Goal: Task Accomplishment & Management: Use online tool/utility

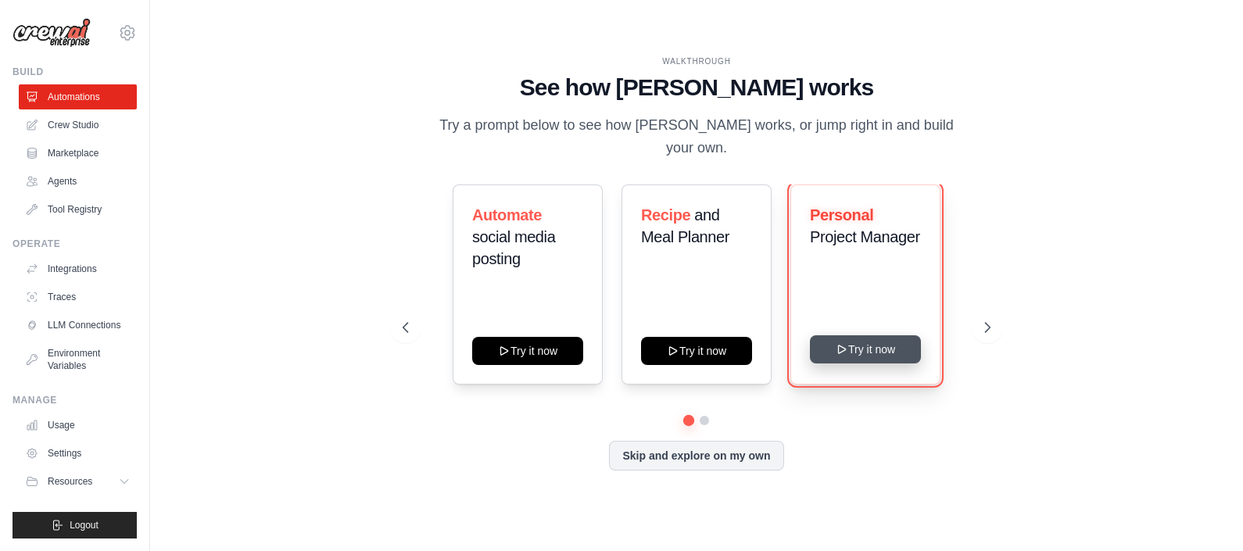
click at [884, 339] on button "Try it now" at bounding box center [865, 350] width 111 height 28
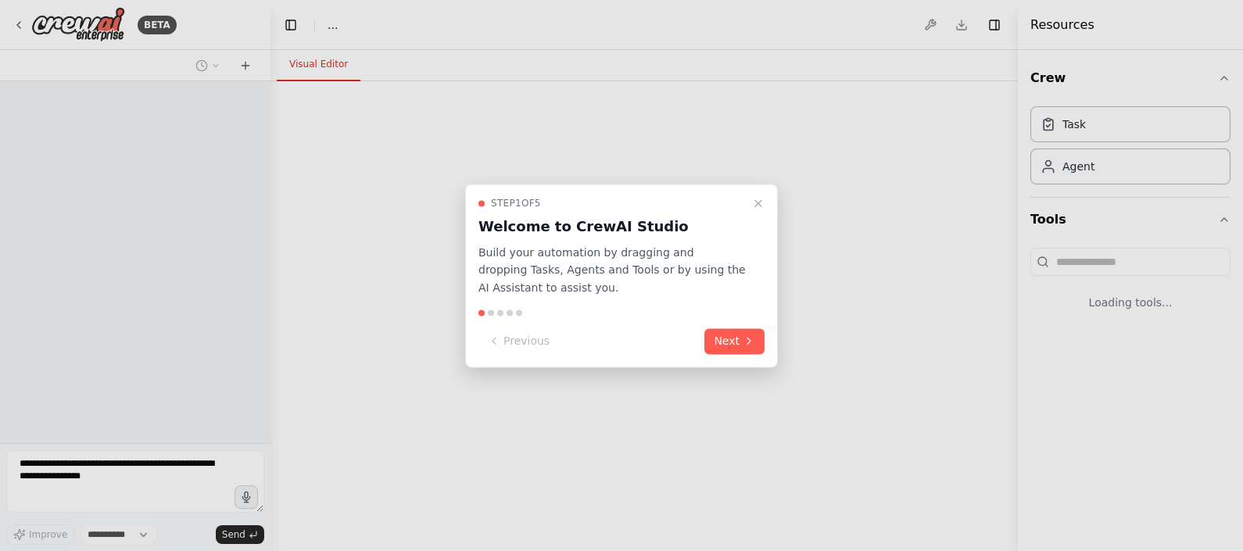
select select "****"
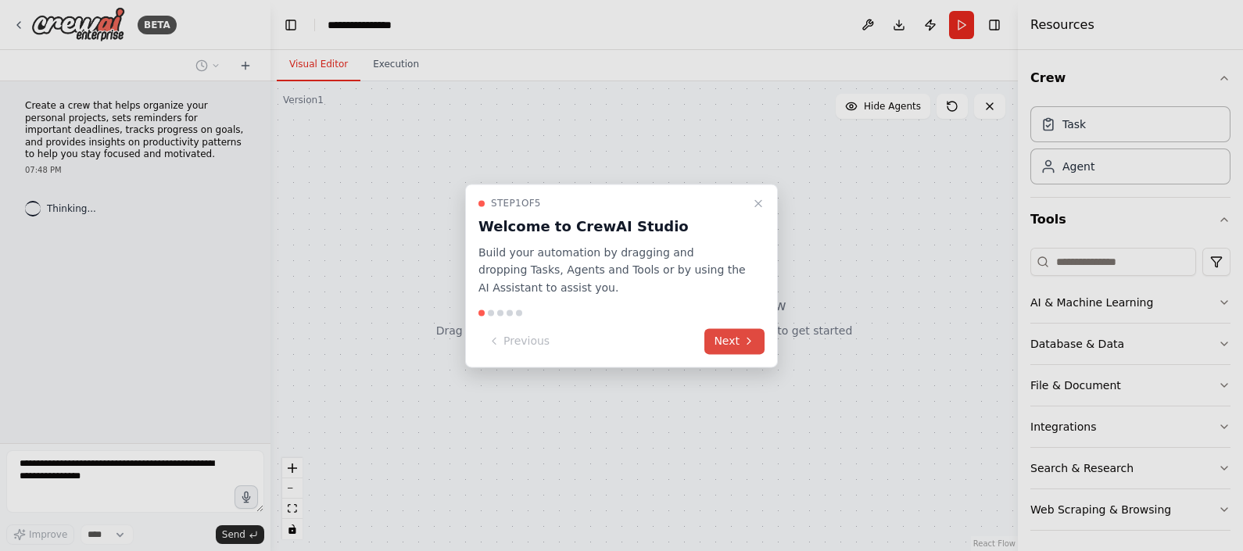
click at [743, 339] on icon at bounding box center [749, 342] width 13 height 13
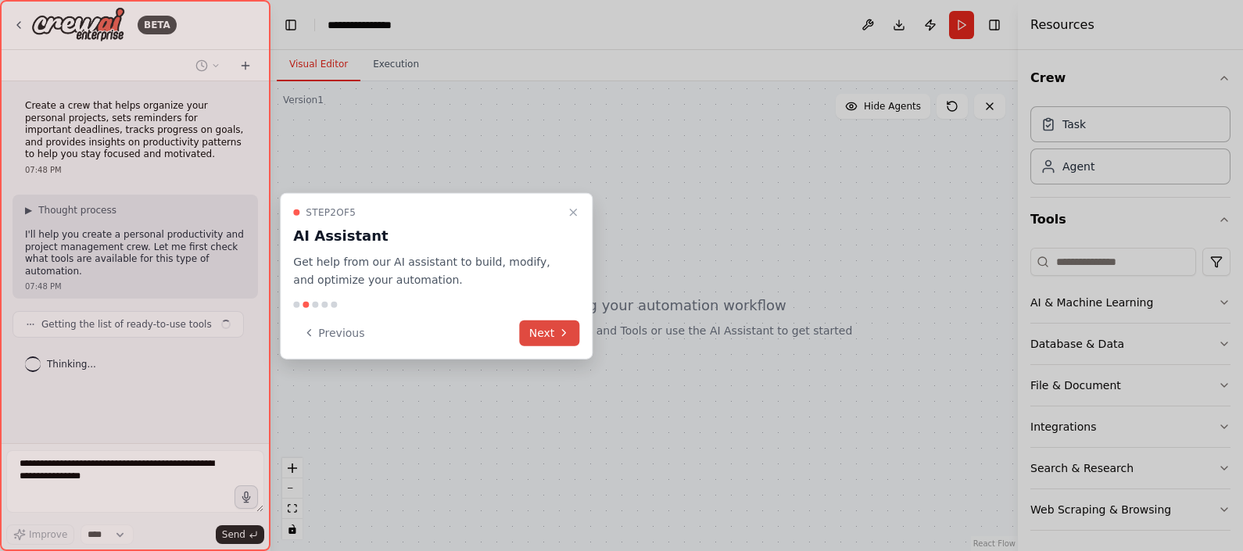
click at [563, 335] on icon at bounding box center [563, 333] width 3 height 6
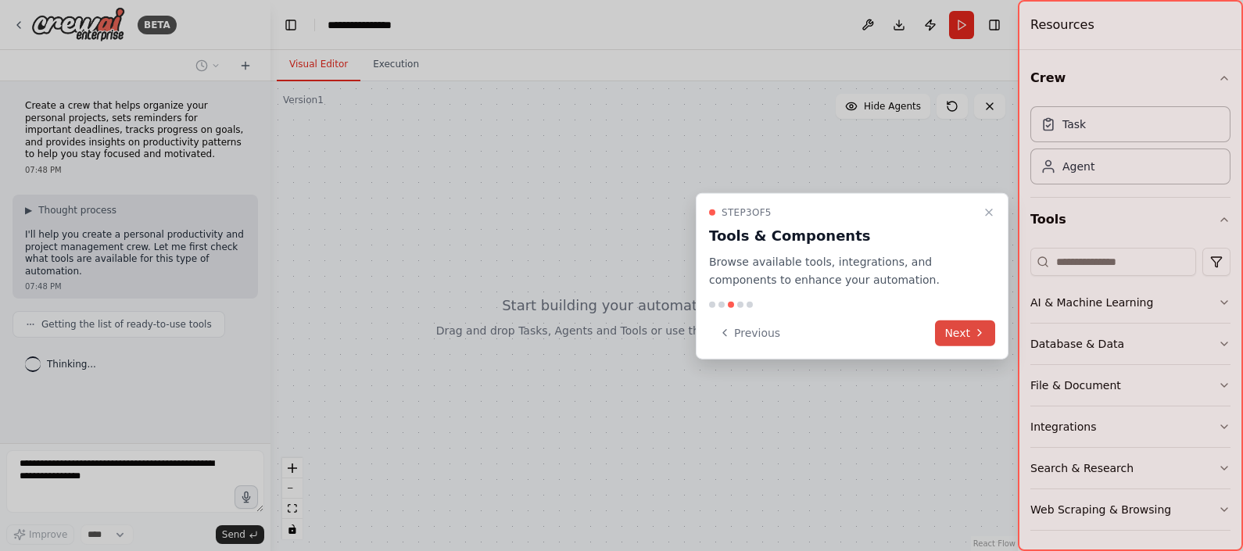
click at [957, 328] on button "Next" at bounding box center [965, 333] width 60 height 26
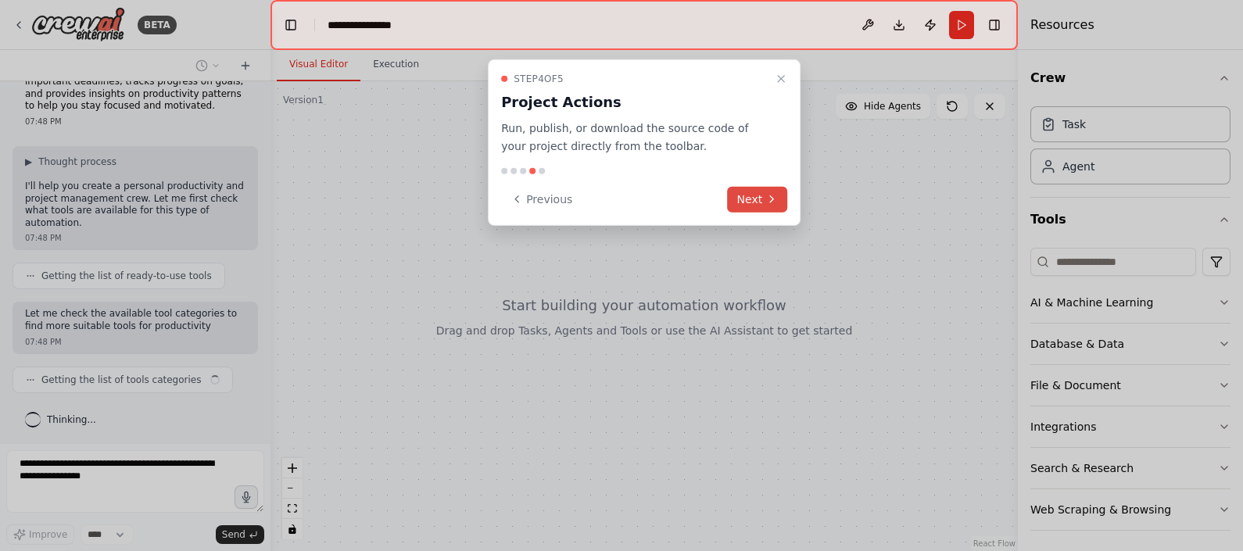
scroll to position [61, 0]
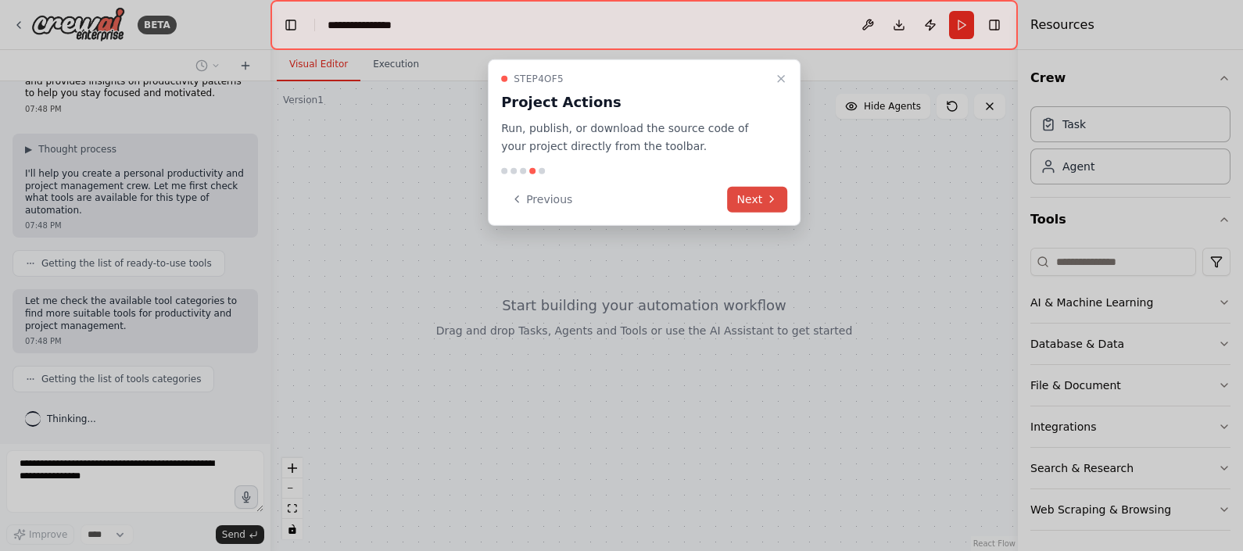
click at [750, 193] on button "Next" at bounding box center [758, 199] width 60 height 26
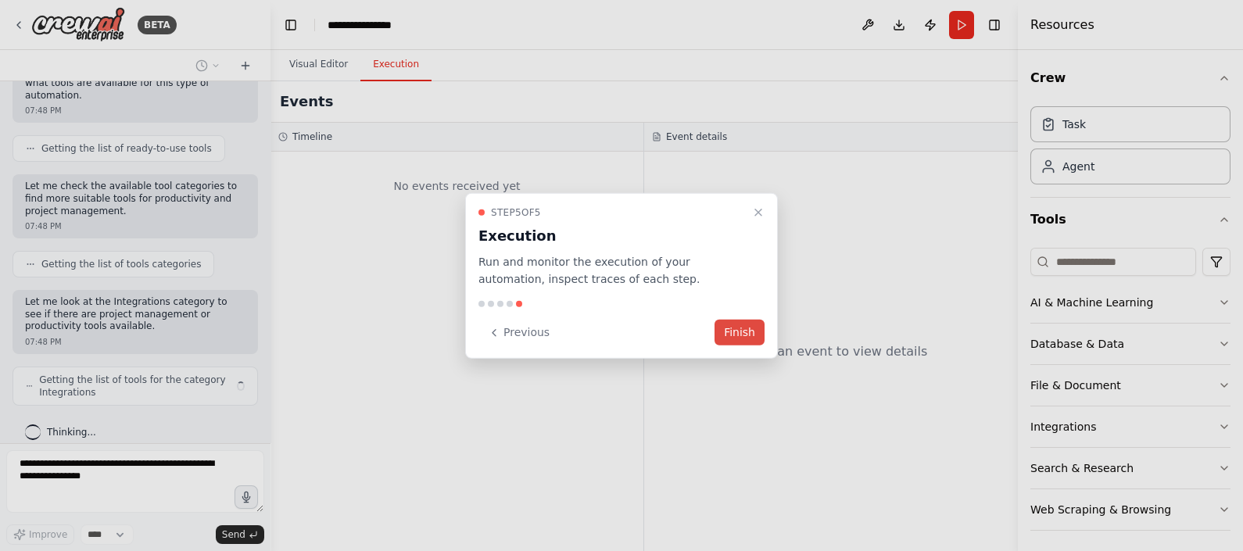
scroll to position [188, 0]
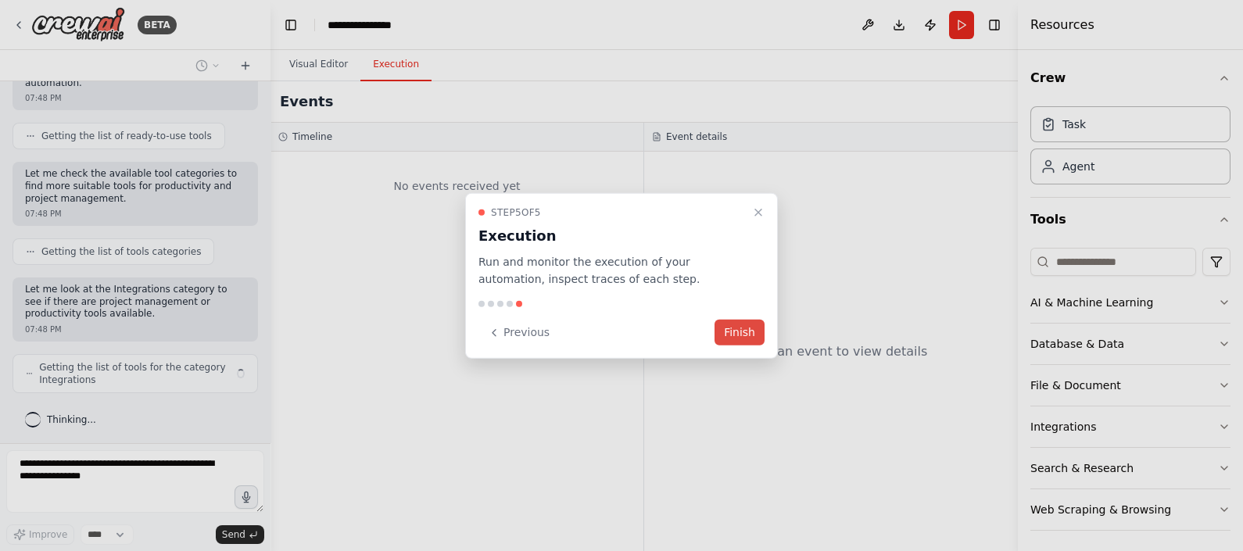
click at [749, 335] on button "Finish" at bounding box center [740, 333] width 50 height 26
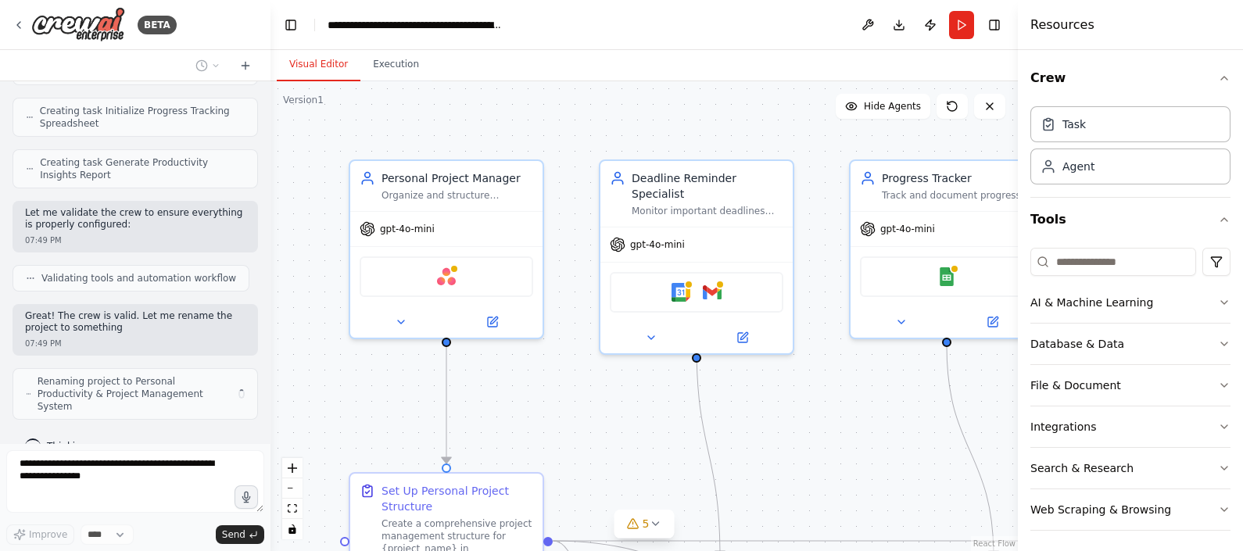
scroll to position [1021, 0]
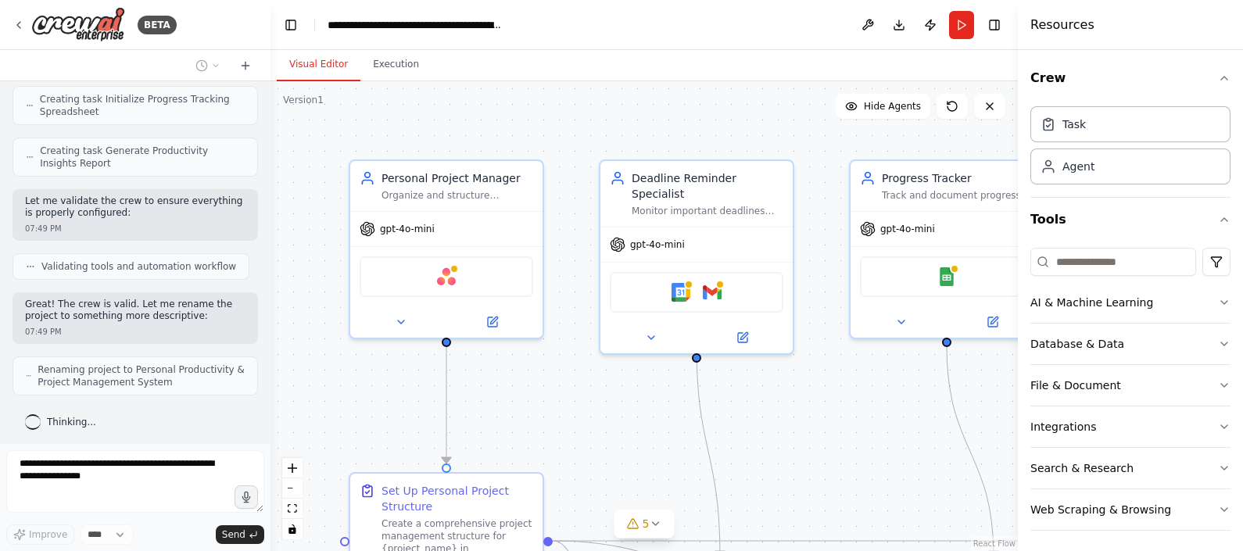
drag, startPoint x: 88, startPoint y: 418, endPoint x: 547, endPoint y: 393, distance: 459.8
click at [547, 393] on div ".deletable-edge-delete-btn { width: 20px; height: 20px; border: 0px solid #ffff…" at bounding box center [645, 316] width 748 height 470
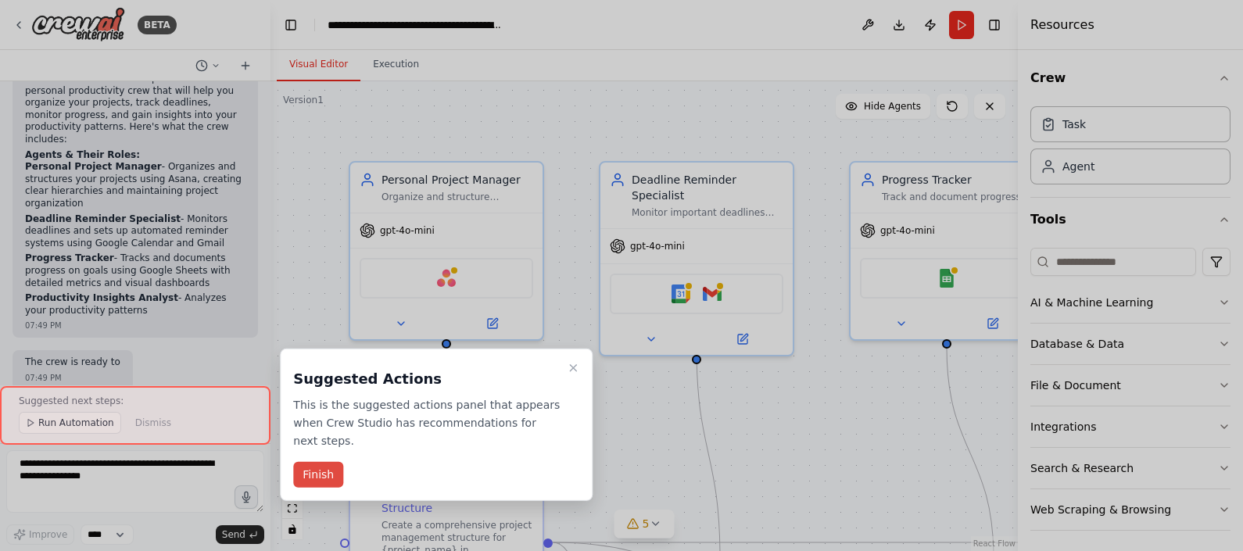
click at [325, 462] on button "Finish" at bounding box center [318, 475] width 50 height 26
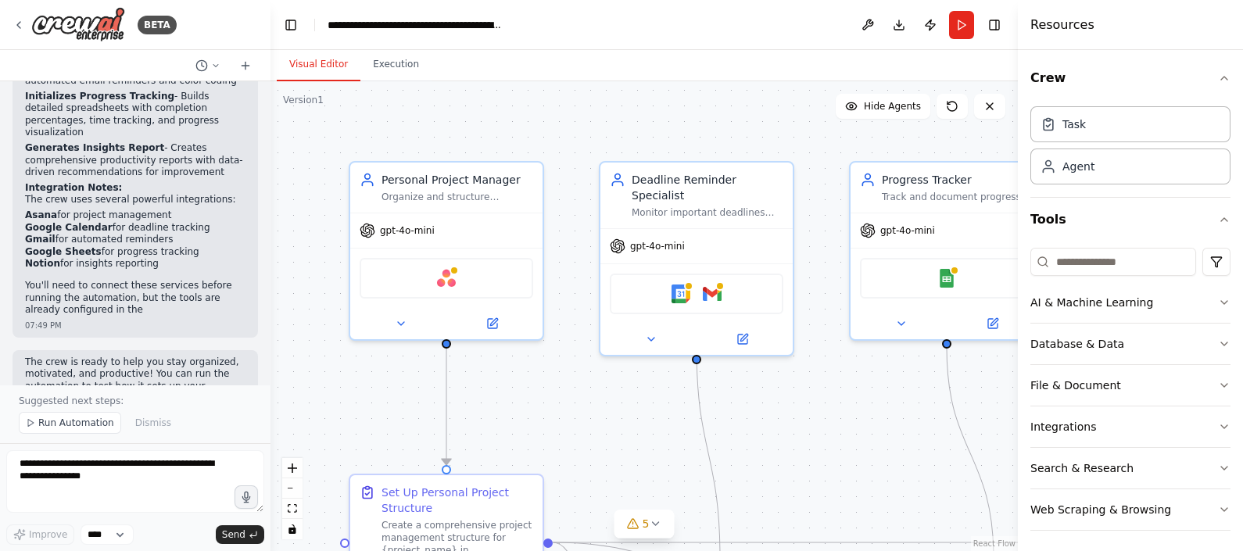
scroll to position [1721, 0]
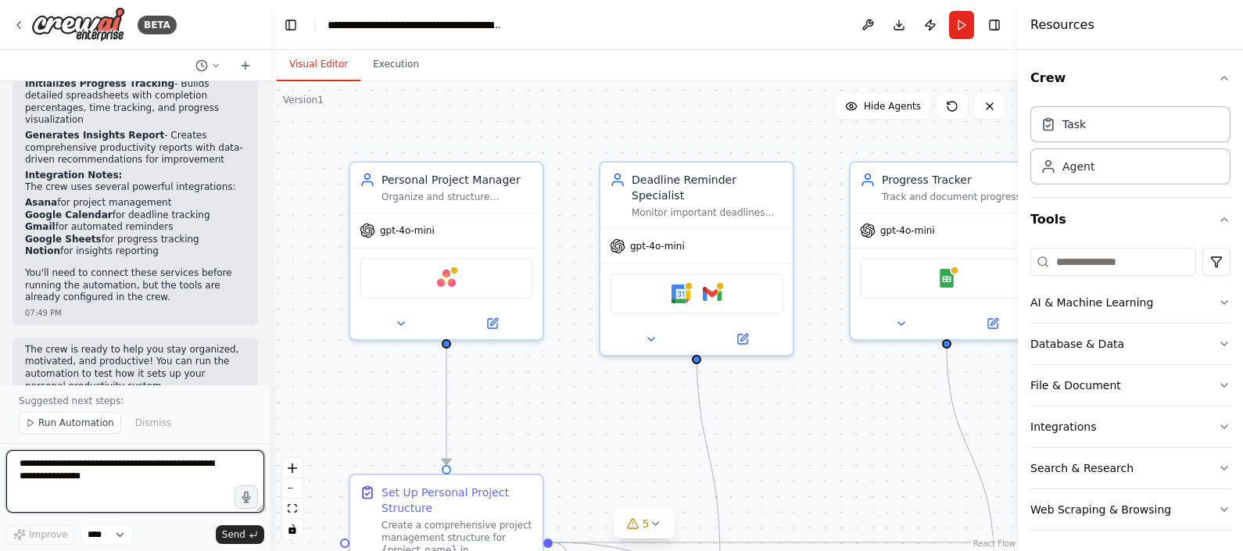
click at [59, 488] on textarea at bounding box center [135, 481] width 258 height 63
type textarea "**********"
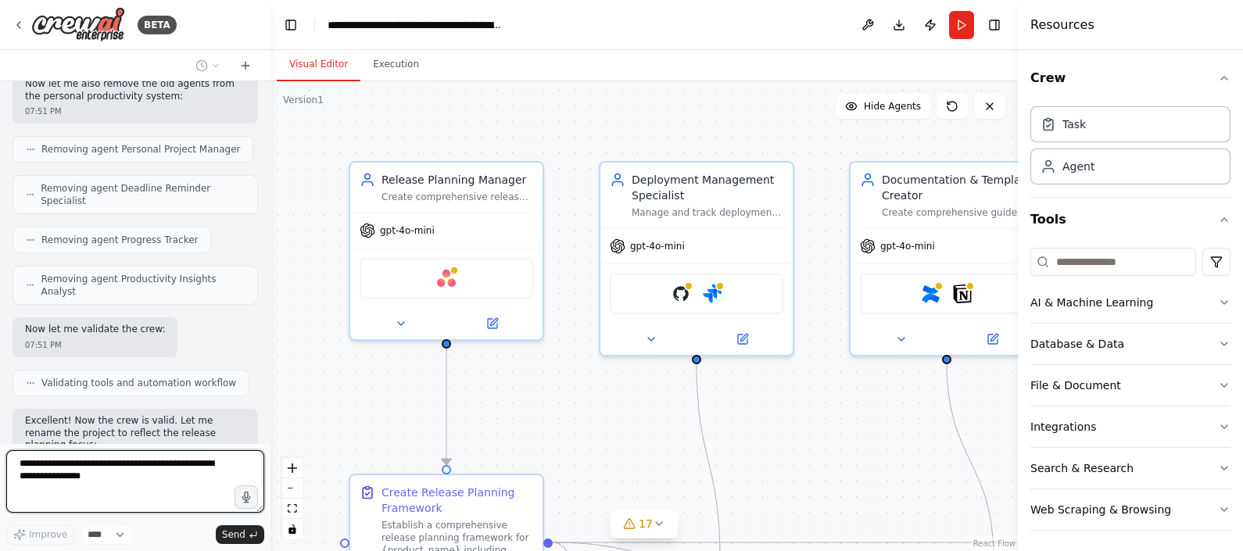
scroll to position [3929, 0]
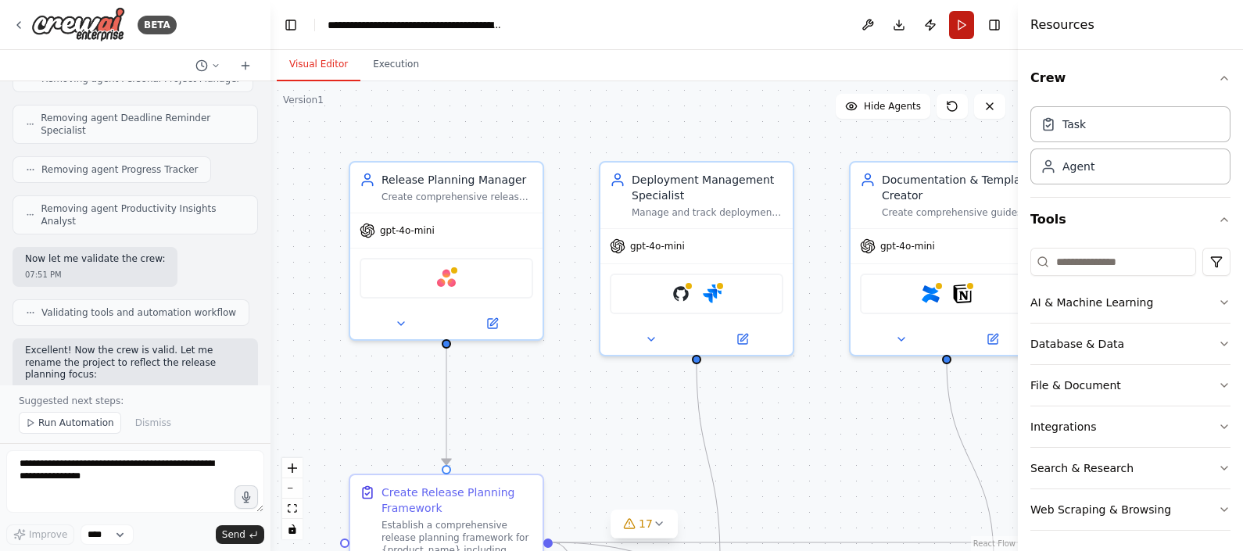
click at [962, 20] on button "Run" at bounding box center [961, 25] width 25 height 28
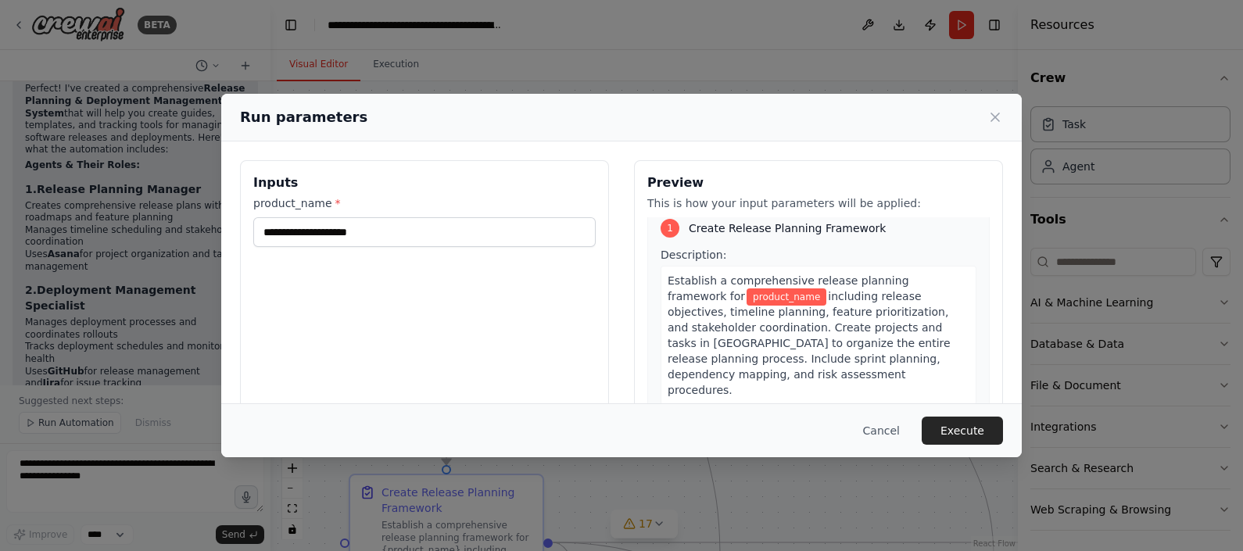
scroll to position [0, 0]
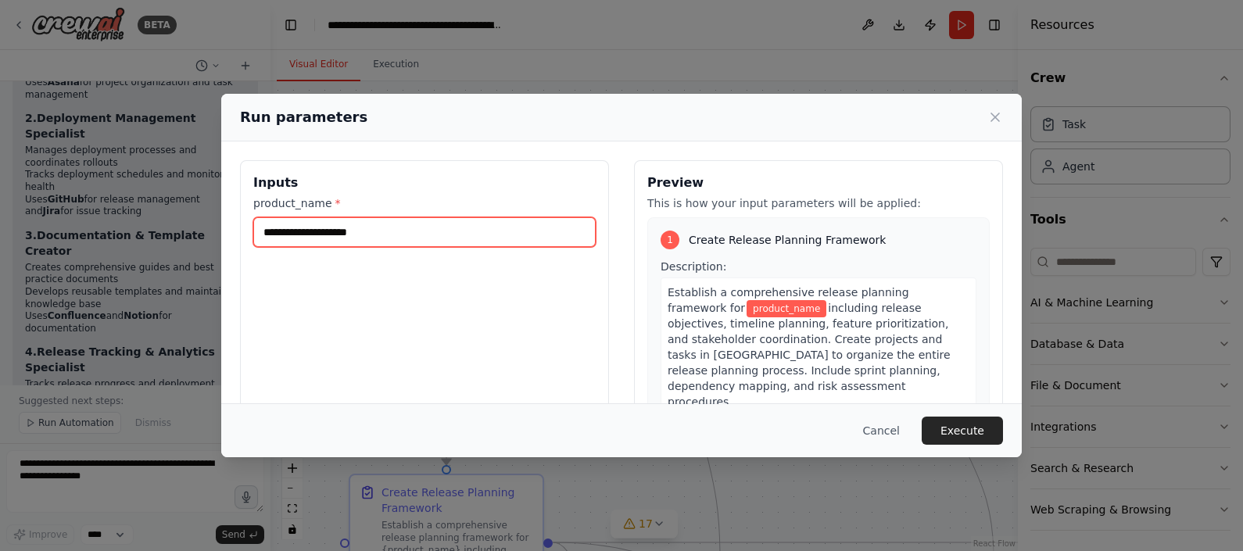
click at [355, 236] on input "product_name *" at bounding box center [424, 232] width 343 height 30
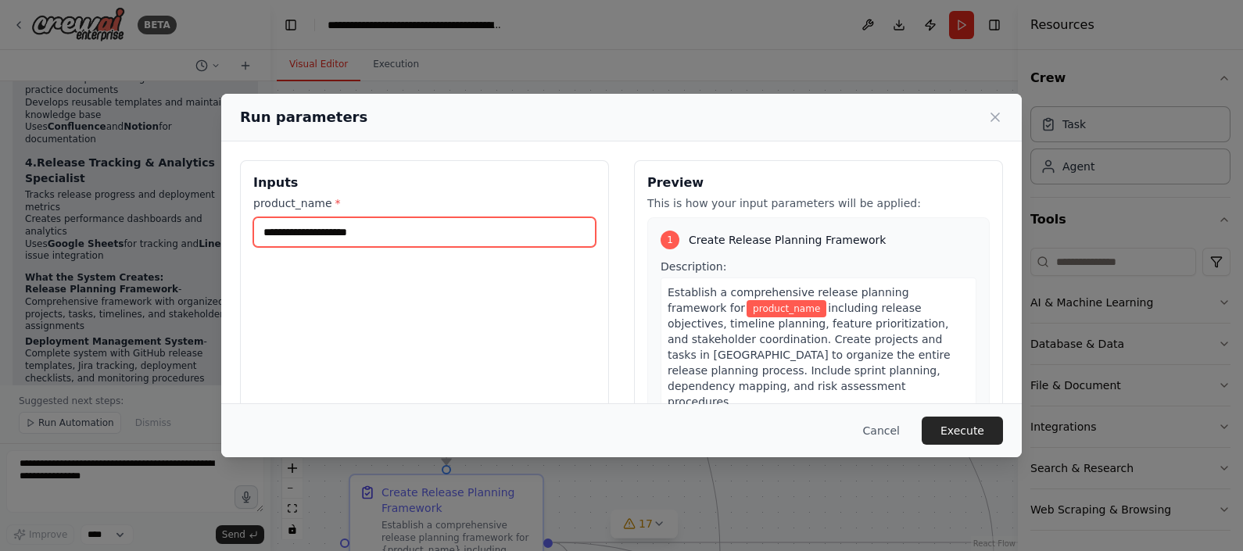
type input "*"
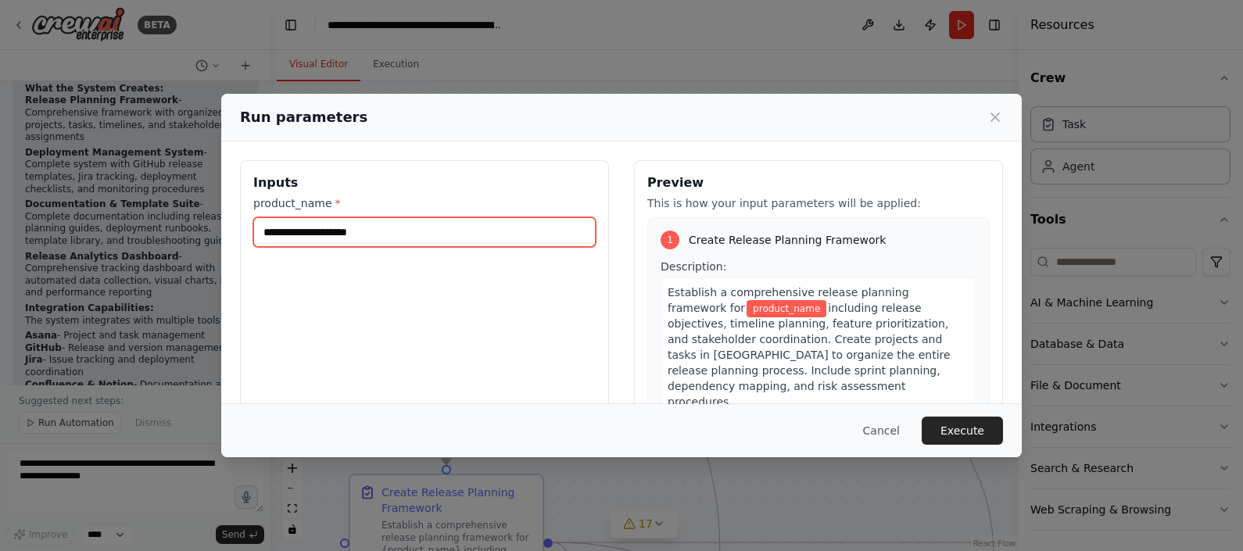
scroll to position [4934, 0]
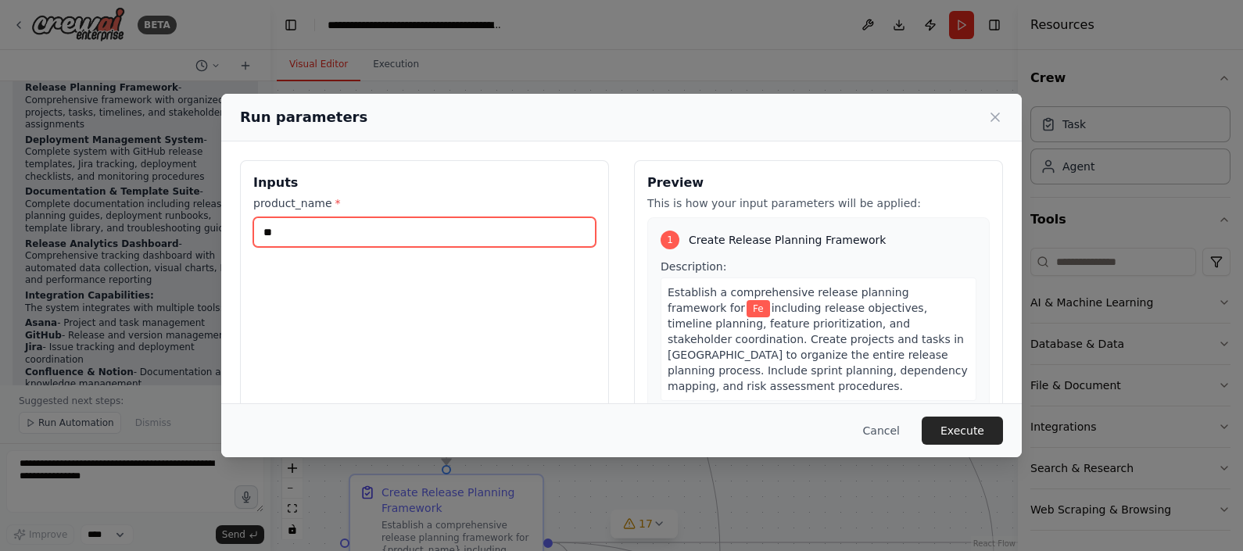
type input "*"
drag, startPoint x: 355, startPoint y: 236, endPoint x: 250, endPoint y: 233, distance: 104.8
click at [250, 233] on div "**********" at bounding box center [424, 345] width 369 height 371
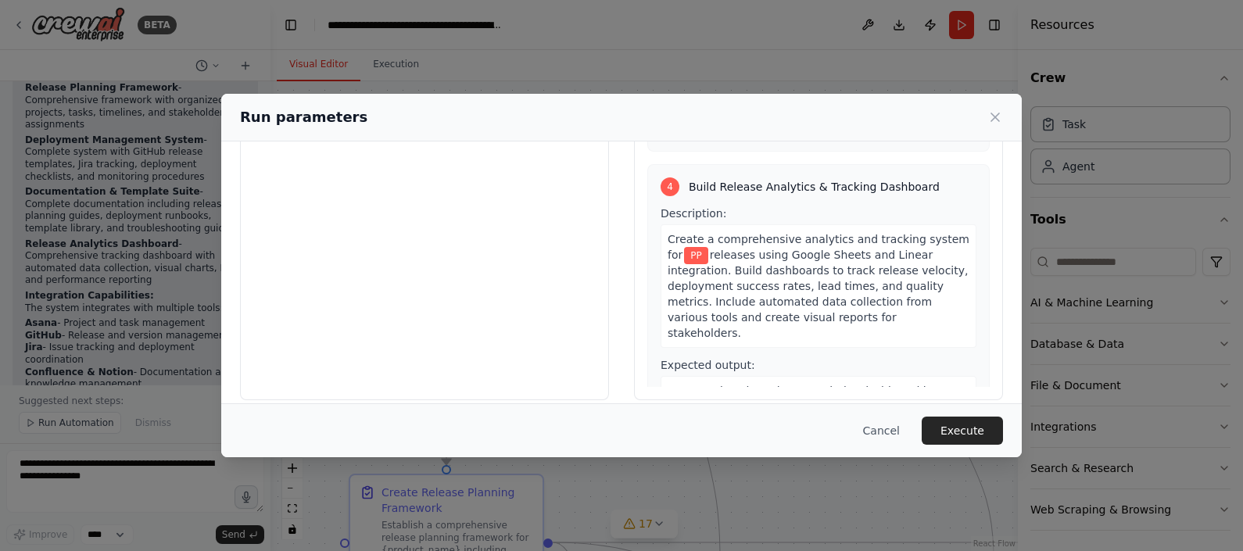
scroll to position [145, 0]
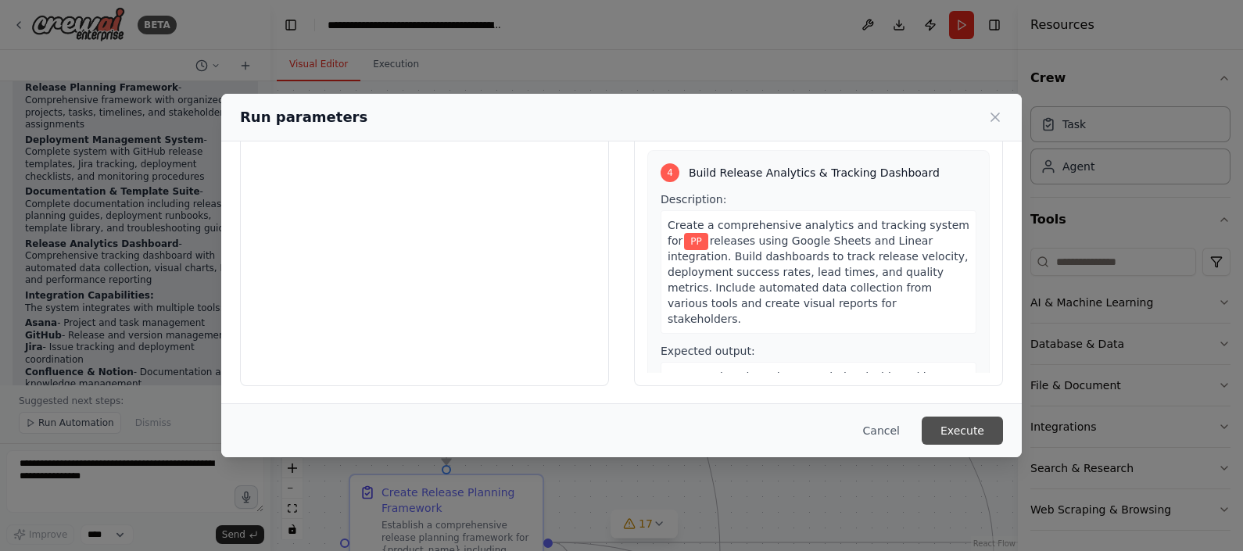
type input "**"
click at [961, 432] on button "Execute" at bounding box center [962, 431] width 81 height 28
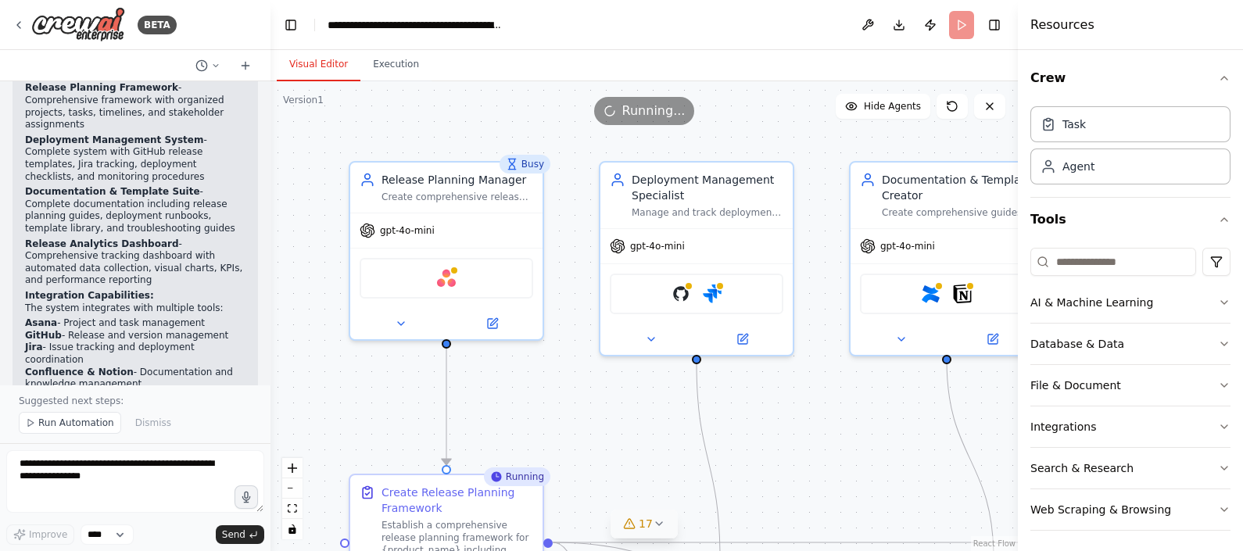
click at [644, 526] on span "17" at bounding box center [646, 524] width 14 height 16
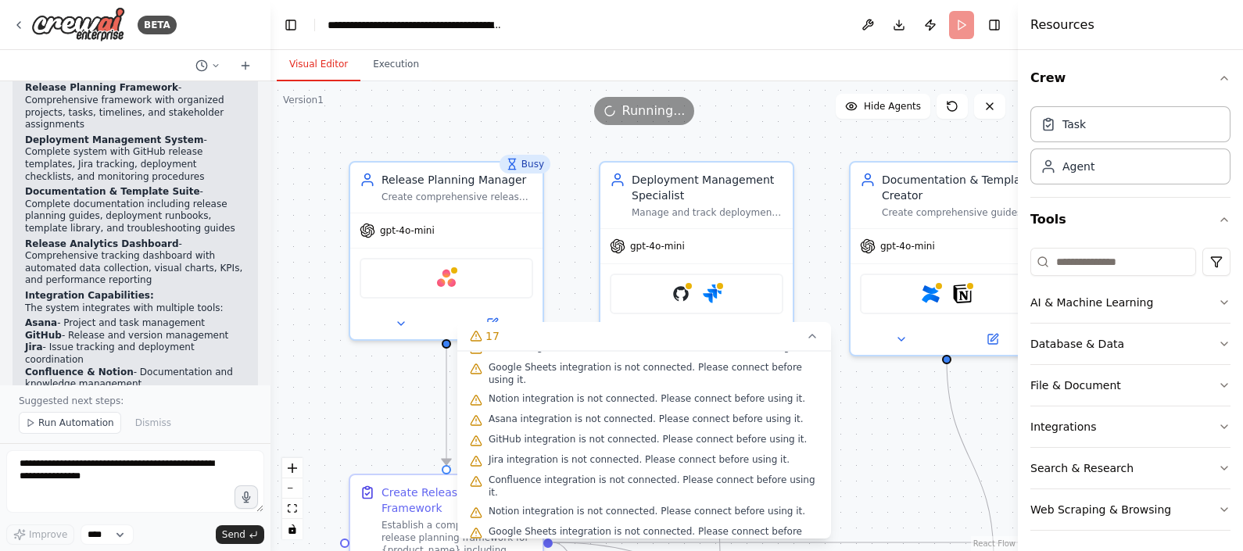
scroll to position [218, 0]
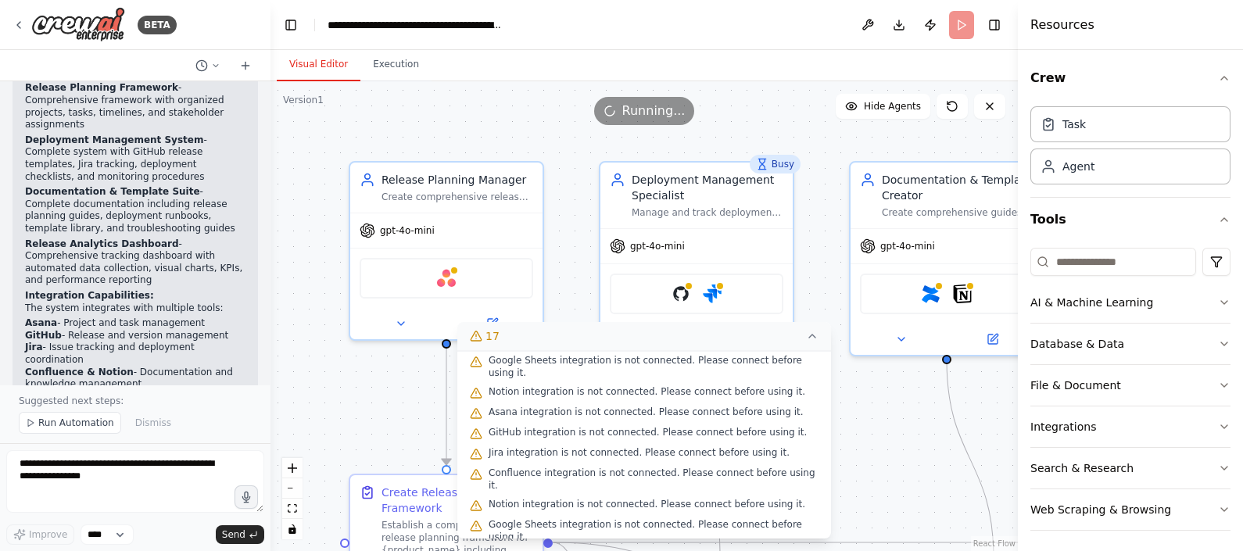
click at [809, 336] on icon at bounding box center [812, 336] width 13 height 13
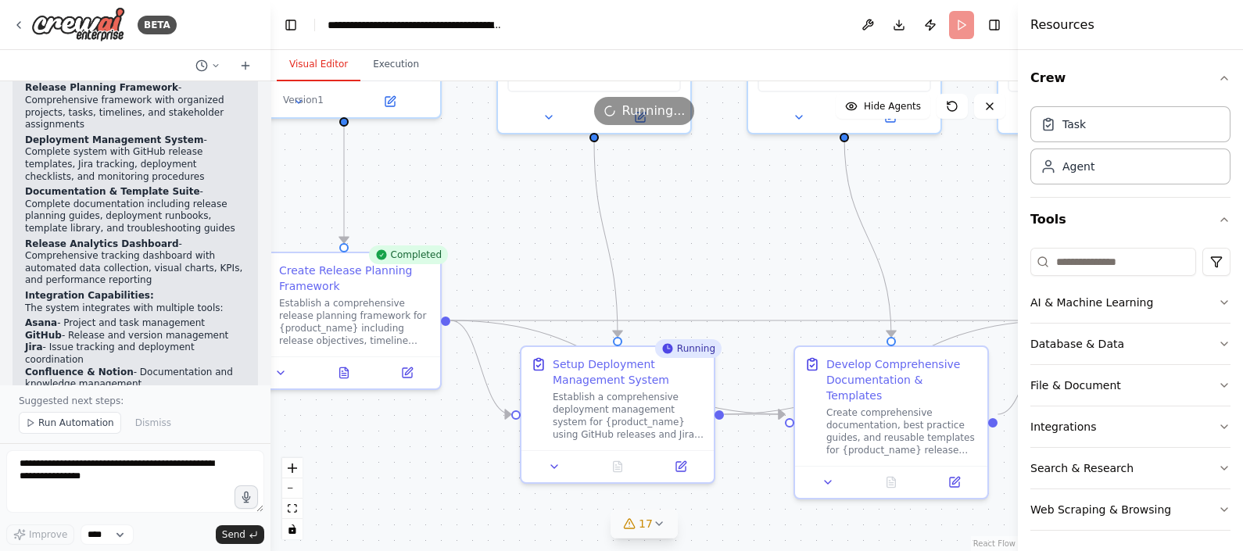
drag, startPoint x: 756, startPoint y: 439, endPoint x: 650, endPoint y: 224, distance: 239.2
click at [652, 218] on div ".deletable-edge-delete-btn { width: 20px; height: 20px; border: 0px solid #ffff…" at bounding box center [645, 316] width 748 height 470
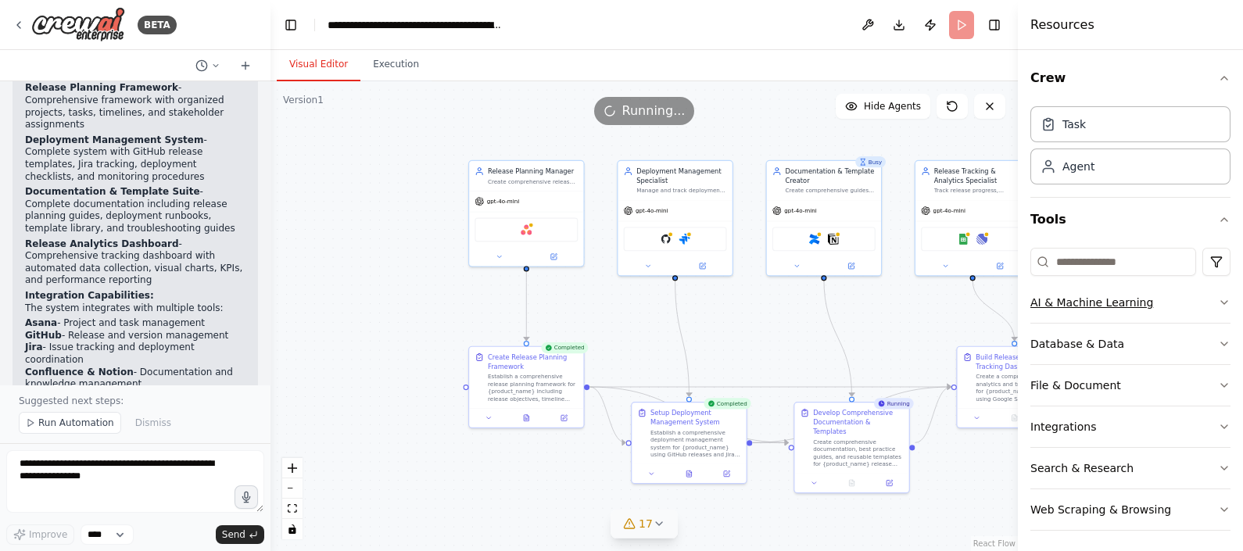
click at [1144, 297] on button "AI & Machine Learning" at bounding box center [1131, 302] width 200 height 41
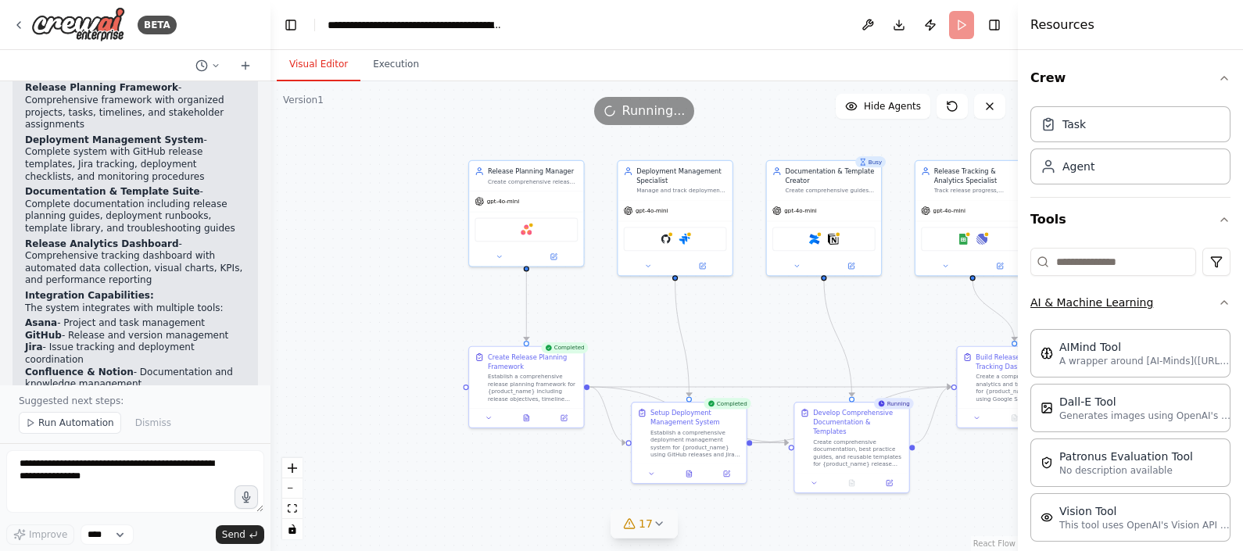
click at [1144, 297] on button "AI & Machine Learning" at bounding box center [1131, 302] width 200 height 41
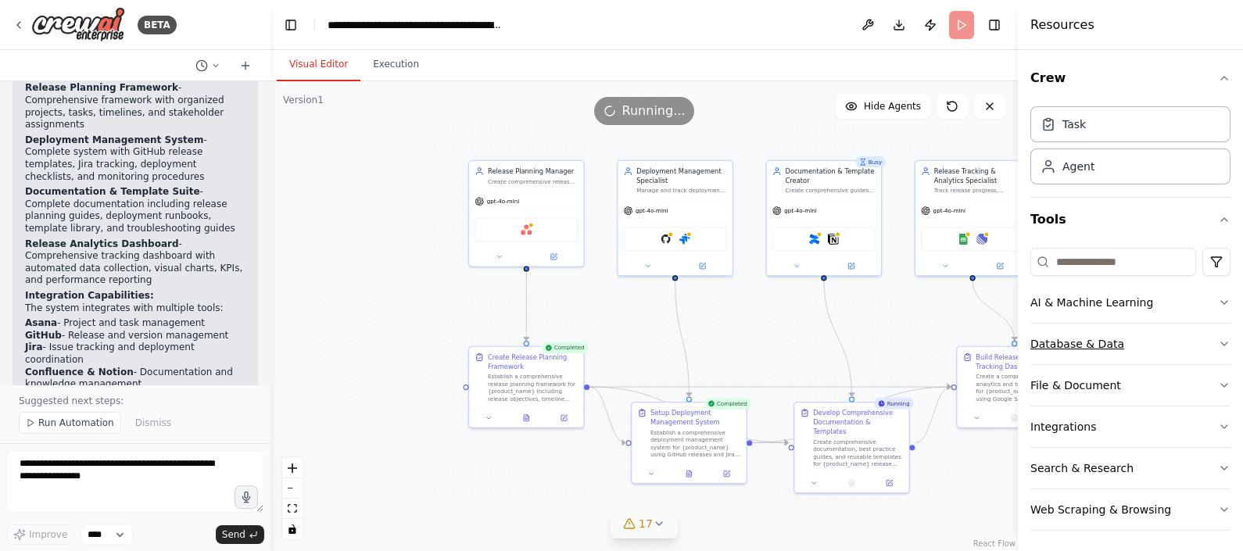
click at [1090, 348] on button "Database & Data" at bounding box center [1131, 344] width 200 height 41
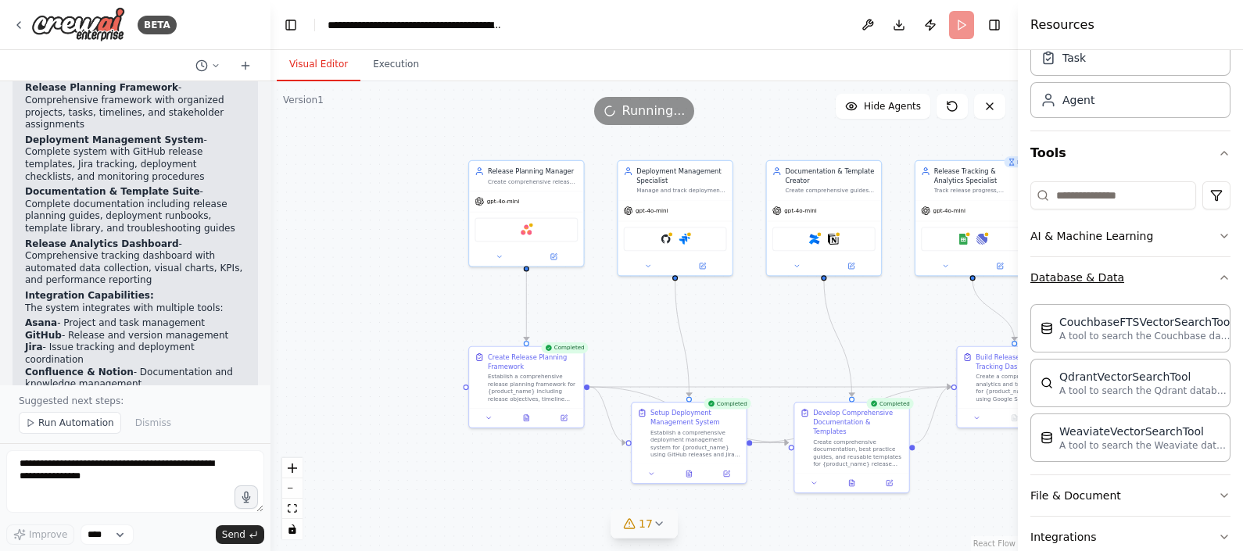
scroll to position [97, 0]
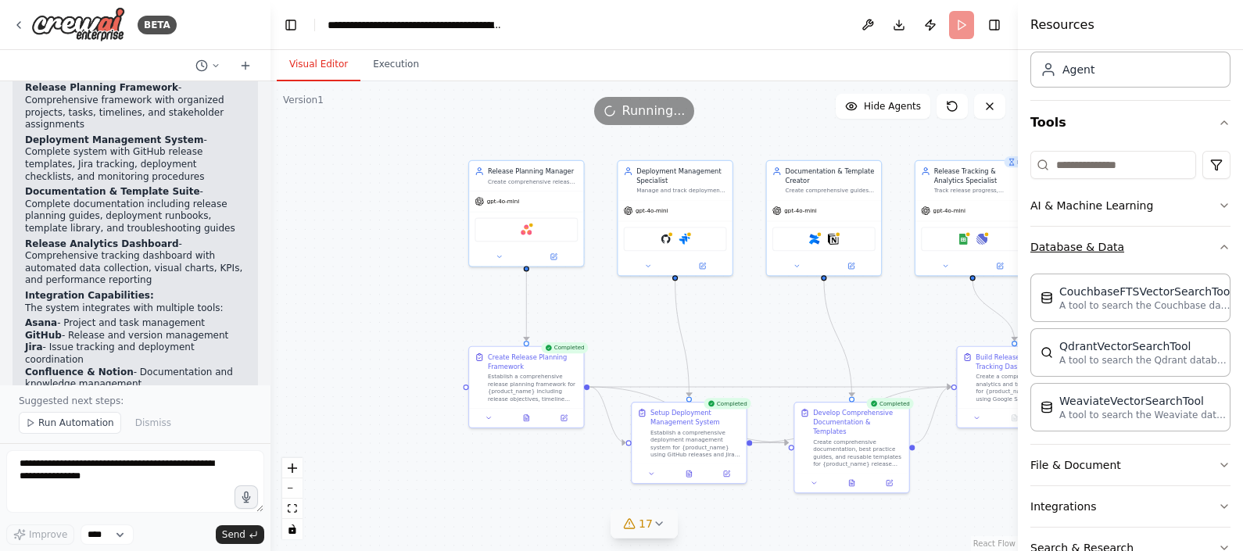
click at [1111, 246] on button "Database & Data" at bounding box center [1131, 247] width 200 height 41
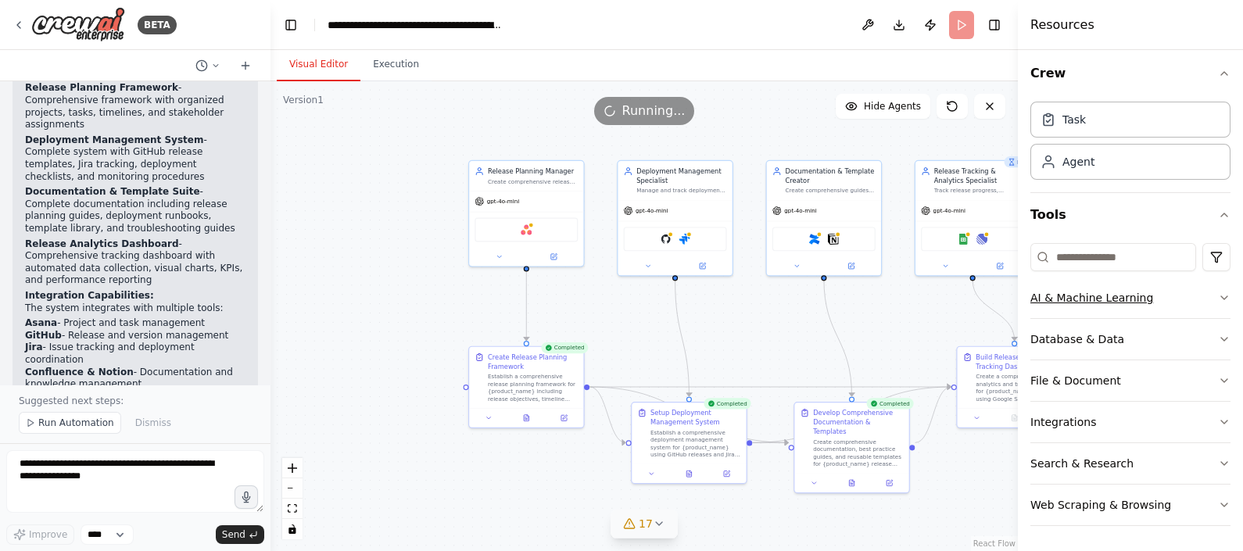
scroll to position [3, 0]
click at [1064, 382] on button "File & Document" at bounding box center [1131, 382] width 200 height 41
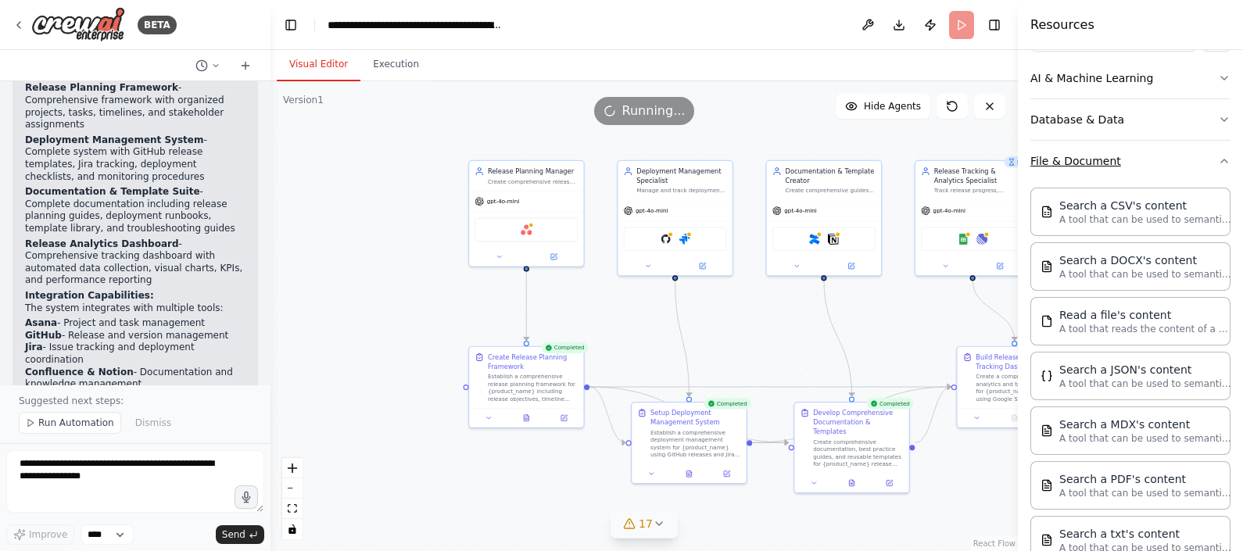
scroll to position [199, 0]
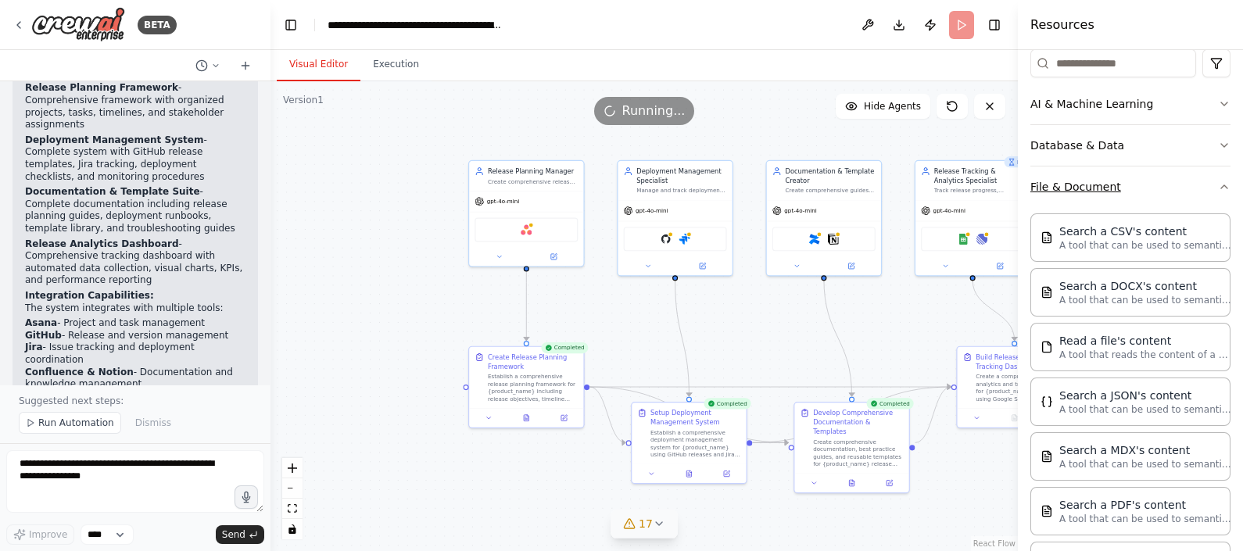
click at [1099, 184] on button "File & Document" at bounding box center [1131, 187] width 200 height 41
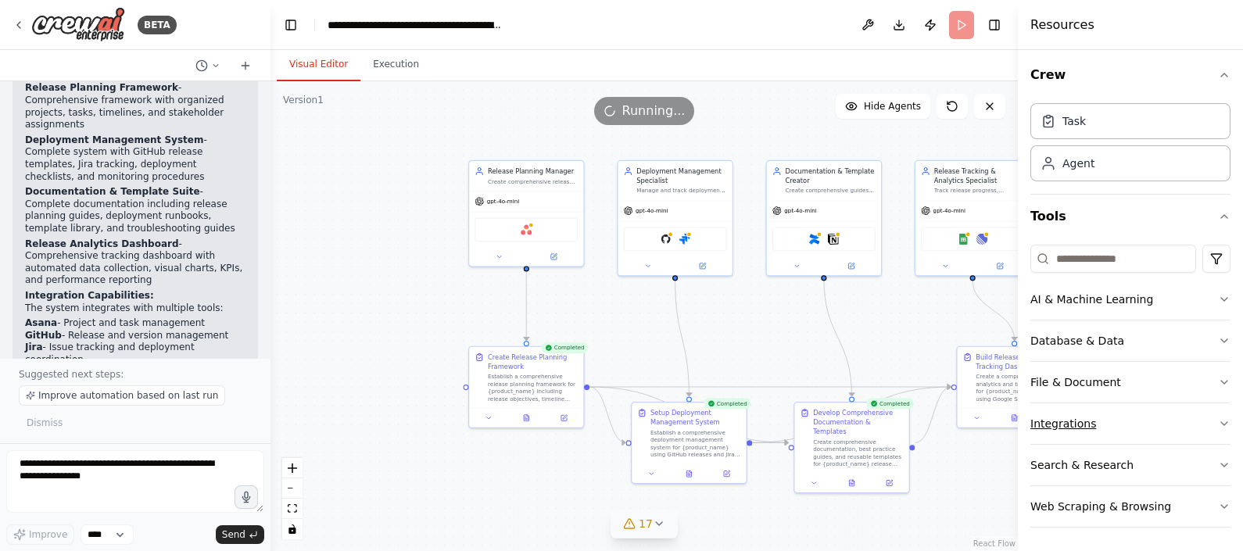
click at [1071, 427] on button "Integrations" at bounding box center [1131, 424] width 200 height 41
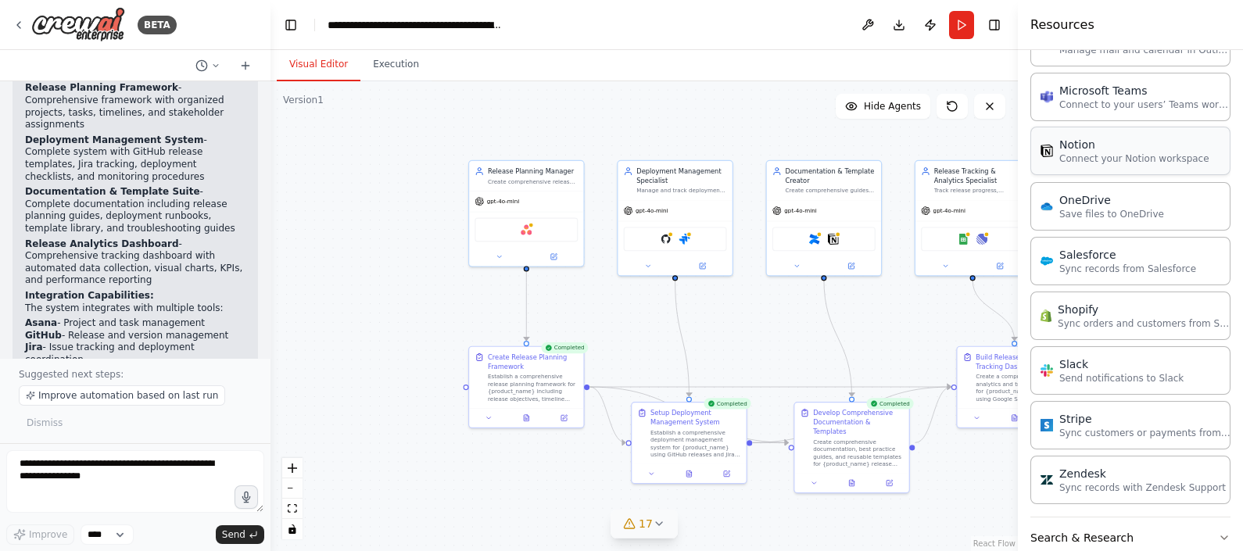
scroll to position [1159, 0]
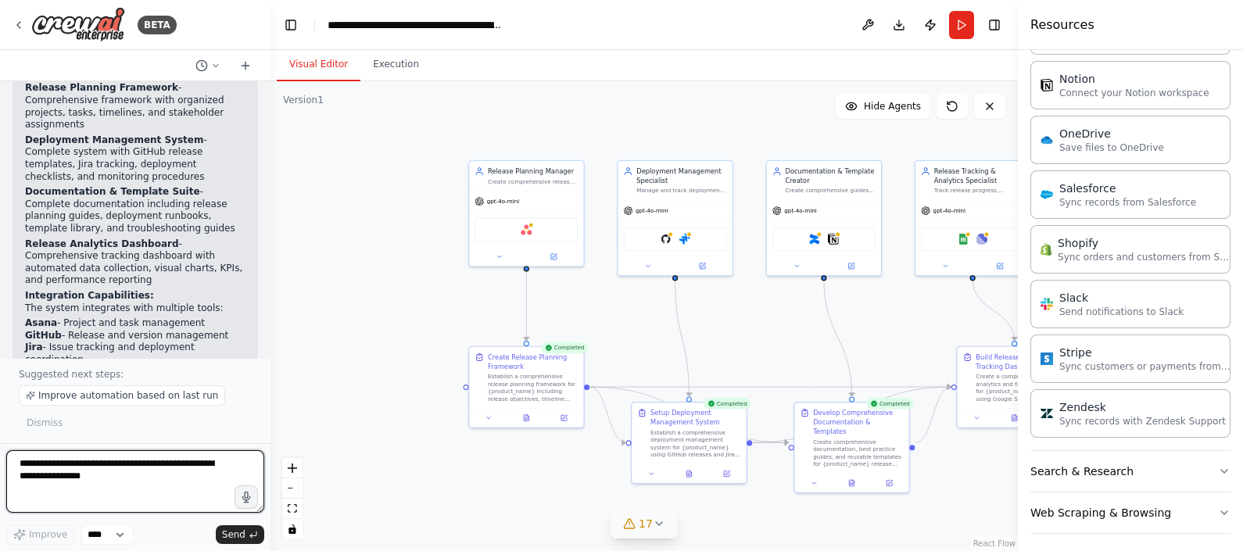
click at [102, 463] on textarea at bounding box center [135, 481] width 258 height 63
click at [102, 464] on textarea "**********" at bounding box center [135, 481] width 258 height 63
click at [900, 20] on button "Download" at bounding box center [899, 25] width 25 height 28
drag, startPoint x: 60, startPoint y: 482, endPoint x: -4, endPoint y: 456, distance: 69.1
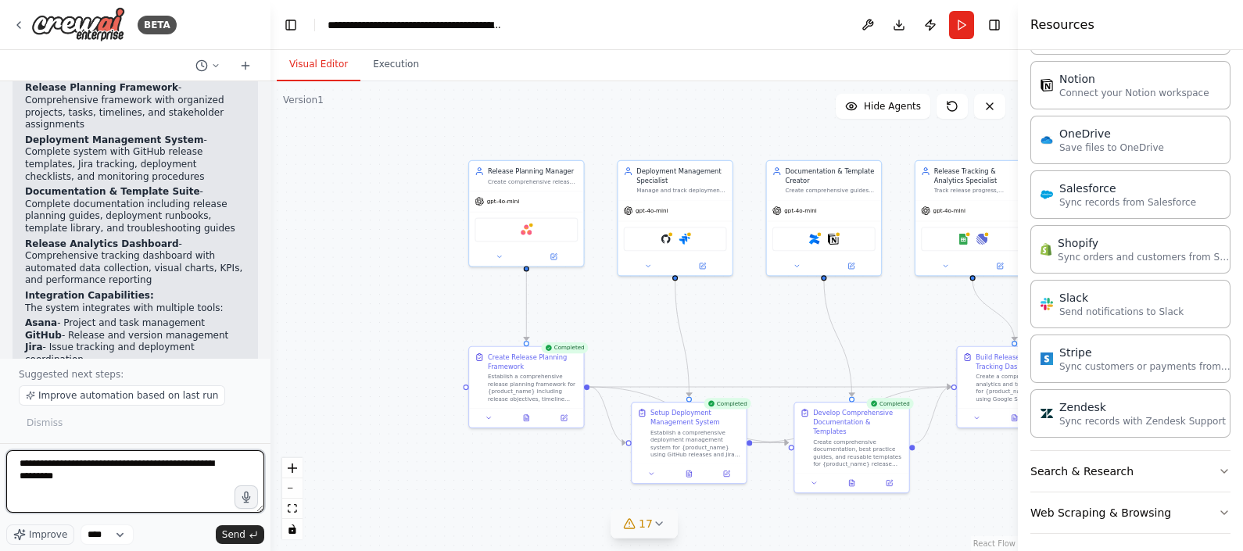
click at [0, 456] on html "BETA Create a crew that helps organize your personal projects, sets reminders f…" at bounding box center [621, 275] width 1243 height 551
type textarea "**********"
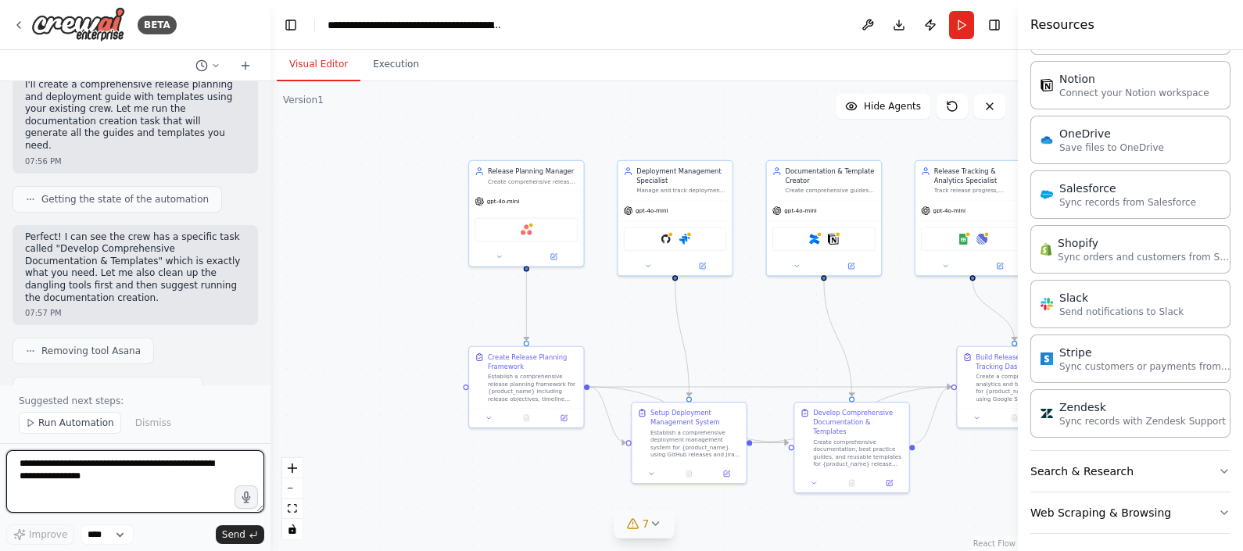
scroll to position [5537, 0]
click at [73, 425] on span "Run Automation" at bounding box center [76, 423] width 76 height 13
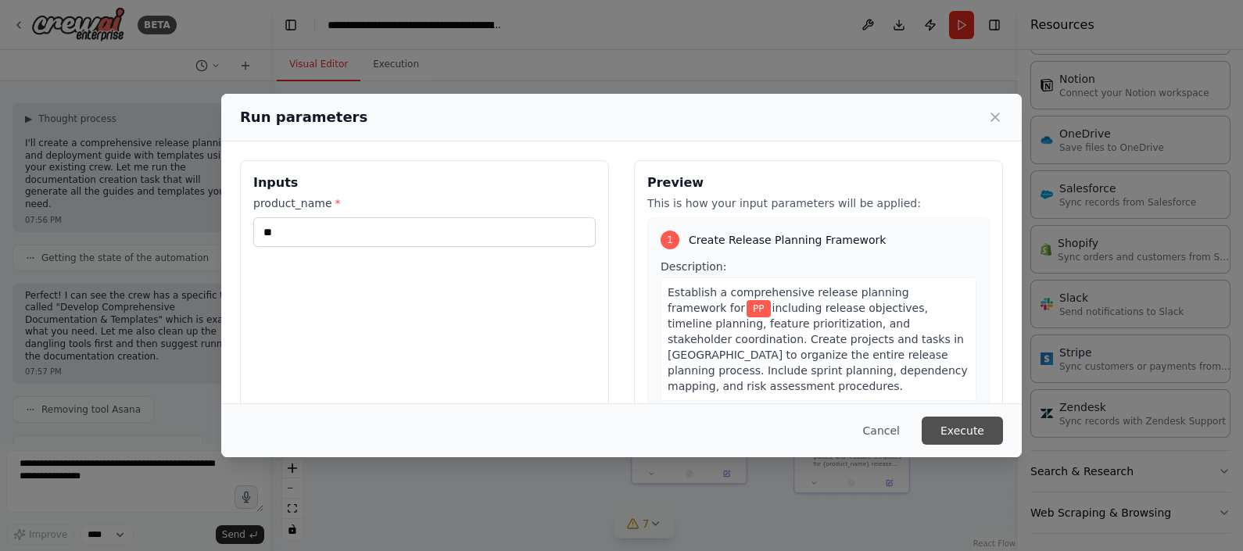
click at [963, 429] on button "Execute" at bounding box center [962, 431] width 81 height 28
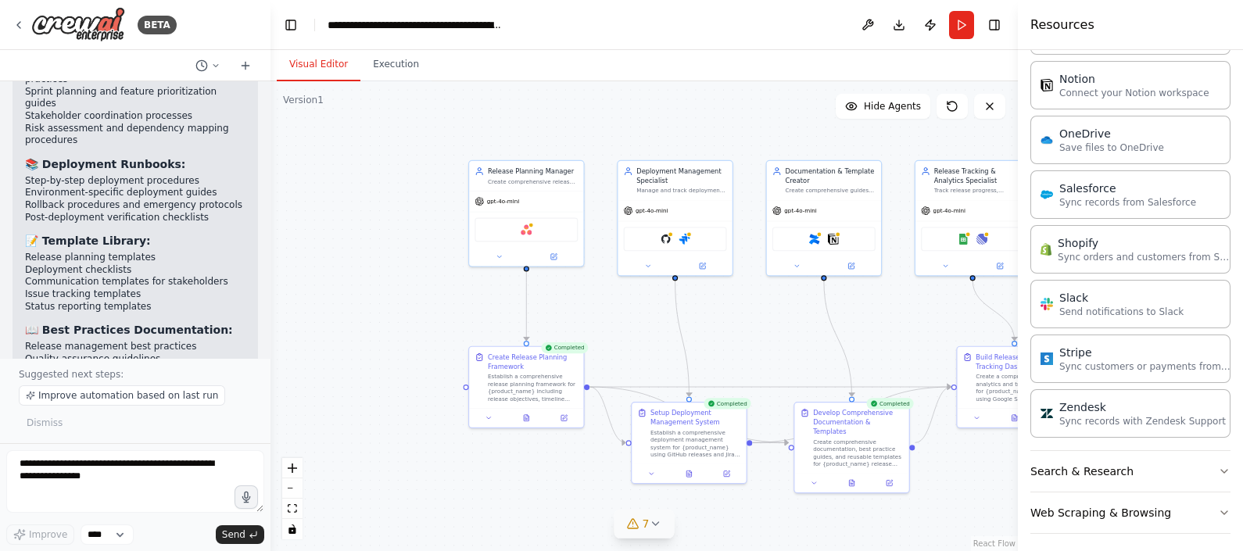
scroll to position [6306, 0]
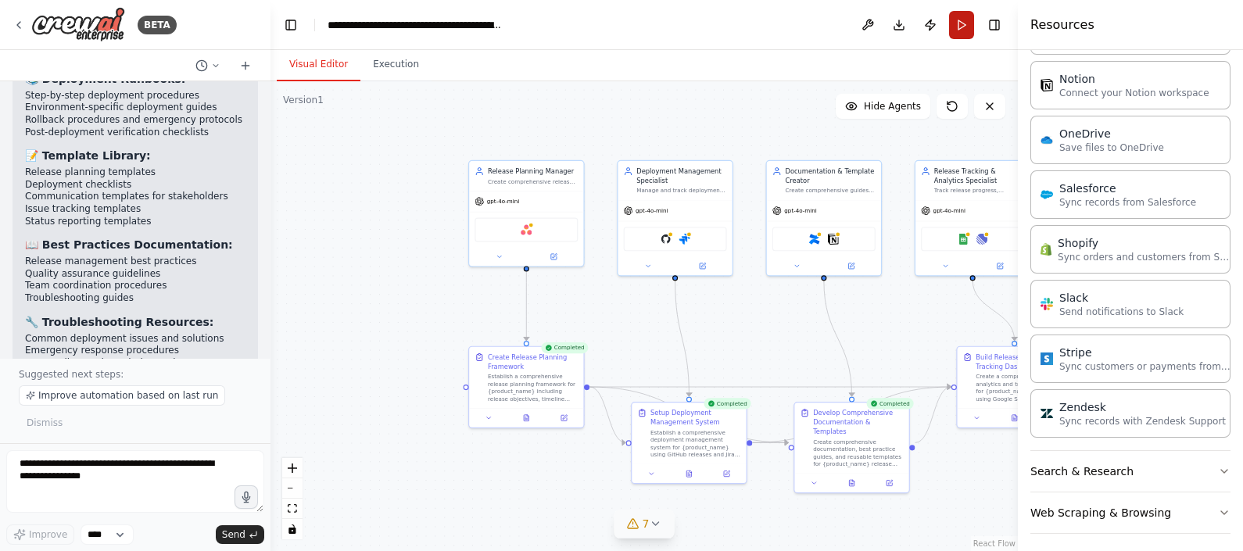
click at [961, 26] on button "Run" at bounding box center [961, 25] width 25 height 28
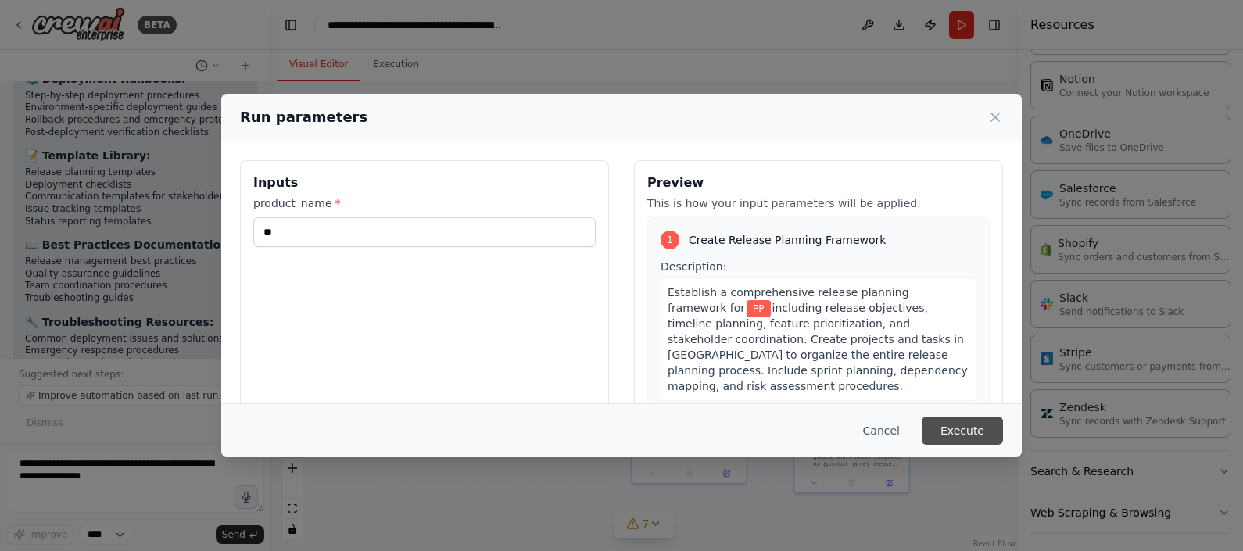
click at [982, 432] on button "Execute" at bounding box center [962, 431] width 81 height 28
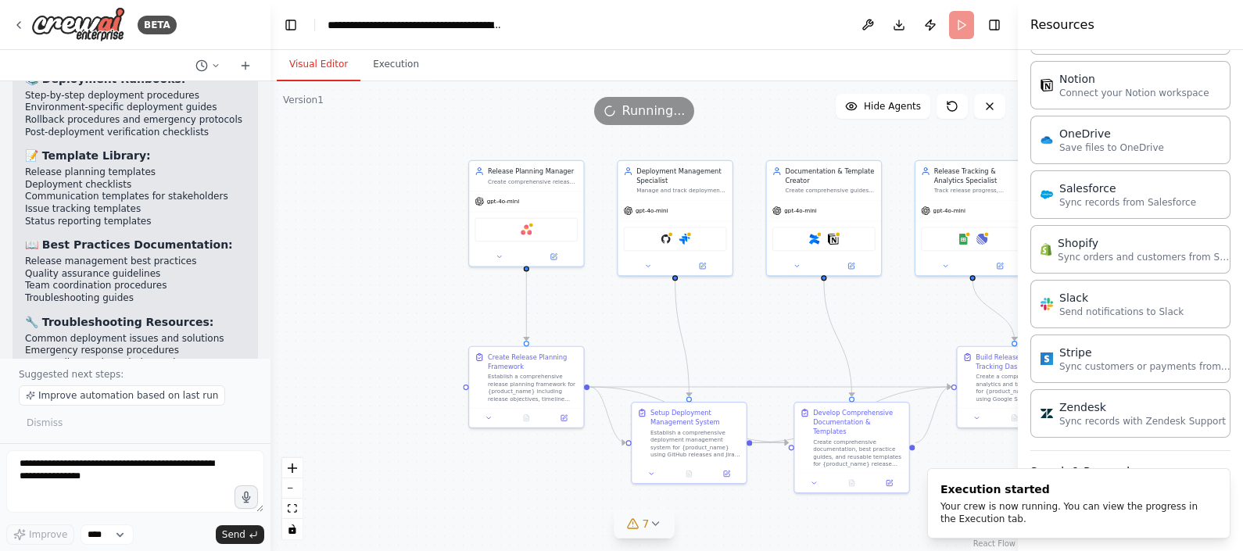
click at [659, 532] on button "7" at bounding box center [645, 524] width 60 height 29
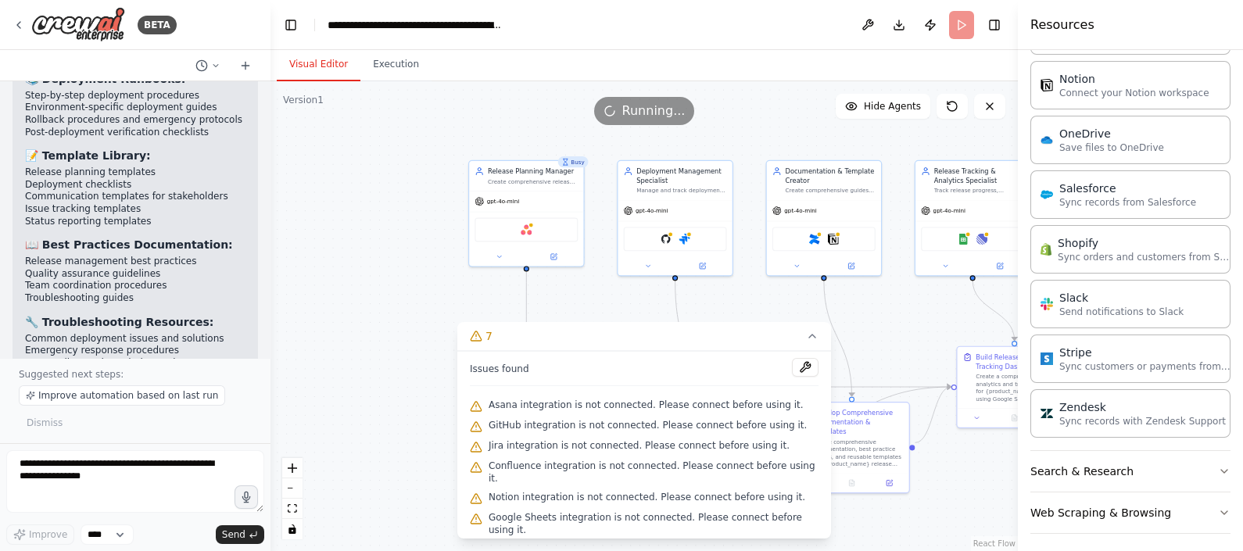
click at [393, 354] on div ".deletable-edge-delete-btn { width: 20px; height: 20px; border: 0px solid #ffff…" at bounding box center [645, 316] width 748 height 470
click at [809, 336] on icon at bounding box center [812, 336] width 13 height 13
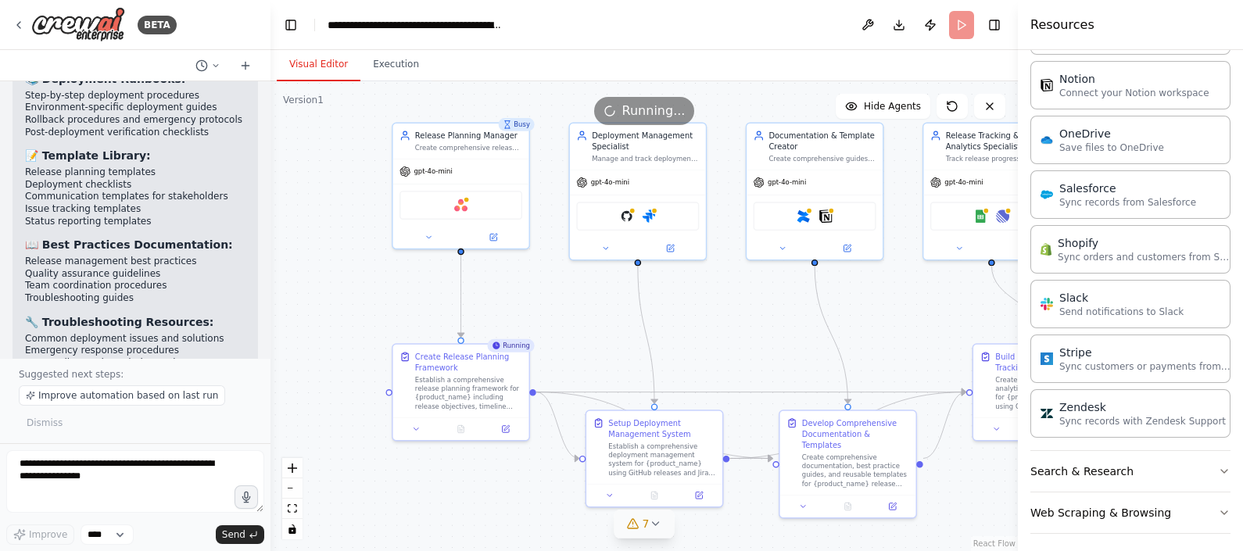
click at [659, 526] on icon at bounding box center [655, 524] width 13 height 13
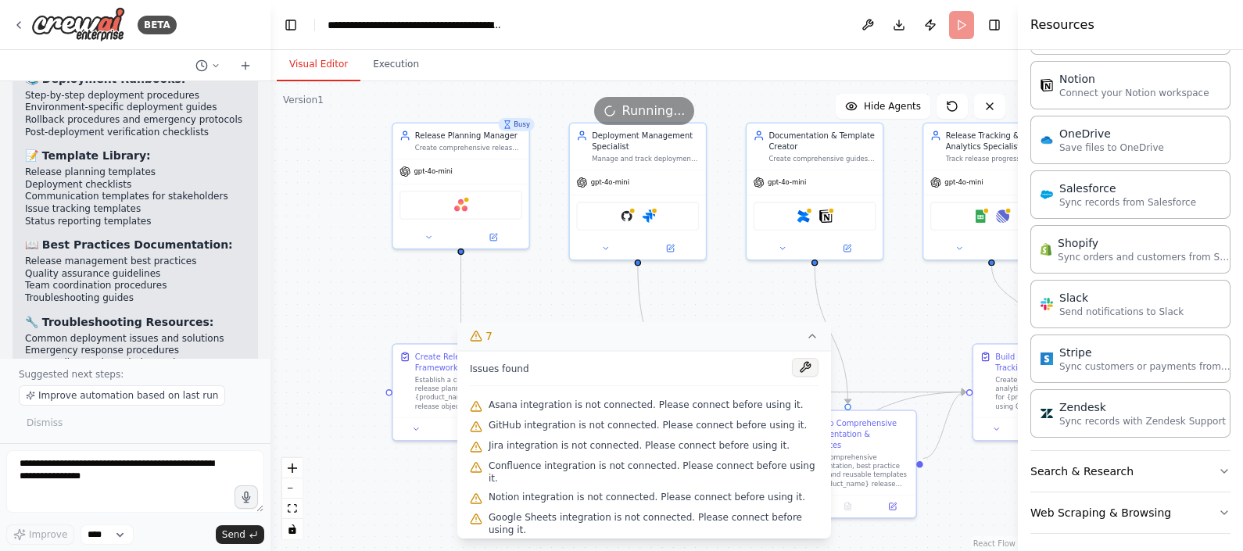
click at [796, 364] on button at bounding box center [805, 367] width 27 height 19
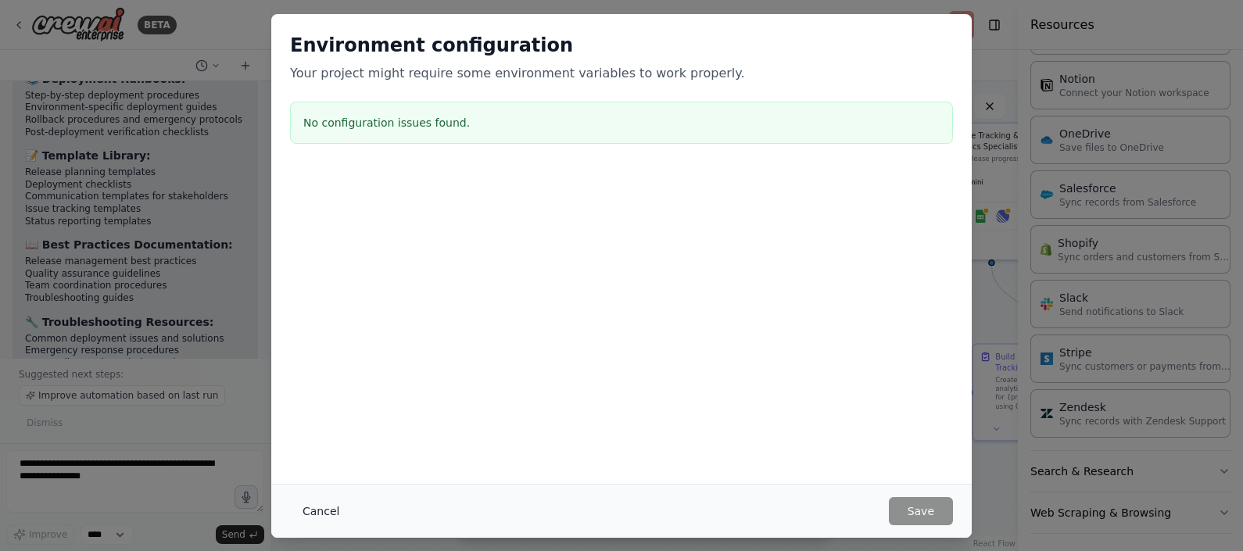
click at [325, 509] on button "Cancel" at bounding box center [321, 511] width 62 height 28
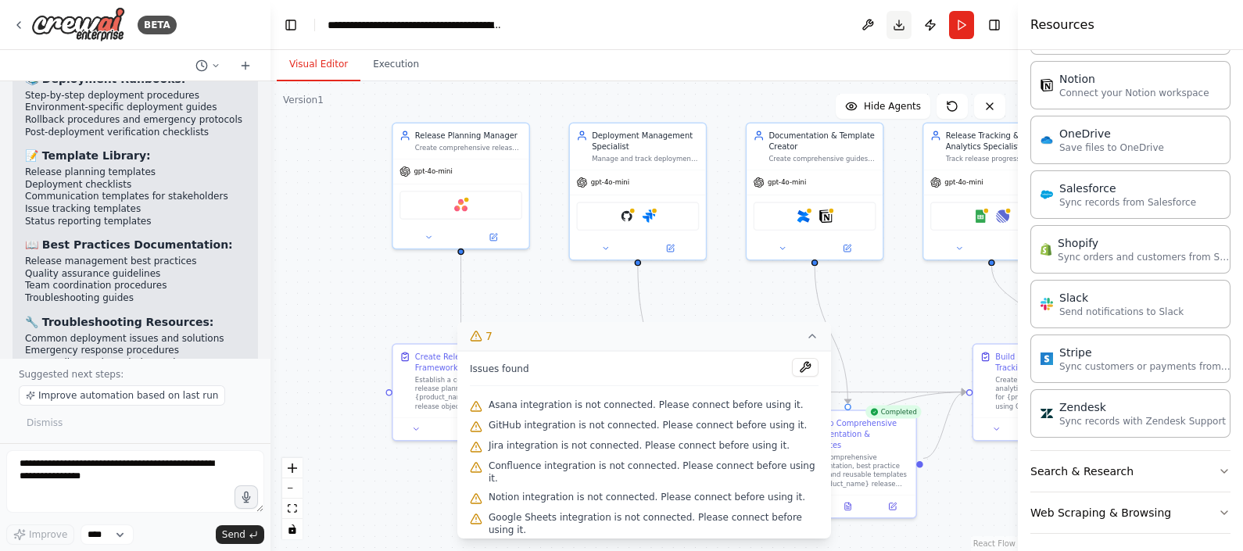
click at [902, 16] on button "Download" at bounding box center [899, 25] width 25 height 28
click at [605, 16] on header "**********" at bounding box center [645, 25] width 748 height 50
click at [94, 473] on textarea at bounding box center [135, 481] width 258 height 63
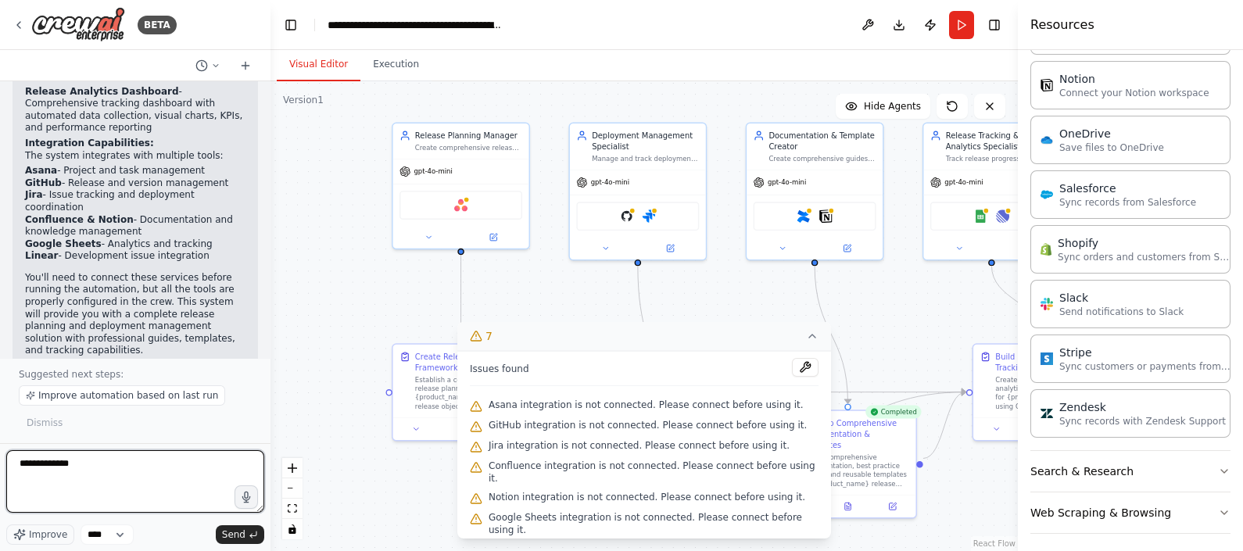
scroll to position [5035, 0]
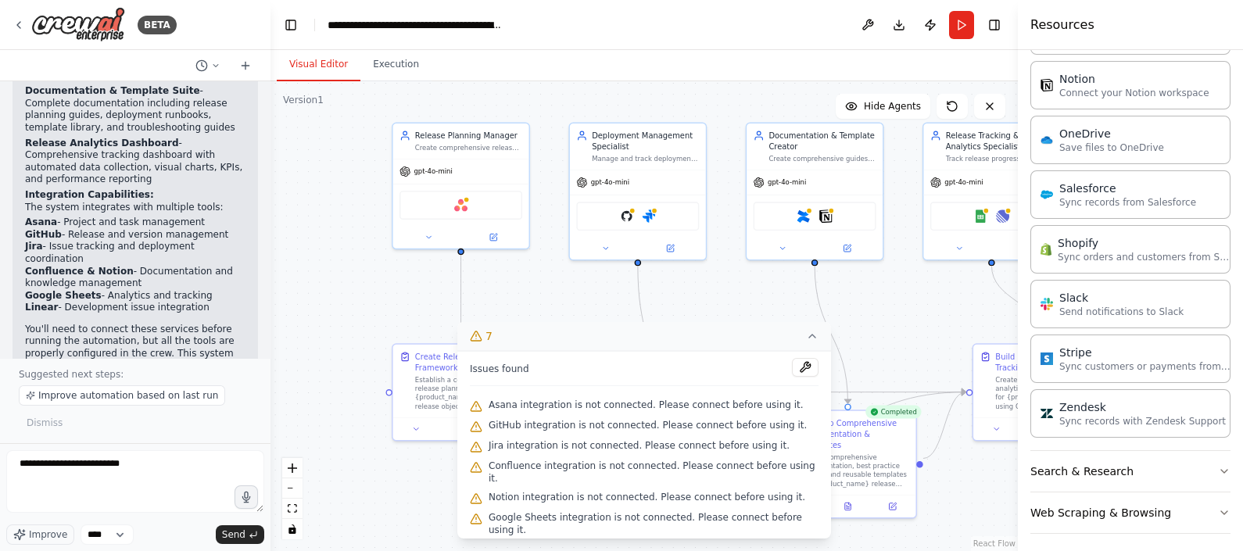
drag, startPoint x: 117, startPoint y: 309, endPoint x: 51, endPoint y: 297, distance: 66.7
click at [51, 489] on p "create Release planning and deployment guide with templates in it" at bounding box center [135, 501] width 221 height 24
copy p "Release planning and deployment guide with templates in it"
click at [170, 467] on textarea "**********" at bounding box center [135, 481] width 258 height 63
paste textarea "**********"
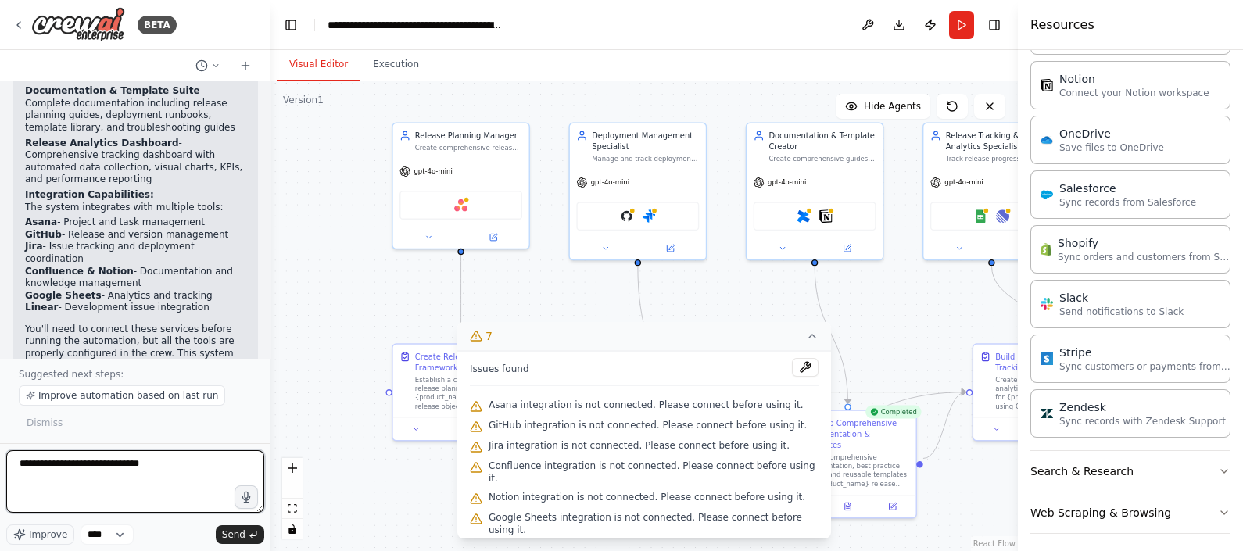
type textarea "**********"
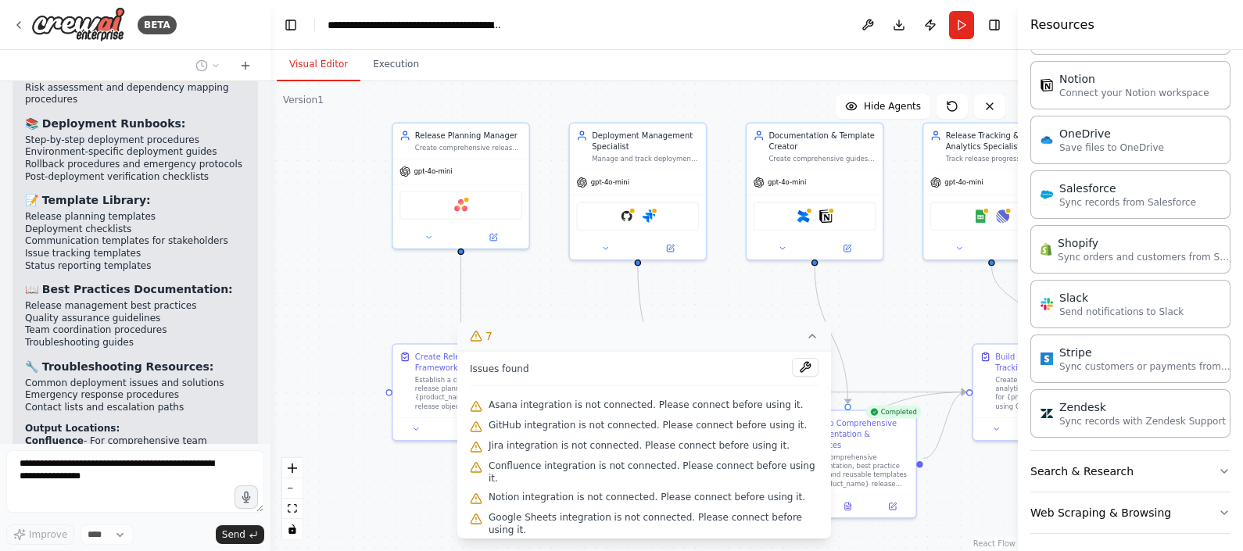
scroll to position [6338, 0]
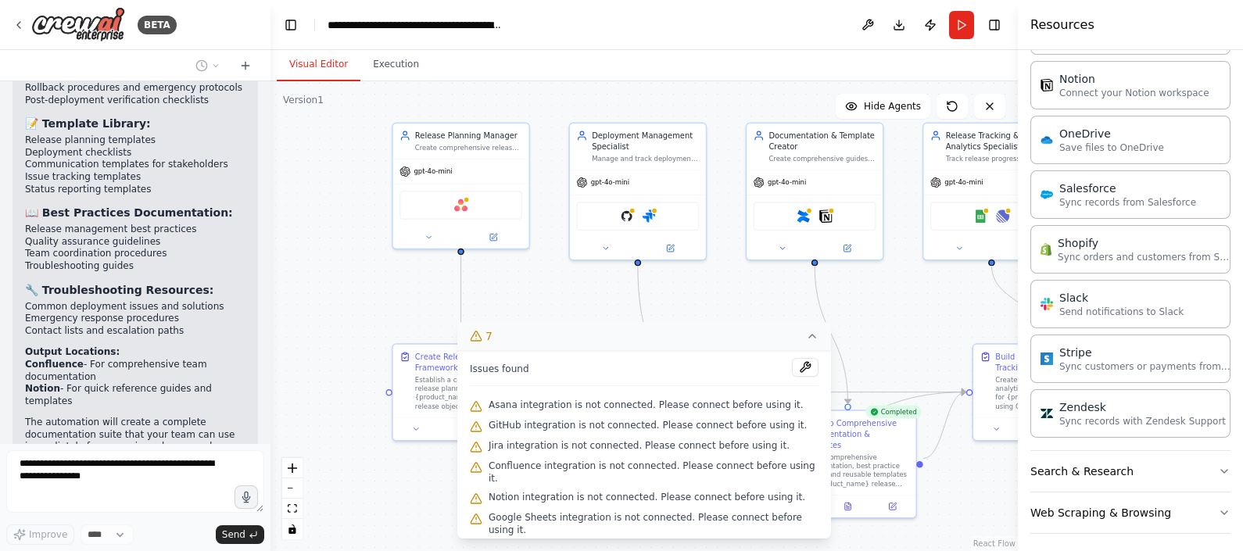
click at [813, 335] on icon at bounding box center [812, 336] width 13 height 13
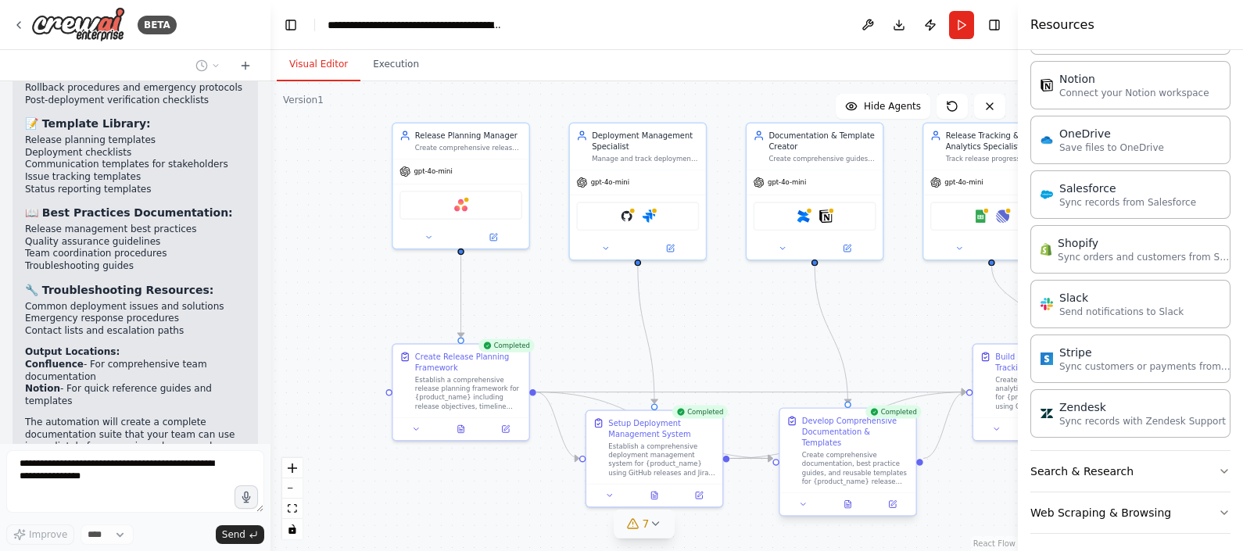
click at [834, 432] on div "Develop Comprehensive Documentation & Templates" at bounding box center [855, 431] width 107 height 33
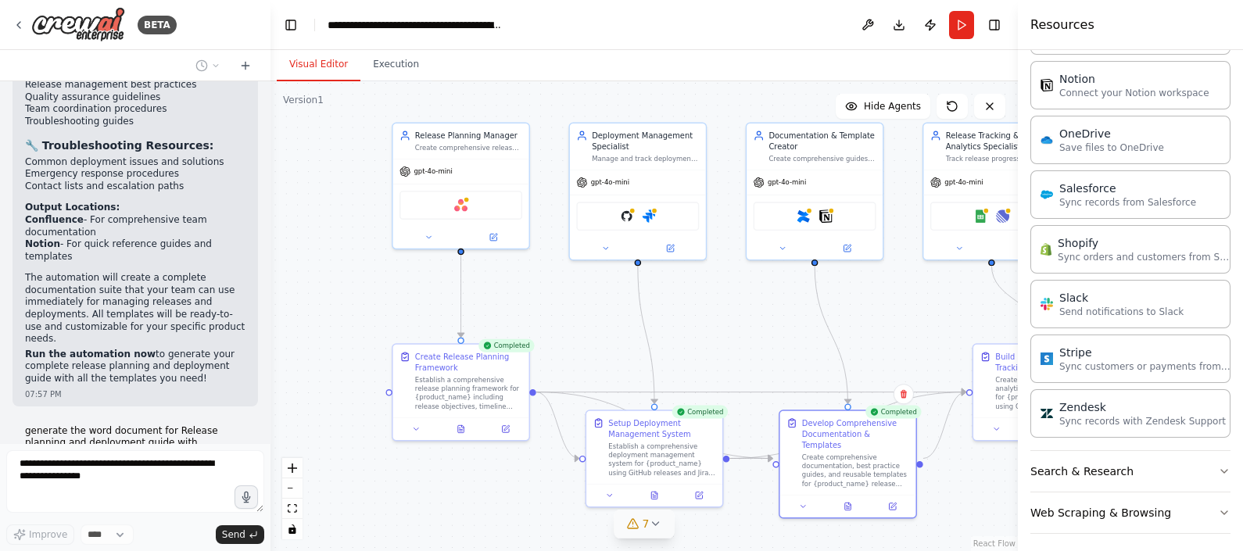
click at [739, 341] on div ".deletable-edge-delete-btn { width: 20px; height: 20px; border: 0px solid #ffff…" at bounding box center [645, 316] width 748 height 470
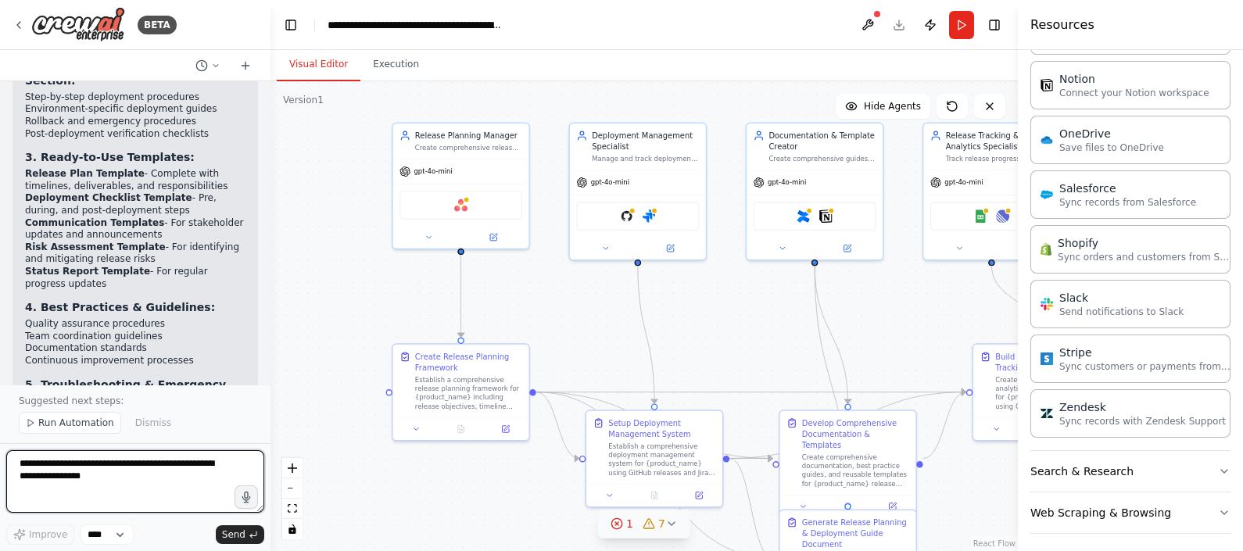
scroll to position [7359, 0]
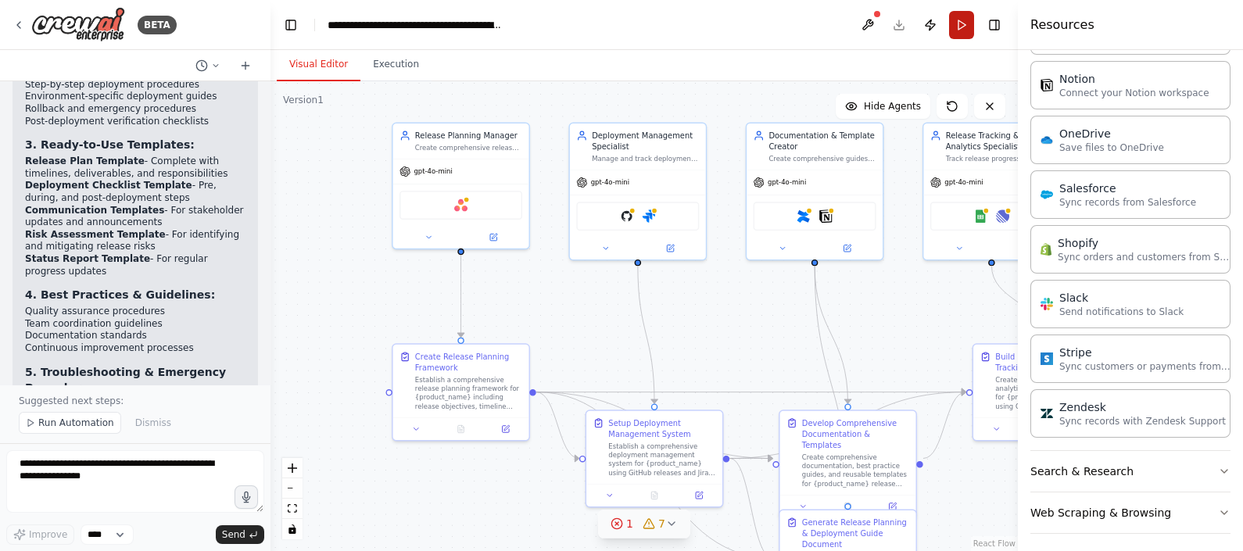
click at [962, 20] on button "Run" at bounding box center [961, 25] width 25 height 28
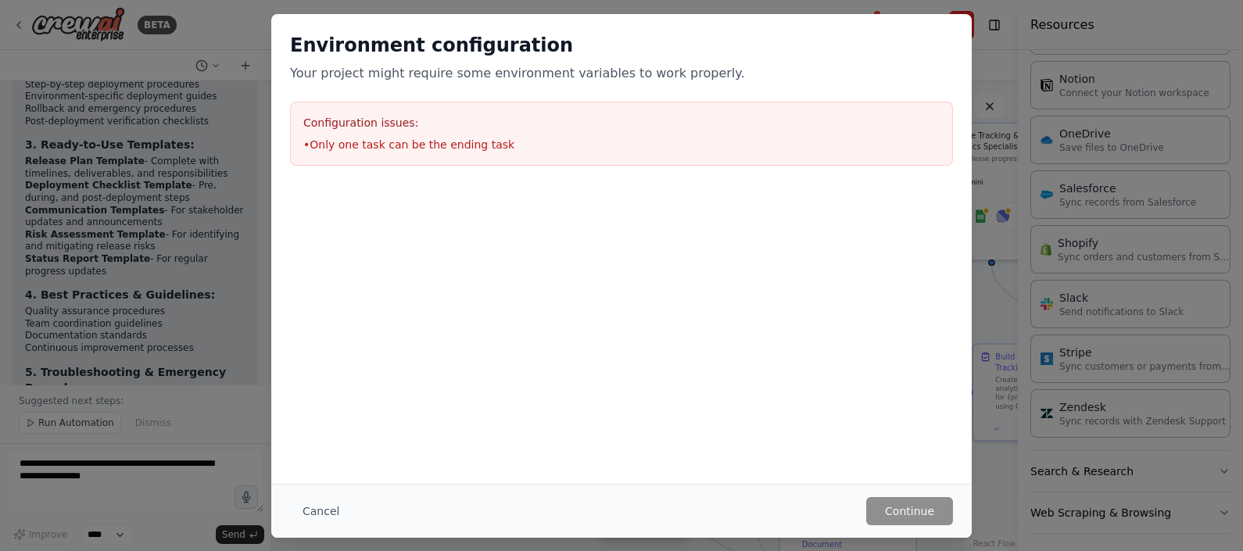
click at [364, 133] on div "Configuration issues: • Only one task can be the ending task" at bounding box center [621, 134] width 663 height 64
click at [321, 505] on button "Cancel" at bounding box center [321, 511] width 62 height 28
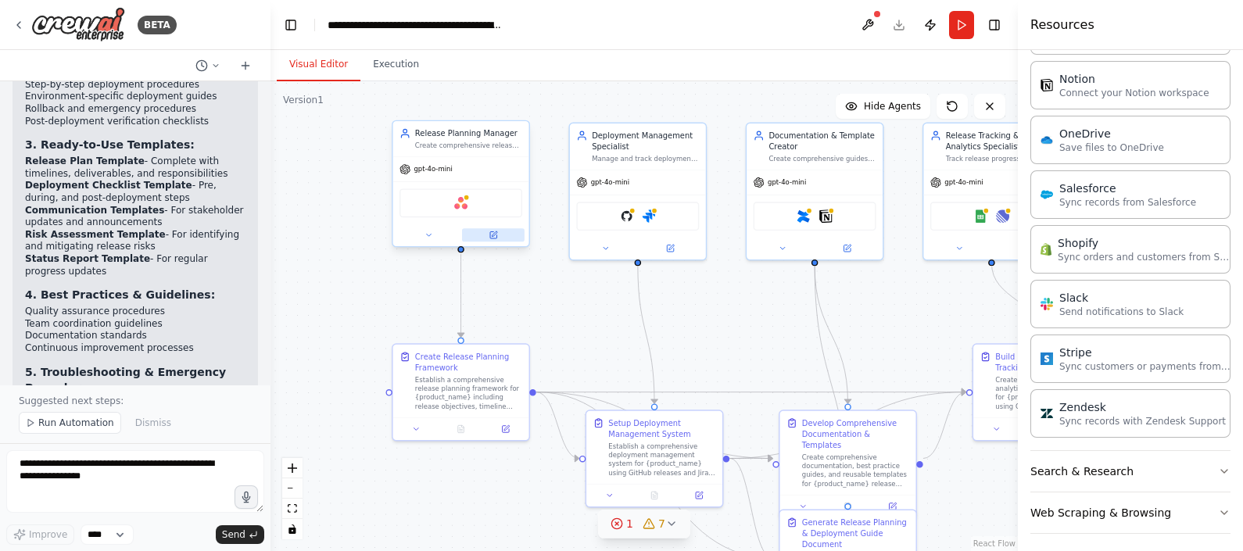
click at [493, 238] on icon at bounding box center [493, 235] width 6 height 6
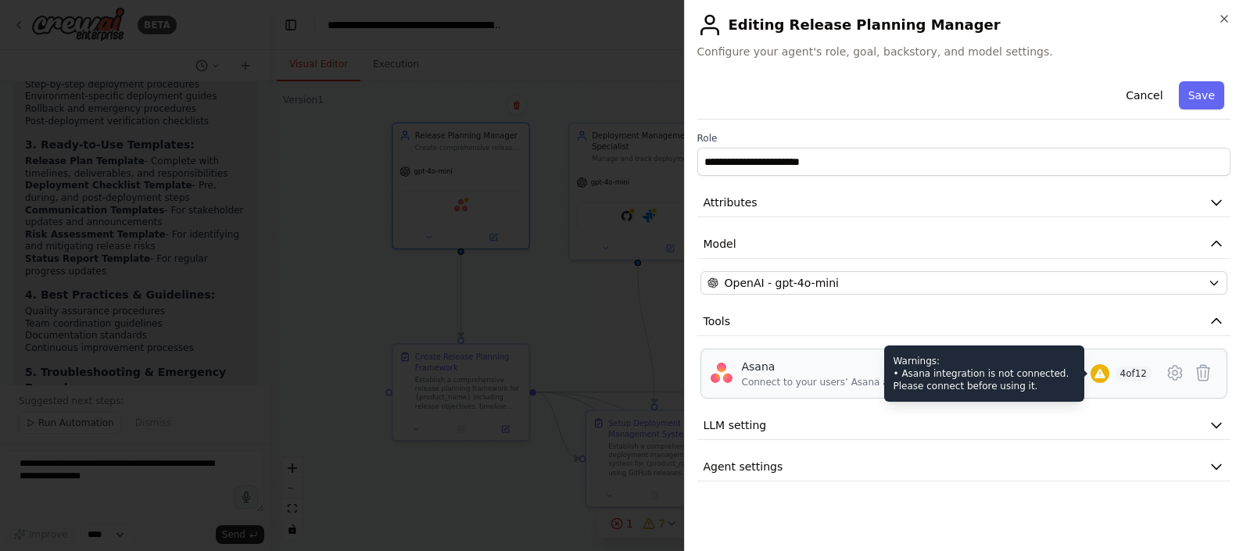
click at [1099, 371] on icon at bounding box center [1100, 373] width 10 height 9
click at [992, 371] on div "Warnings: • Asana integration is not connected. Please connect before using it." at bounding box center [985, 374] width 200 height 56
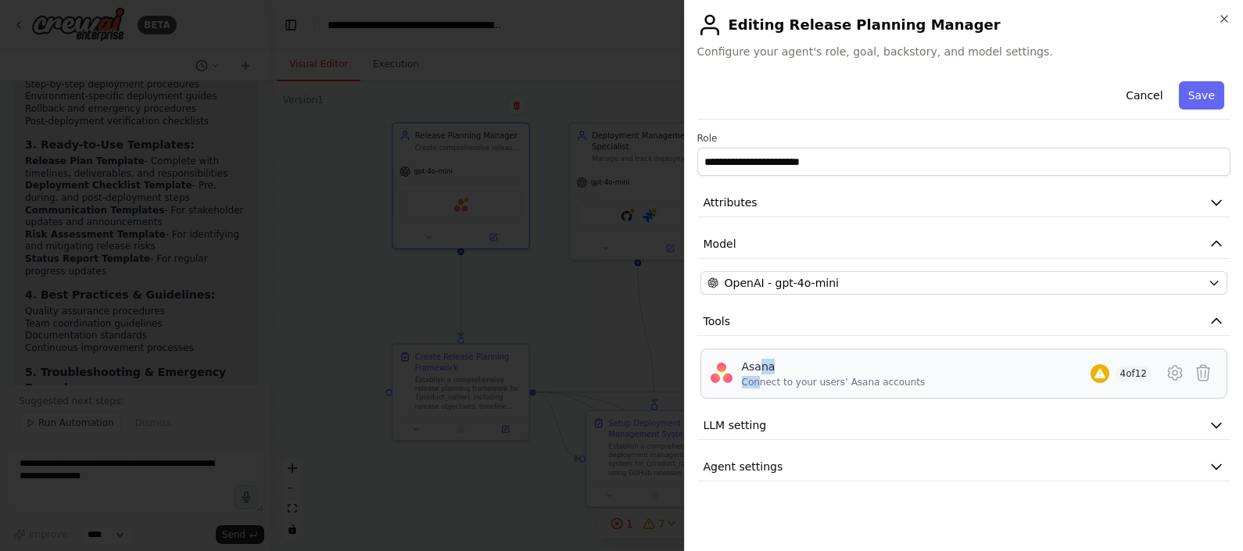
click at [758, 374] on div "Asana Connect to your users’ Asana accounts" at bounding box center [834, 374] width 184 height 30
click at [1179, 366] on icon at bounding box center [1175, 373] width 19 height 19
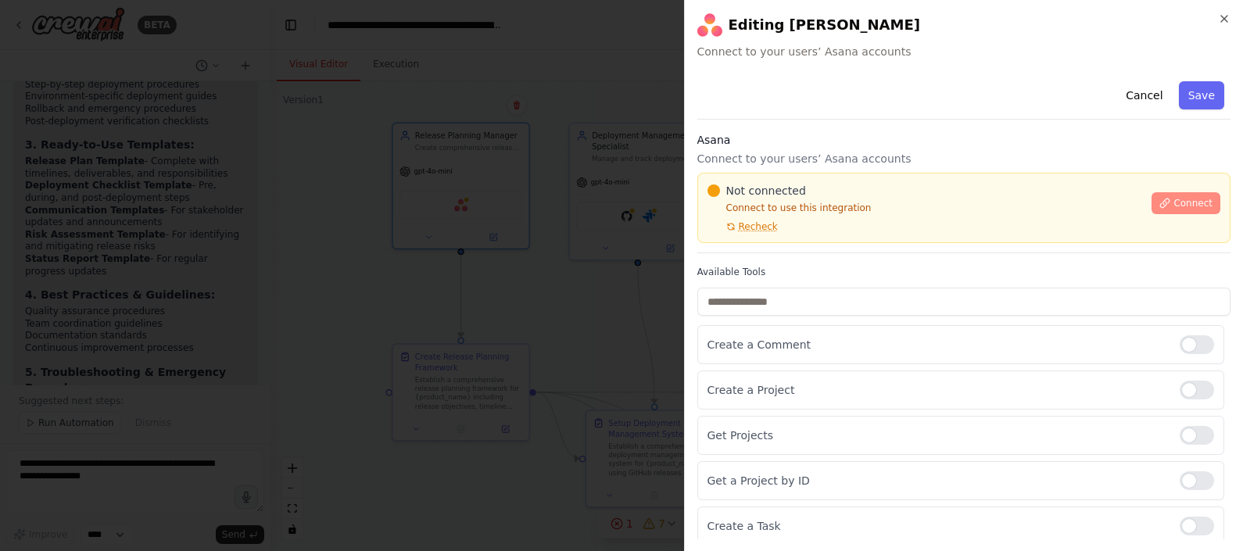
click at [1174, 199] on span "Connect" at bounding box center [1193, 203] width 39 height 13
click at [1177, 203] on span "Connect" at bounding box center [1193, 203] width 39 height 13
click at [790, 145] on h3 "Asana" at bounding box center [965, 140] width 534 height 16
click at [504, 209] on div at bounding box center [621, 275] width 1243 height 551
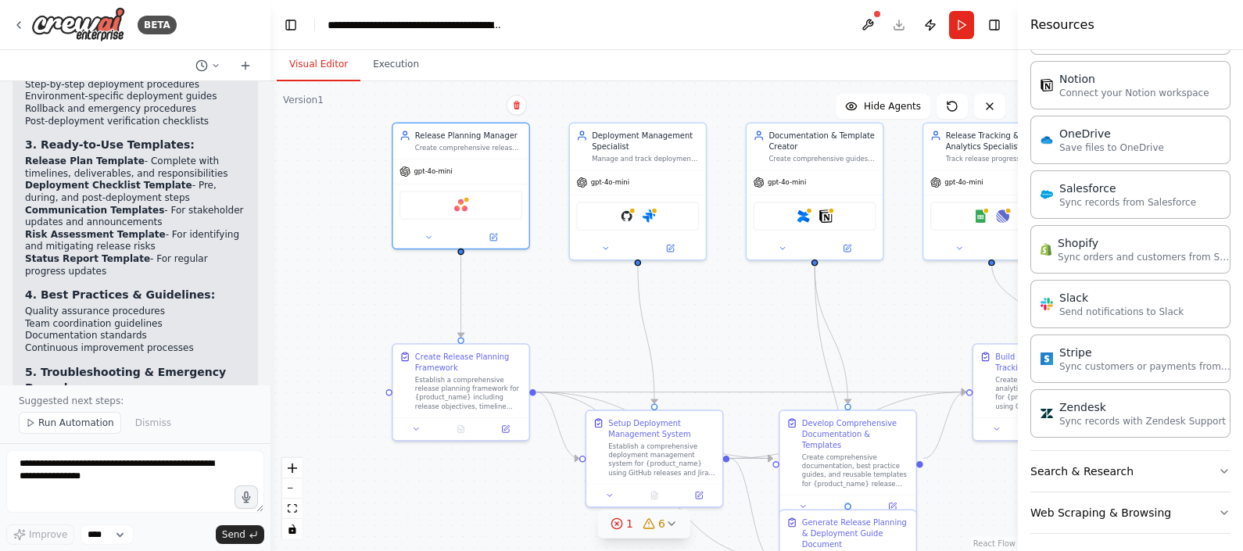
click at [666, 523] on icon at bounding box center [672, 524] width 13 height 13
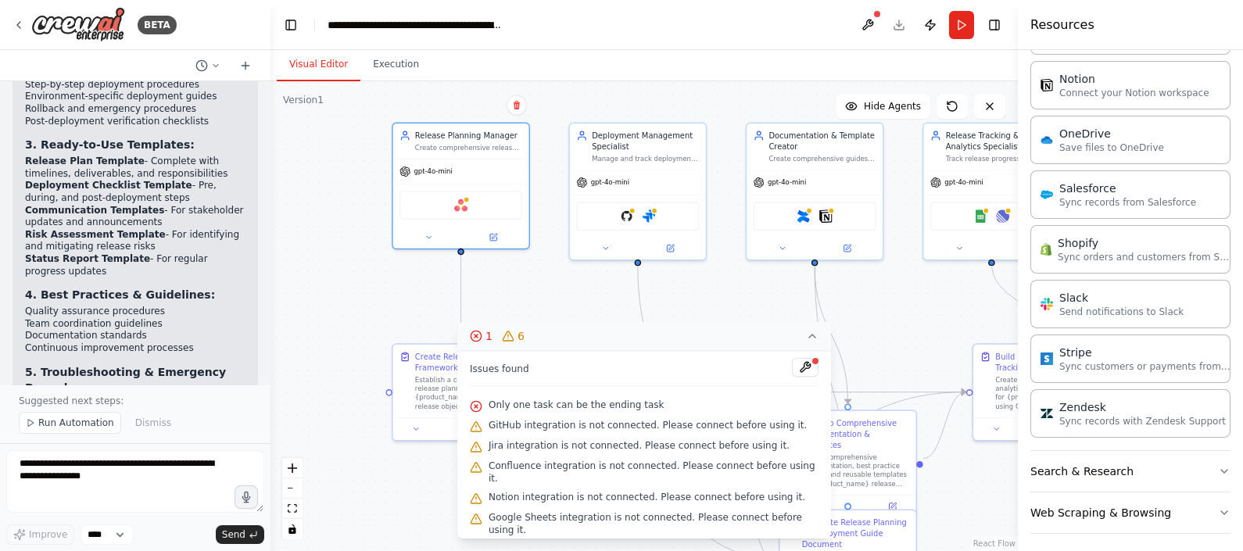
click at [580, 422] on span "GitHub integration is not connected. Please connect before using it." at bounding box center [648, 425] width 318 height 13
click at [792, 365] on button at bounding box center [805, 367] width 27 height 19
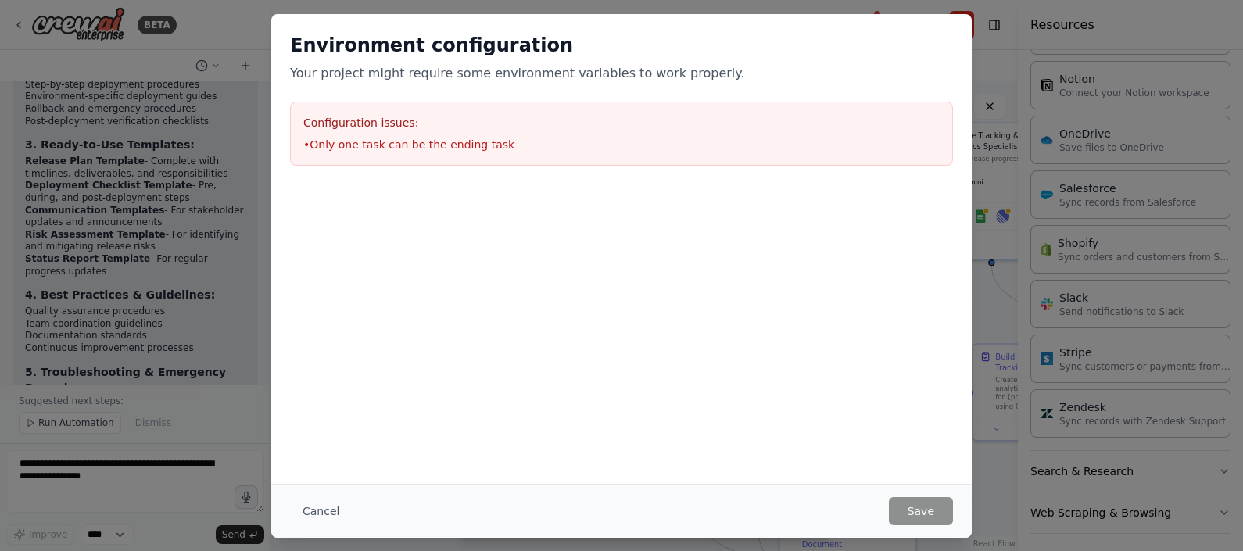
click at [410, 131] on div "Configuration issues: • Only one task can be the ending task" at bounding box center [621, 134] width 663 height 64
click at [328, 127] on h3 "Configuration issues:" at bounding box center [621, 123] width 637 height 16
drag, startPoint x: 328, startPoint y: 127, endPoint x: 424, endPoint y: 131, distance: 95.5
click at [424, 131] on div "Configuration issues: • Only one task can be the ending task" at bounding box center [621, 134] width 663 height 64
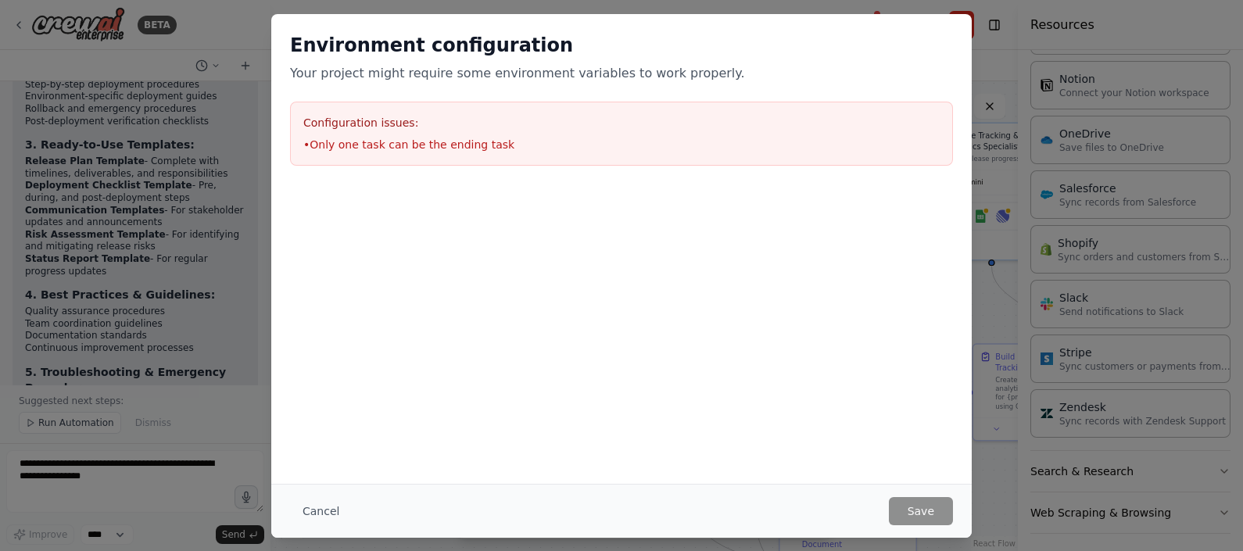
click at [434, 56] on h2 "Environment configuration" at bounding box center [621, 45] width 663 height 25
click at [317, 509] on button "Cancel" at bounding box center [321, 511] width 62 height 28
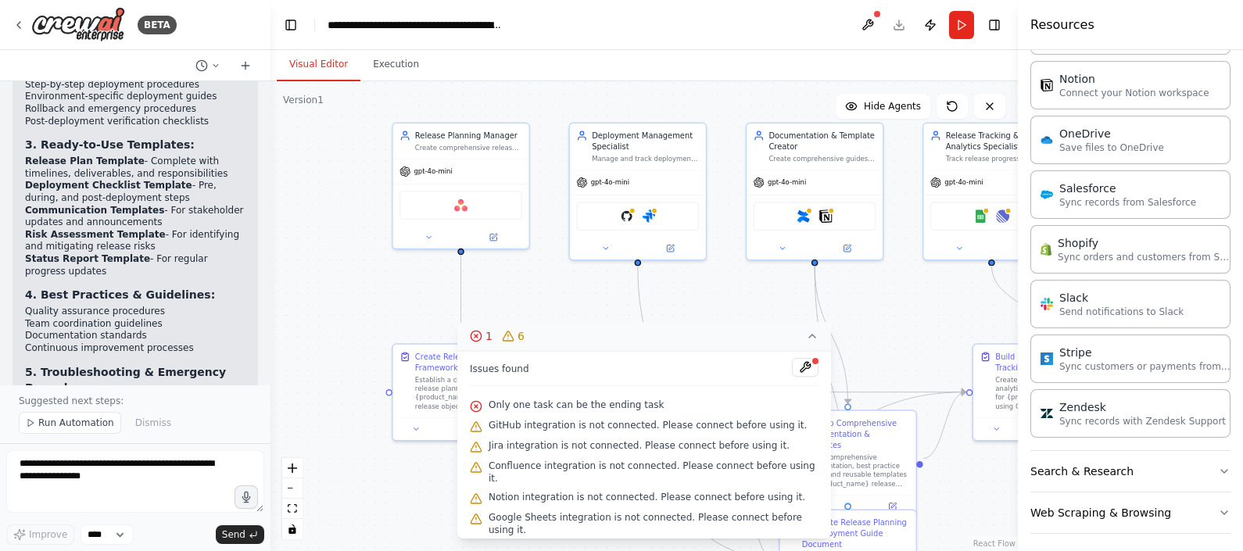
click at [621, 424] on span "GitHub integration is not connected. Please connect before using it." at bounding box center [648, 425] width 318 height 13
drag, startPoint x: 621, startPoint y: 424, endPoint x: 577, endPoint y: 343, distance: 91.7
click at [577, 343] on button "1 6" at bounding box center [645, 336] width 374 height 29
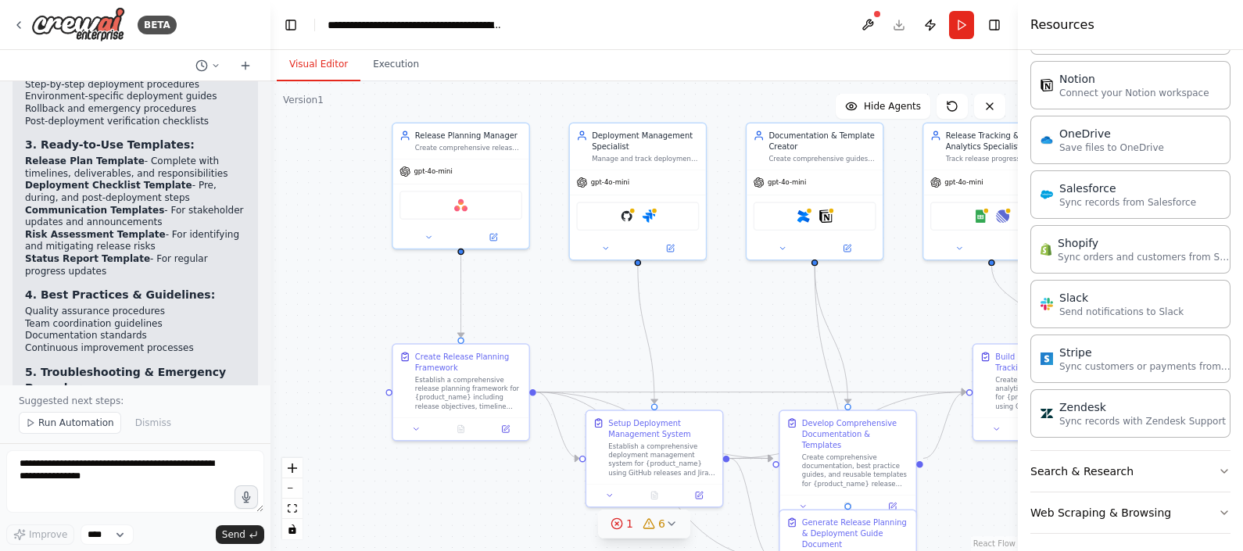
click at [633, 524] on div "1 6" at bounding box center [638, 524] width 55 height 16
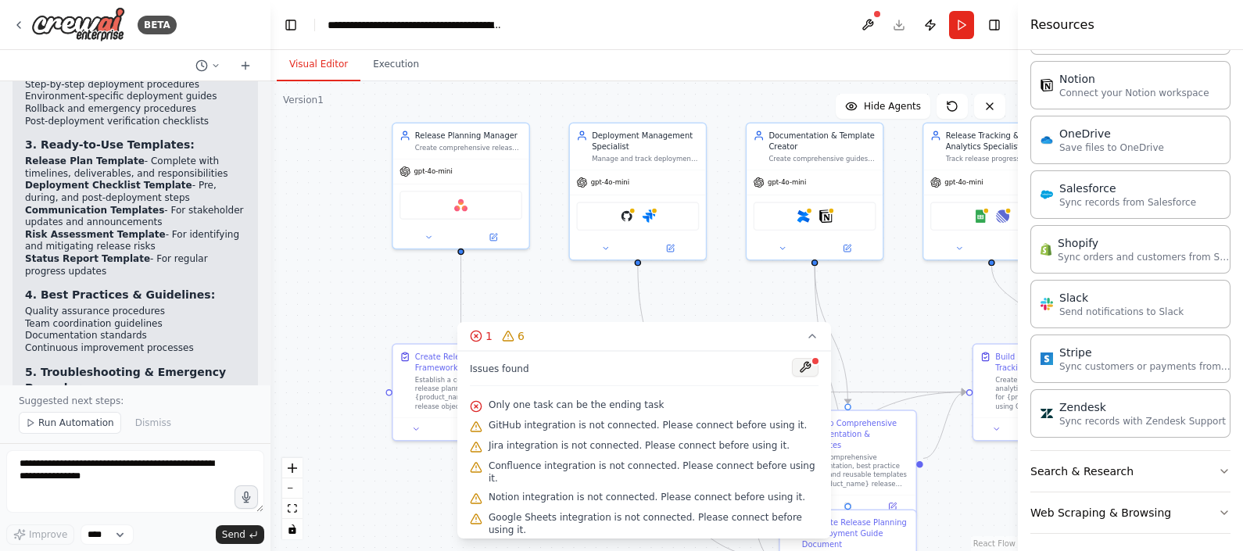
click at [792, 364] on button at bounding box center [805, 367] width 27 height 19
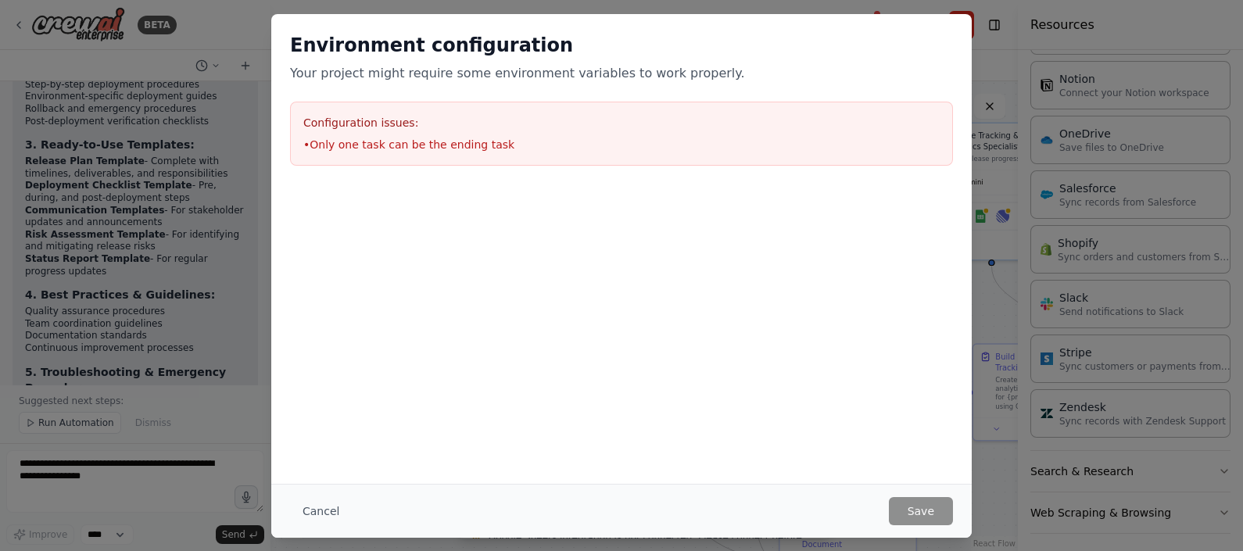
click at [375, 140] on li "• Only one task can be the ending task" at bounding box center [621, 145] width 637 height 16
click at [315, 510] on button "Cancel" at bounding box center [321, 511] width 62 height 28
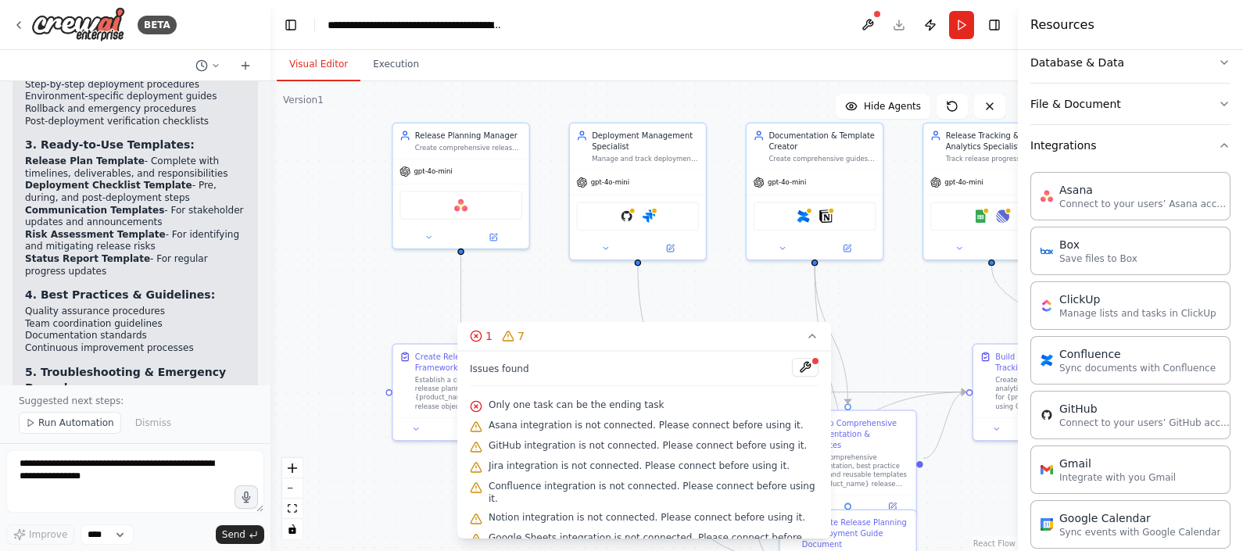
scroll to position [279, 0]
click at [1116, 199] on p "Connect to your users’ Asana accounts" at bounding box center [1146, 205] width 172 height 13
click at [1079, 192] on div "Asana" at bounding box center [1146, 192] width 172 height 16
click at [1067, 254] on p "Save files to Box" at bounding box center [1099, 260] width 78 height 13
click at [1093, 192] on div "Asana" at bounding box center [1146, 192] width 172 height 16
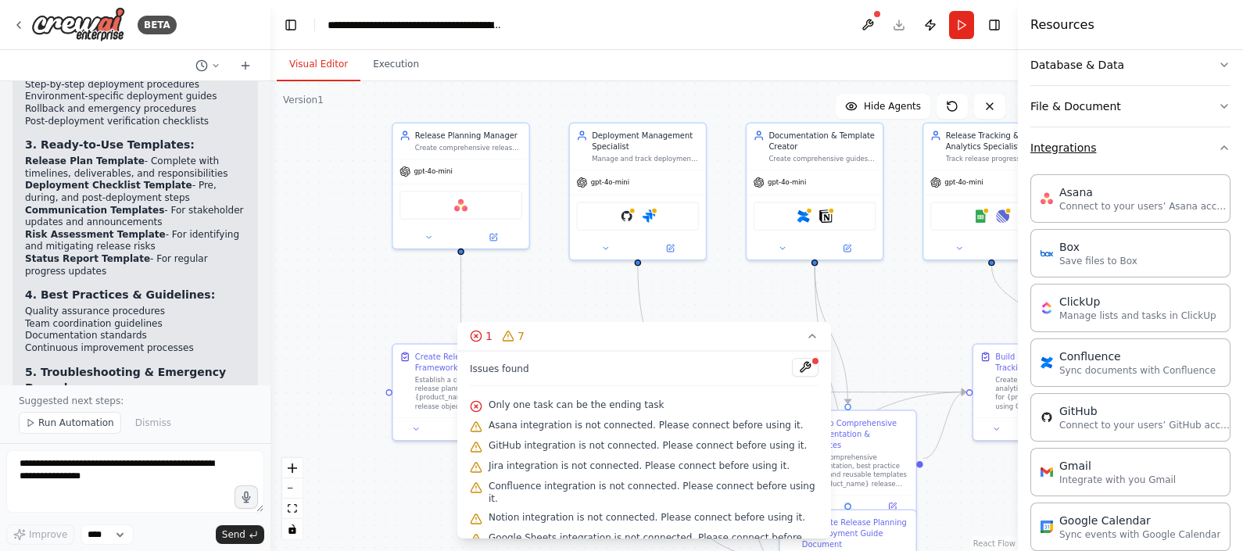
click at [1222, 146] on icon "button" at bounding box center [1225, 147] width 6 height 3
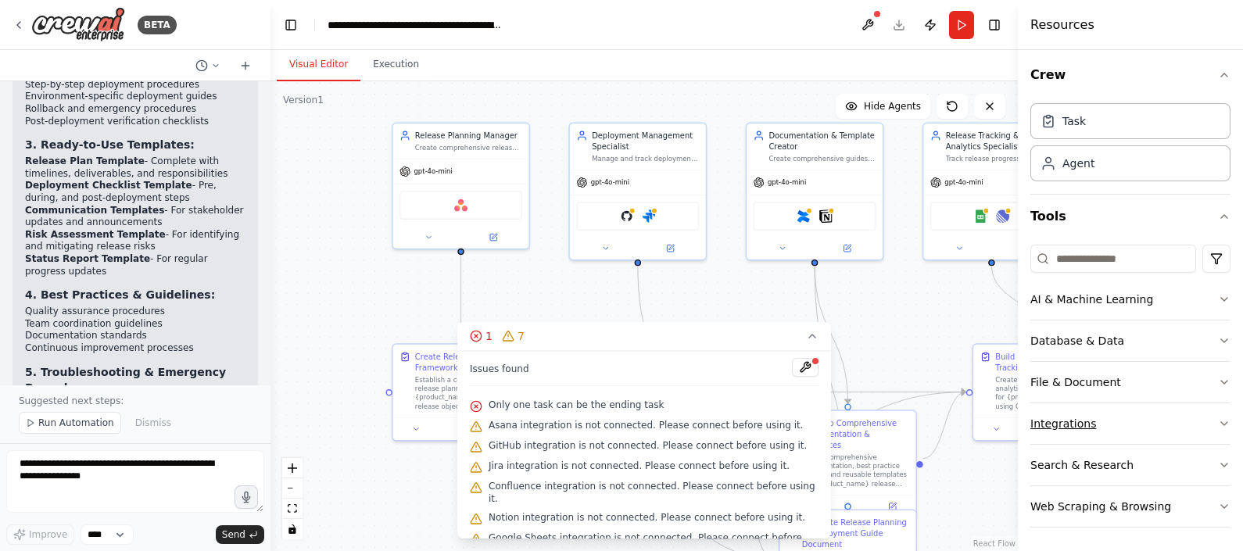
click at [1050, 427] on button "Integrations" at bounding box center [1131, 424] width 200 height 41
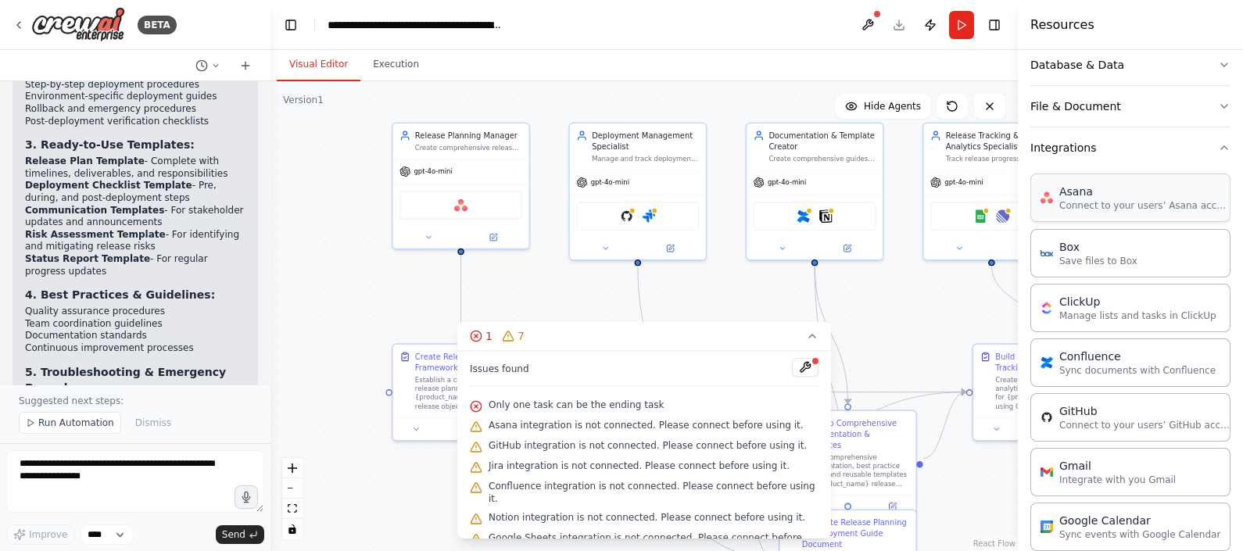
click at [1097, 201] on p "Connect to your users’ Asana accounts" at bounding box center [1146, 205] width 172 height 13
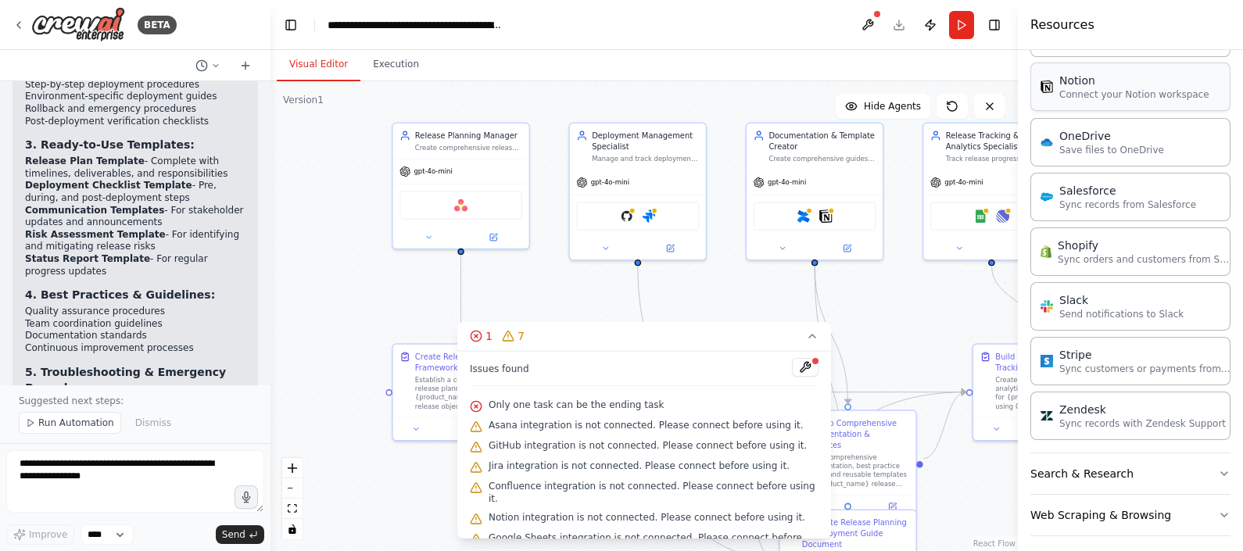
scroll to position [1159, 0]
click at [506, 425] on span "Asana integration is not connected. Please connect before using it." at bounding box center [646, 425] width 315 height 13
drag, startPoint x: 506, startPoint y: 425, endPoint x: 489, endPoint y: 399, distance: 31.7
click at [489, 399] on div "Only one task can be the ending task" at bounding box center [644, 406] width 349 height 20
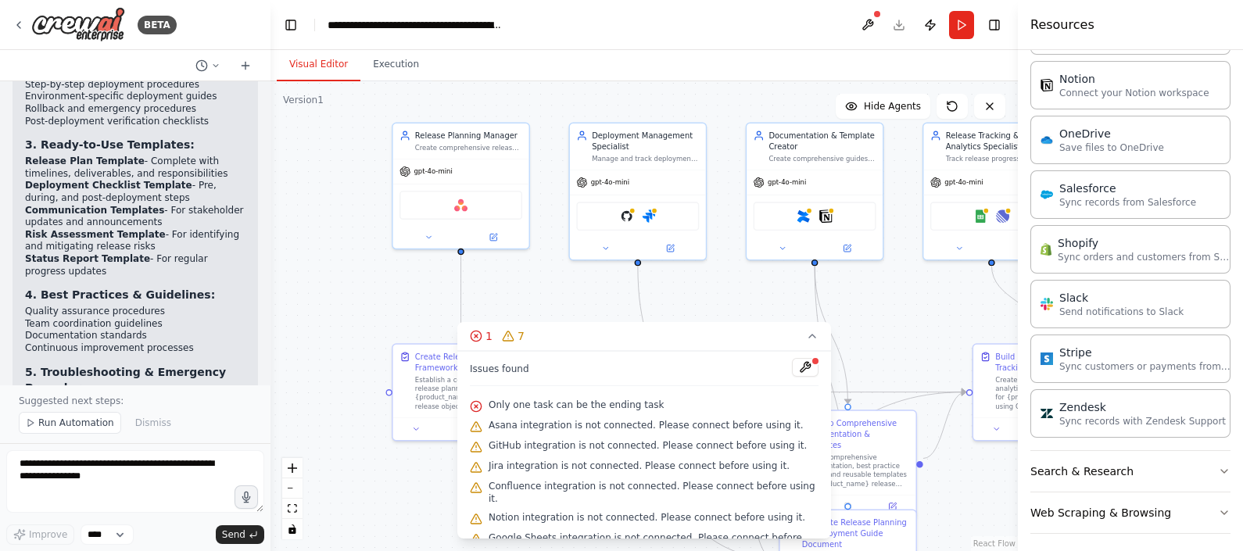
click at [478, 403] on icon at bounding box center [476, 406] width 13 height 13
drag, startPoint x: 478, startPoint y: 403, endPoint x: 589, endPoint y: 404, distance: 111.1
click at [589, 404] on span "Only one task can be the ending task" at bounding box center [576, 405] width 175 height 13
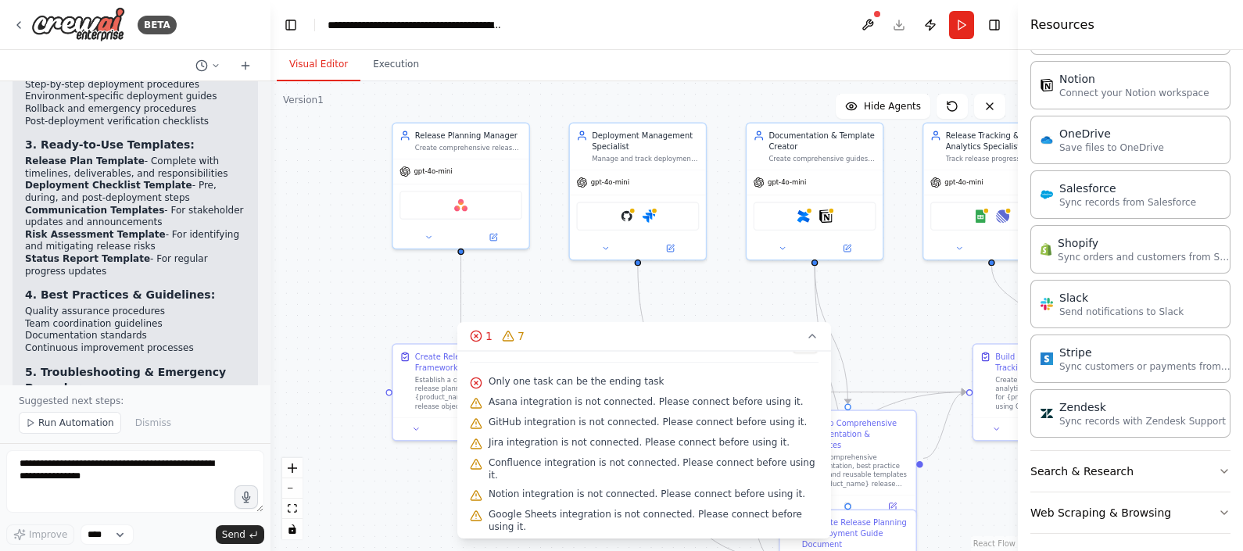
click at [583, 508] on span "Google Sheets integration is not connected. Please connect before using it." at bounding box center [654, 520] width 330 height 25
drag, startPoint x: 583, startPoint y: 503, endPoint x: 479, endPoint y: 504, distance: 104.0
click at [479, 510] on icon at bounding box center [476, 516] width 13 height 13
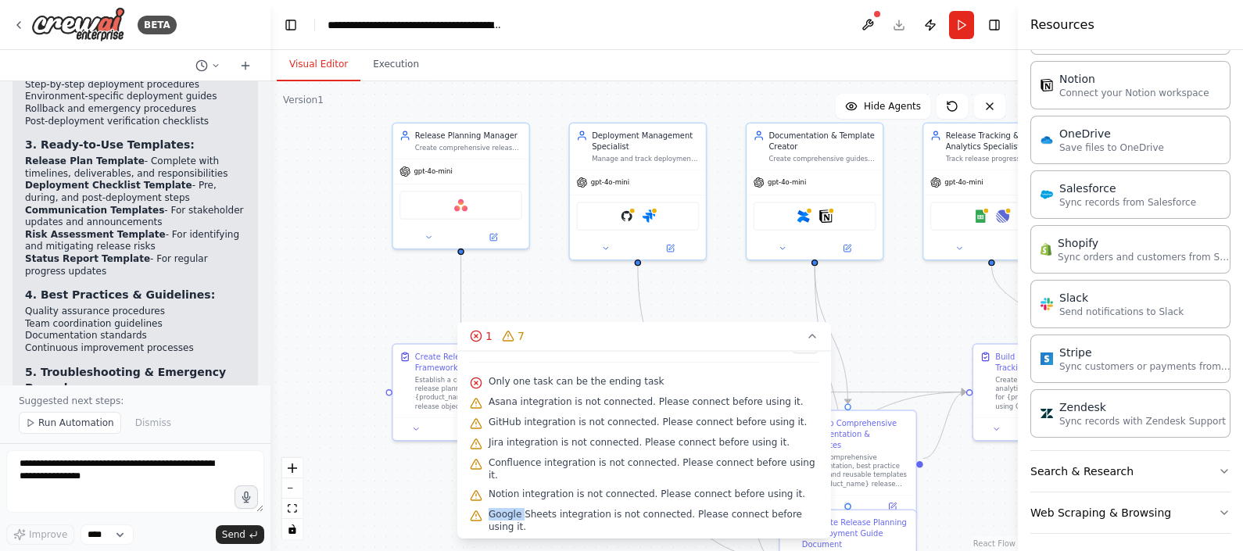
click at [479, 510] on icon at bounding box center [476, 516] width 13 height 13
drag, startPoint x: 479, startPoint y: 504, endPoint x: 701, endPoint y: 389, distance: 250.5
click at [701, 389] on div "Only one task can be the ending task" at bounding box center [644, 382] width 349 height 20
click at [496, 235] on icon at bounding box center [493, 235] width 6 height 6
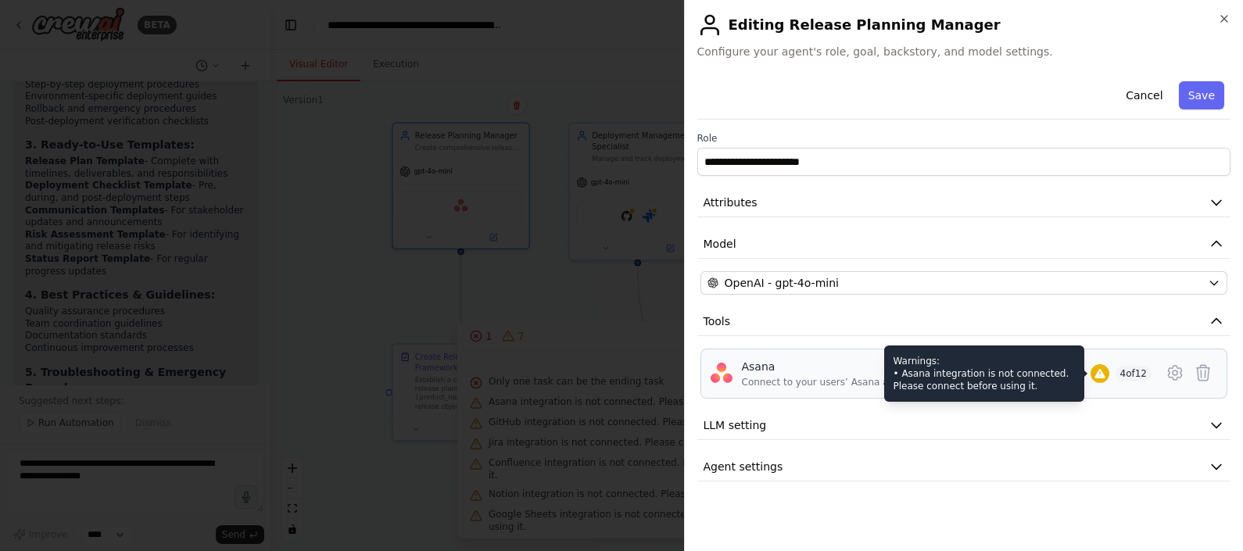
click at [1100, 371] on icon at bounding box center [1100, 373] width 10 height 9
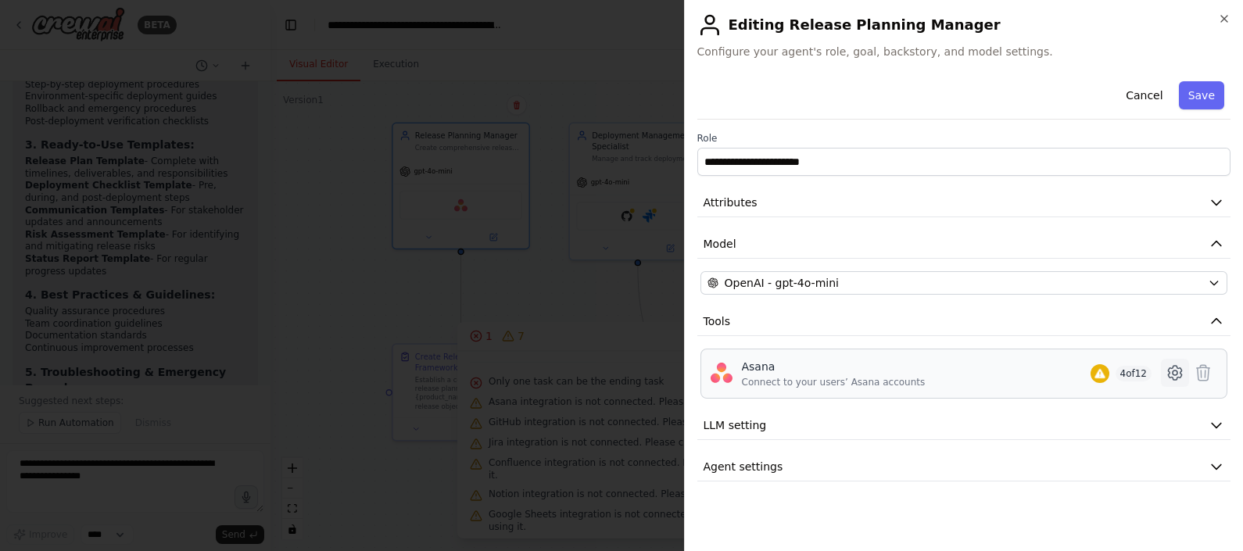
click at [1175, 366] on icon at bounding box center [1175, 373] width 19 height 19
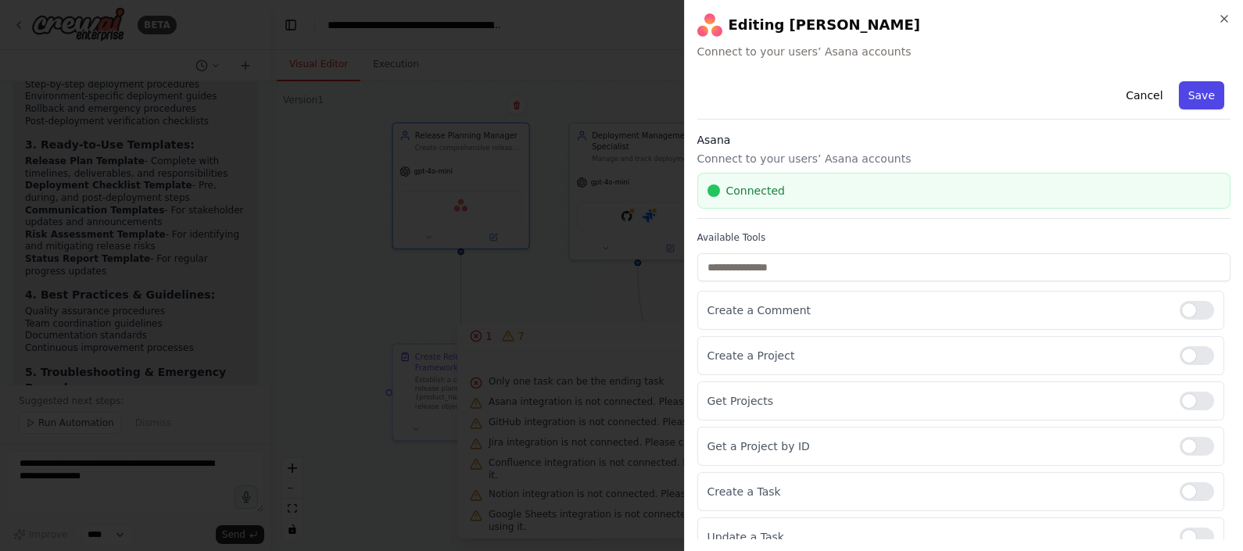
click at [1189, 92] on button "Save" at bounding box center [1201, 95] width 45 height 28
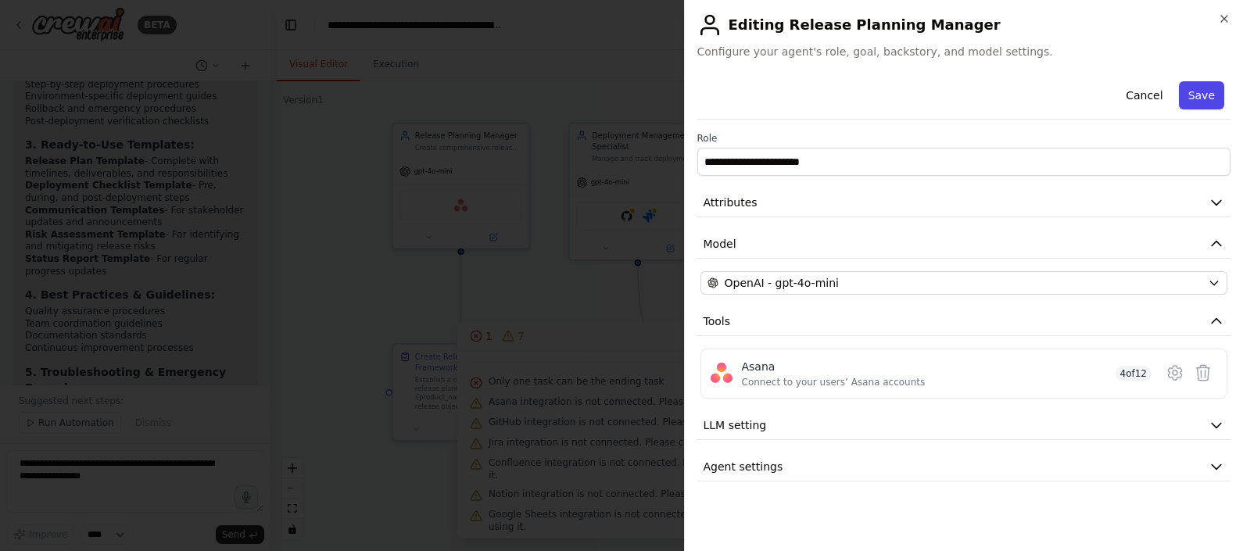
click at [1203, 97] on button "Save" at bounding box center [1201, 95] width 45 height 28
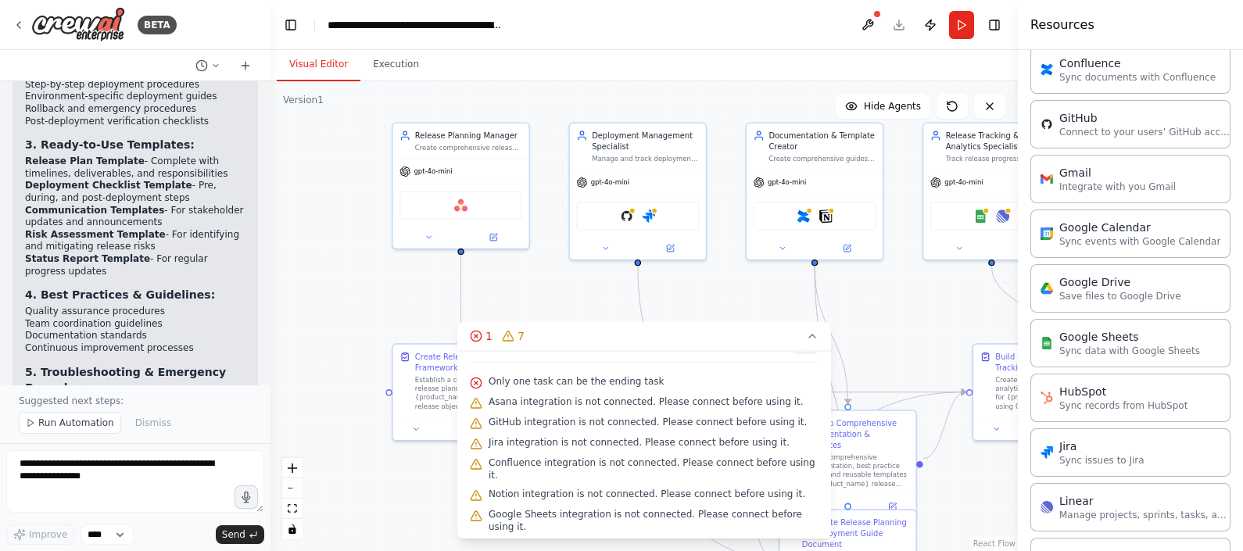
scroll to position [279, 0]
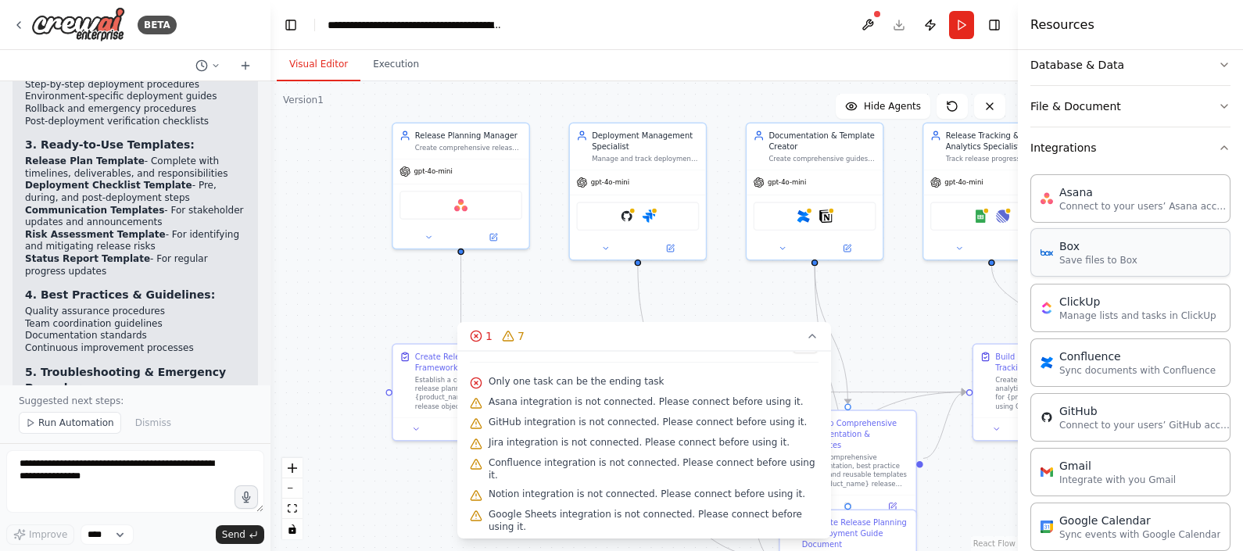
click at [1111, 255] on p "Save files to Box" at bounding box center [1099, 260] width 78 height 13
click at [1052, 250] on img at bounding box center [1047, 252] width 13 height 13
click at [499, 236] on button at bounding box center [493, 234] width 63 height 13
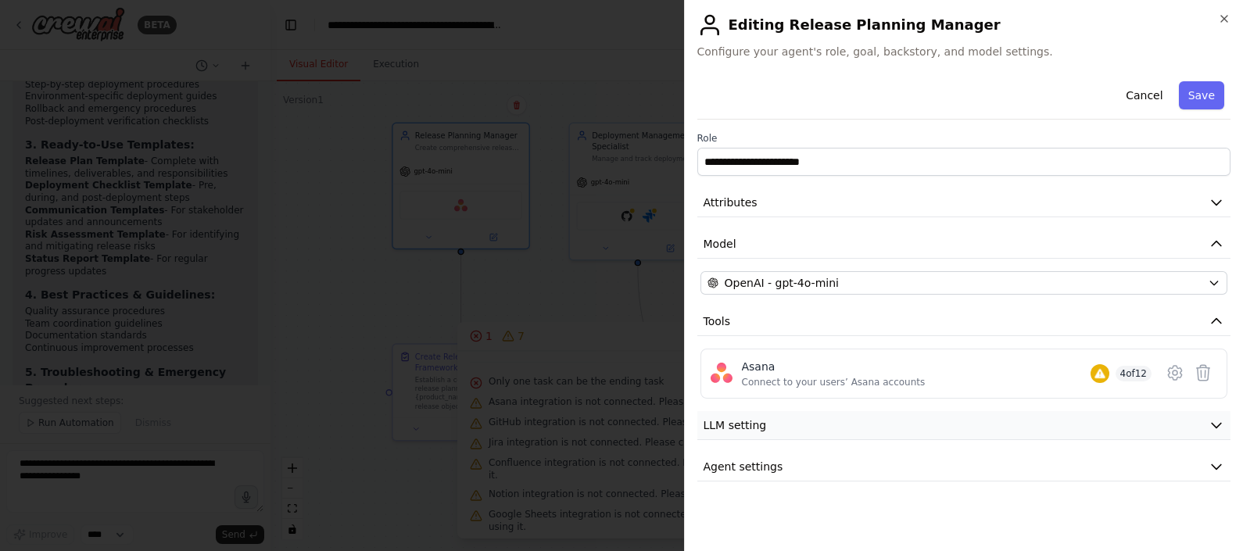
click at [758, 426] on span "LLM setting" at bounding box center [735, 426] width 63 height 16
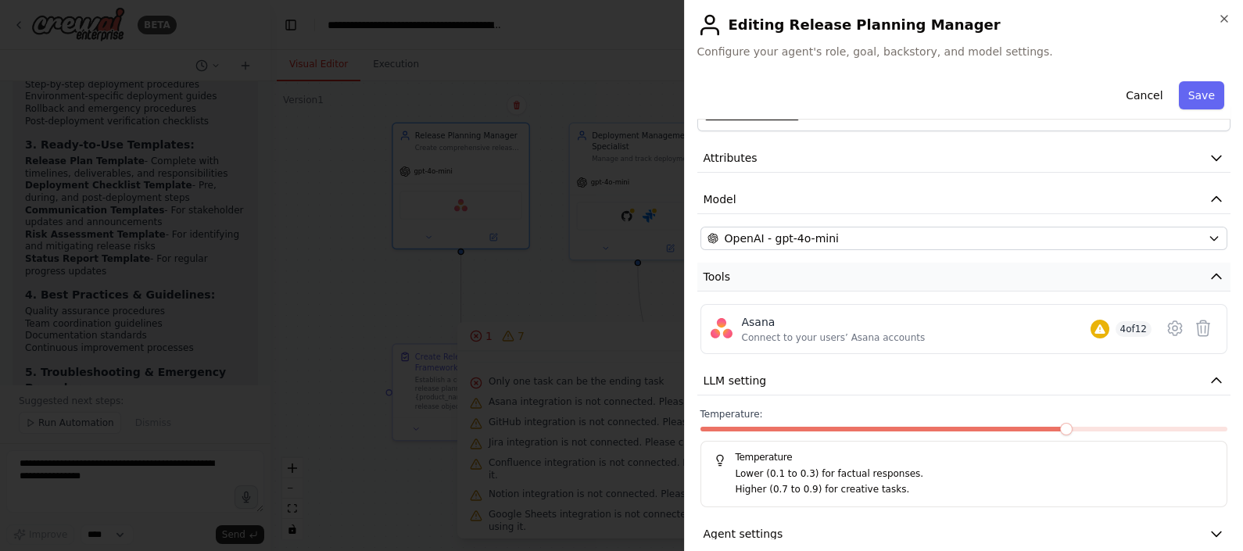
scroll to position [65, 0]
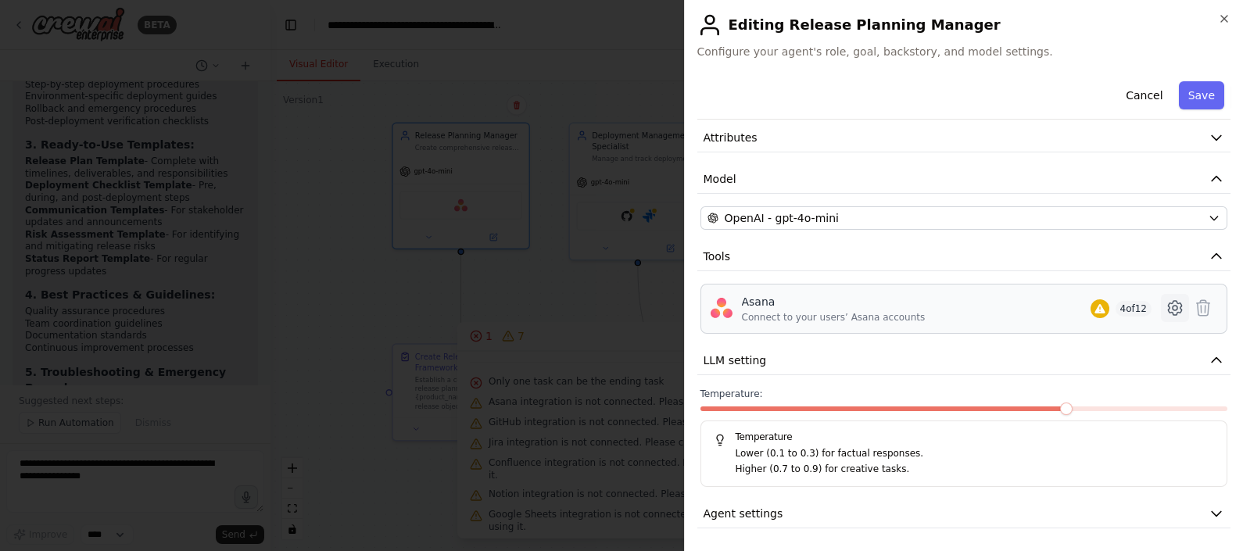
click at [1166, 308] on icon at bounding box center [1175, 308] width 19 height 19
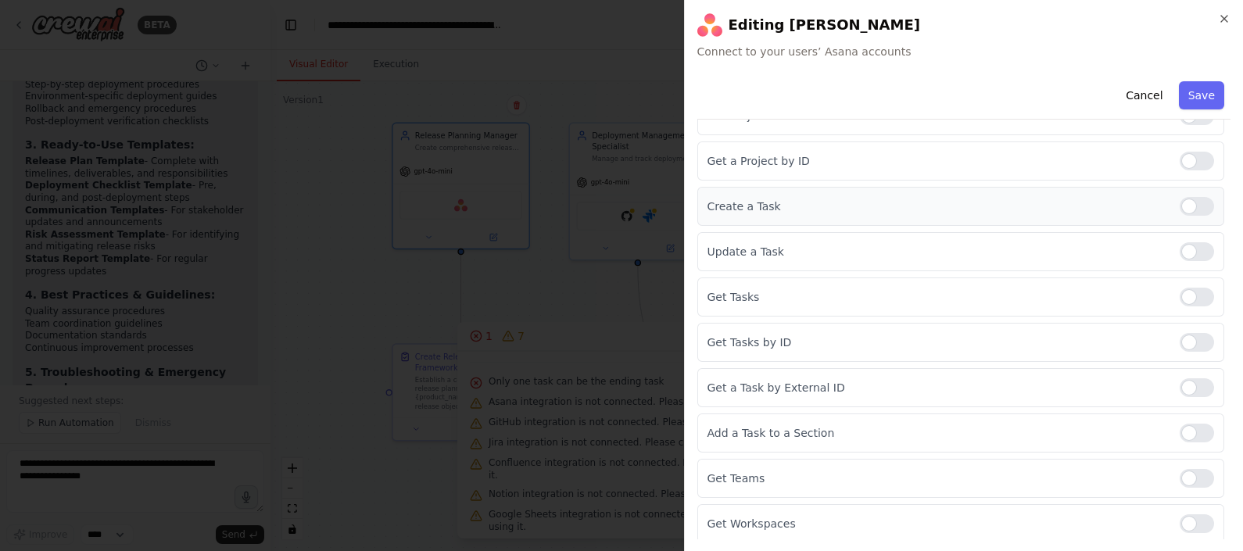
scroll to position [0, 0]
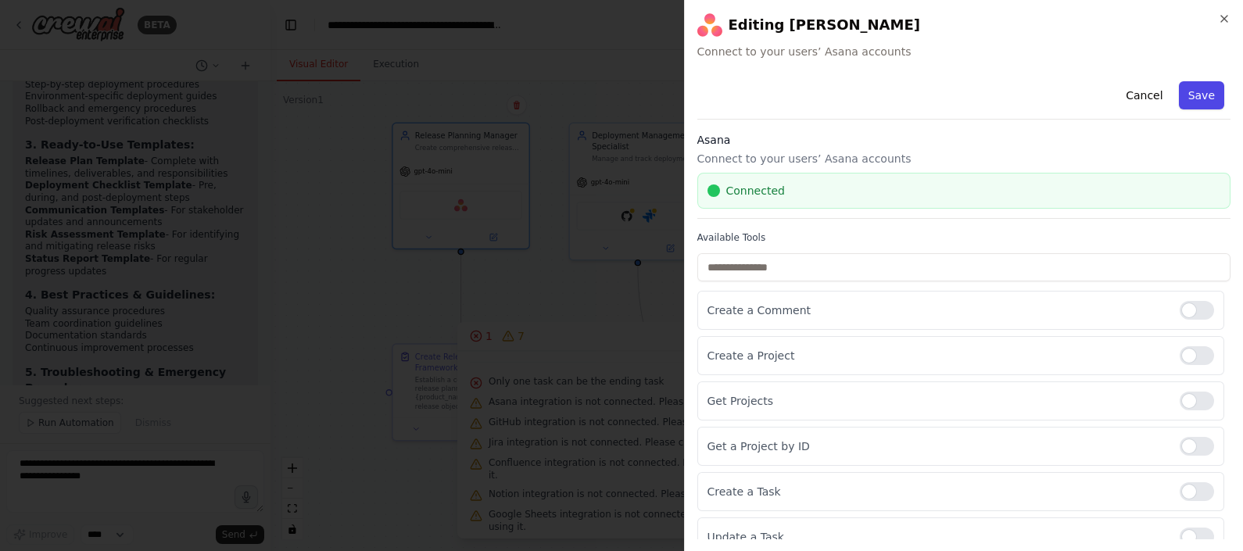
click at [1182, 85] on button "Save" at bounding box center [1201, 95] width 45 height 28
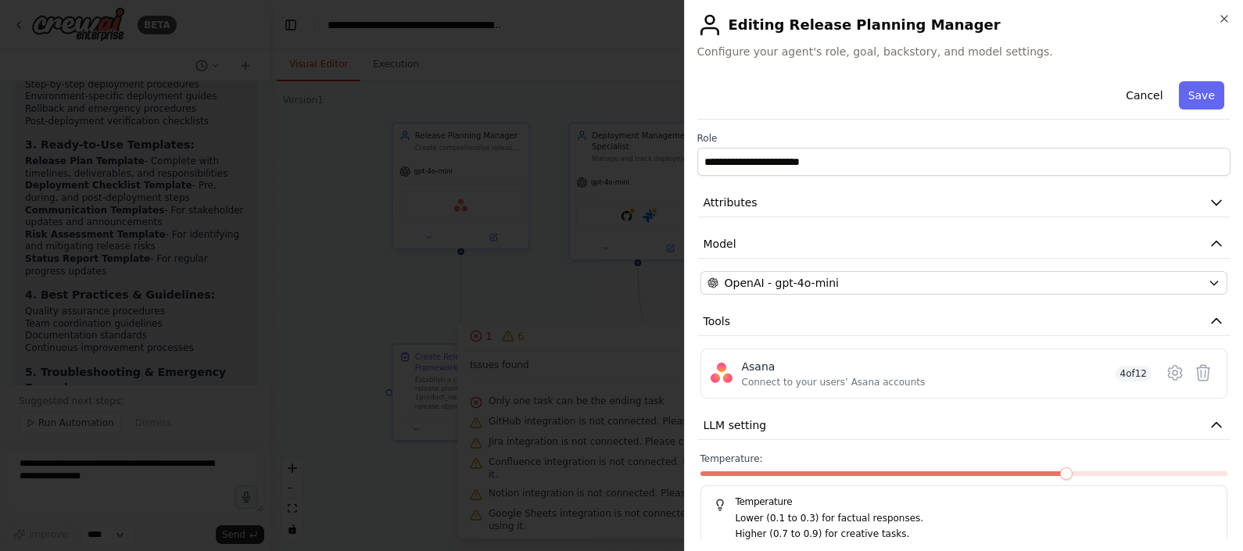
scroll to position [65, 0]
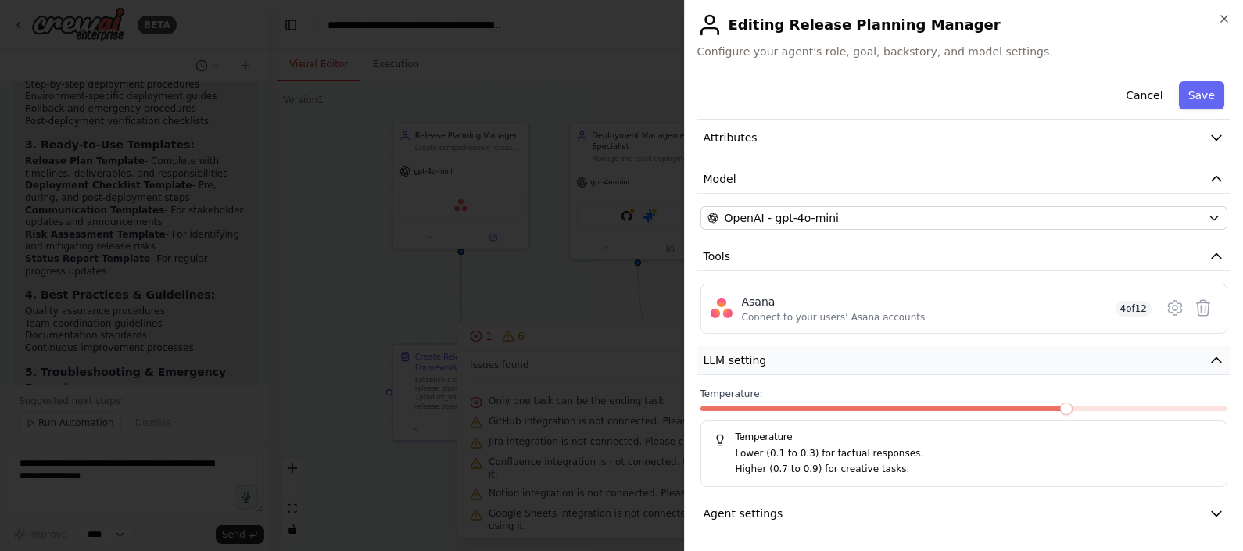
click at [1212, 358] on icon "button" at bounding box center [1216, 360] width 9 height 5
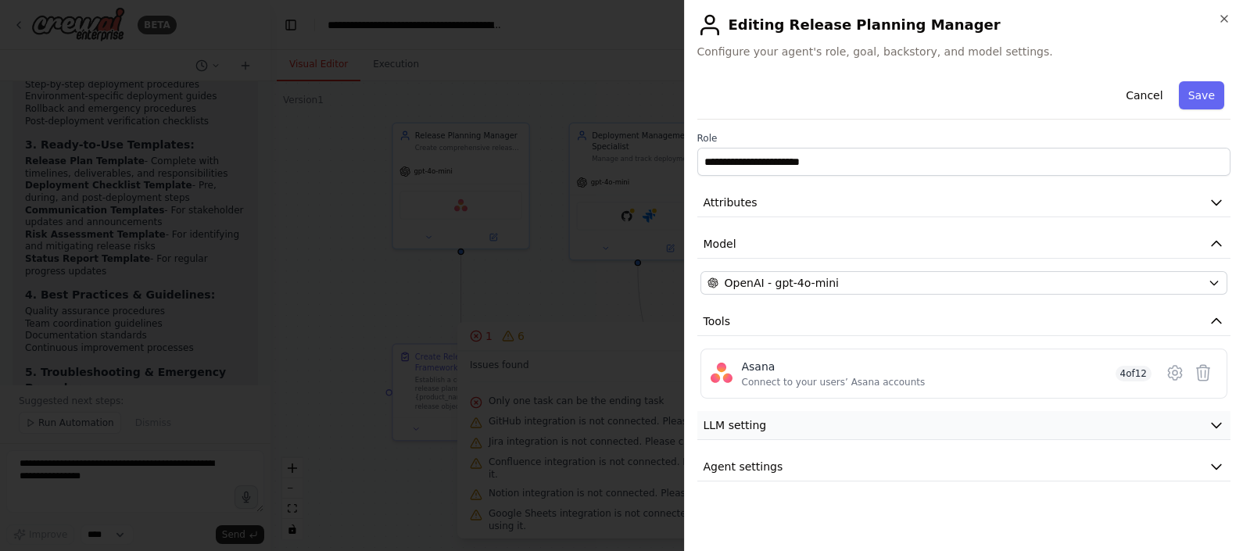
scroll to position [0, 0]
click at [845, 370] on div "Asana" at bounding box center [834, 367] width 184 height 16
click at [730, 430] on span "LLM setting" at bounding box center [735, 426] width 63 height 16
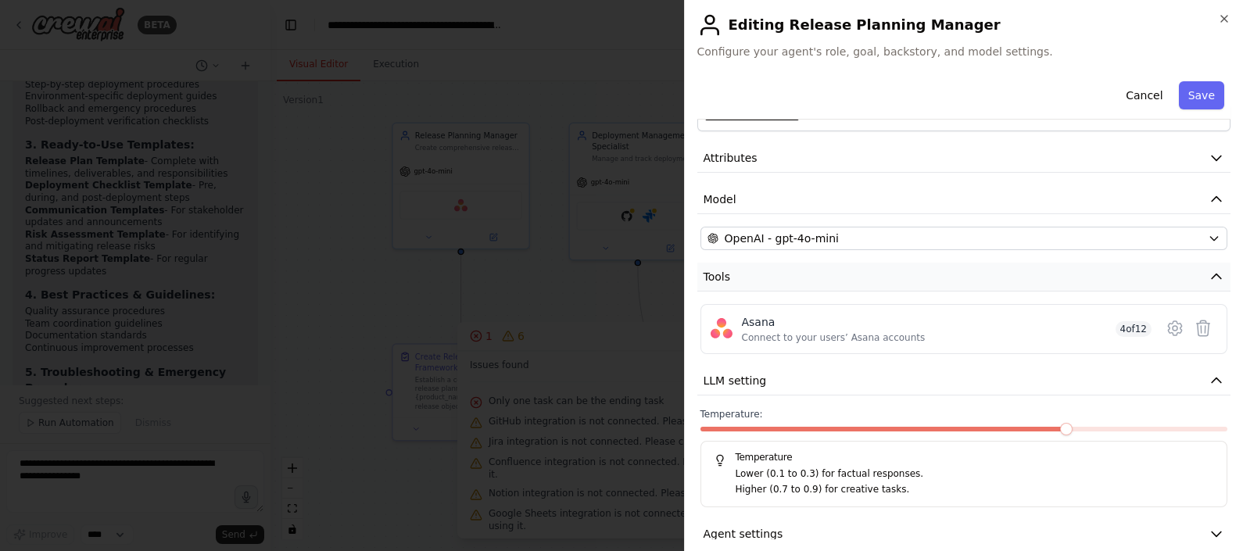
scroll to position [65, 0]
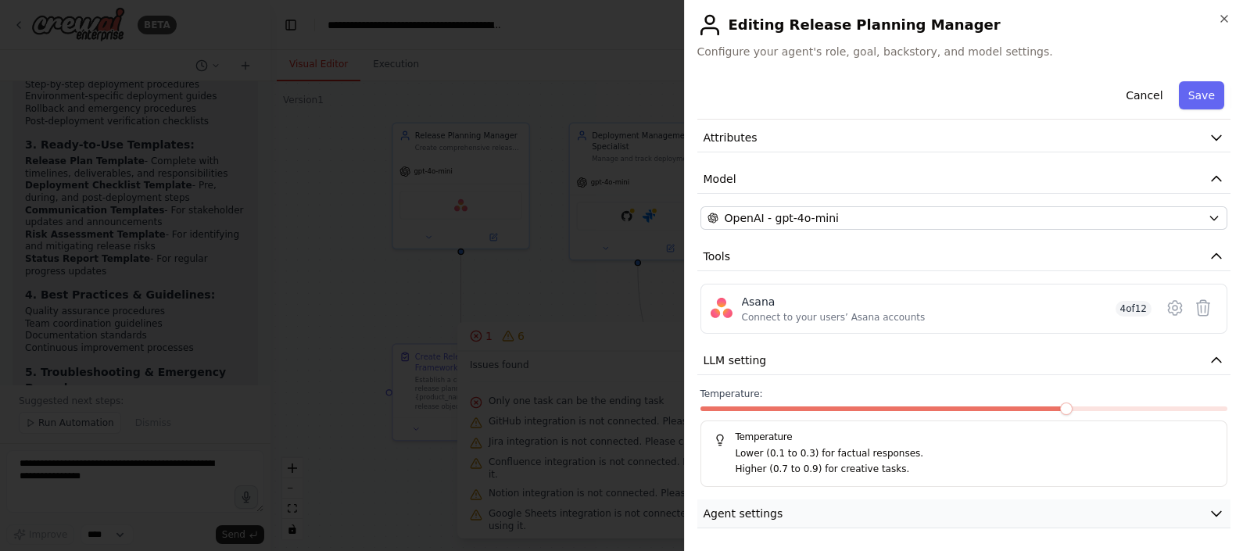
click at [741, 516] on span "Agent settings" at bounding box center [744, 514] width 80 height 16
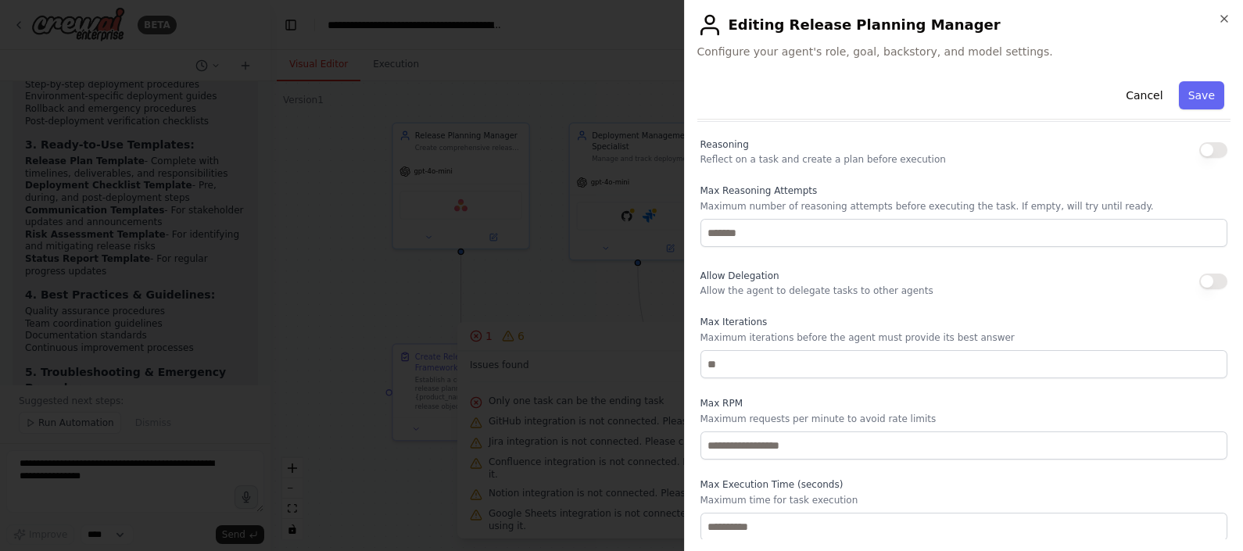
scroll to position [0, 0]
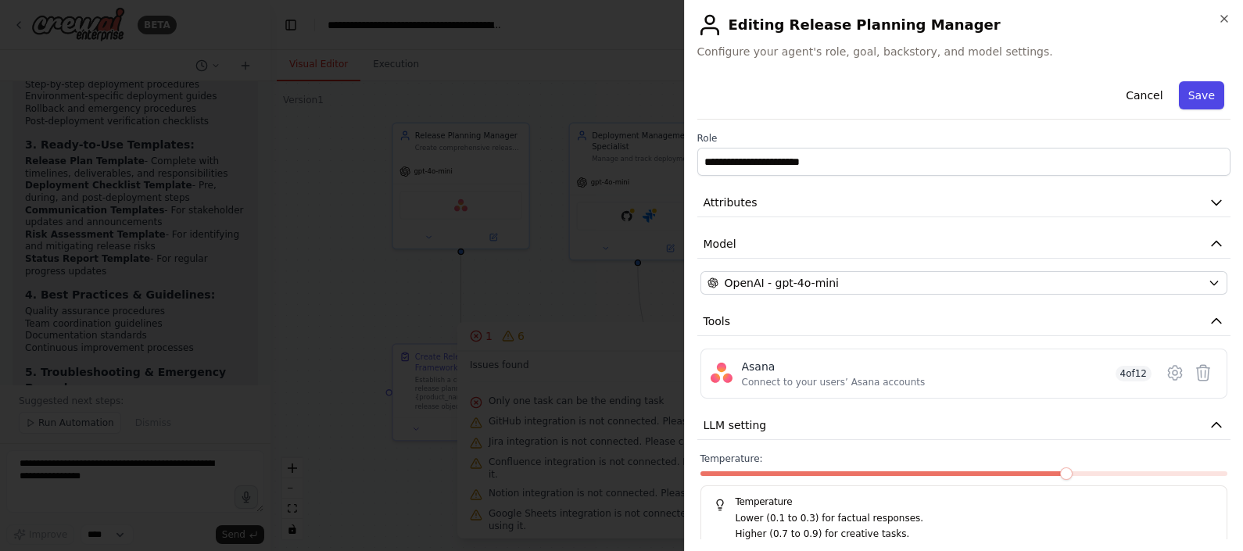
click at [1197, 94] on button "Save" at bounding box center [1201, 95] width 45 height 28
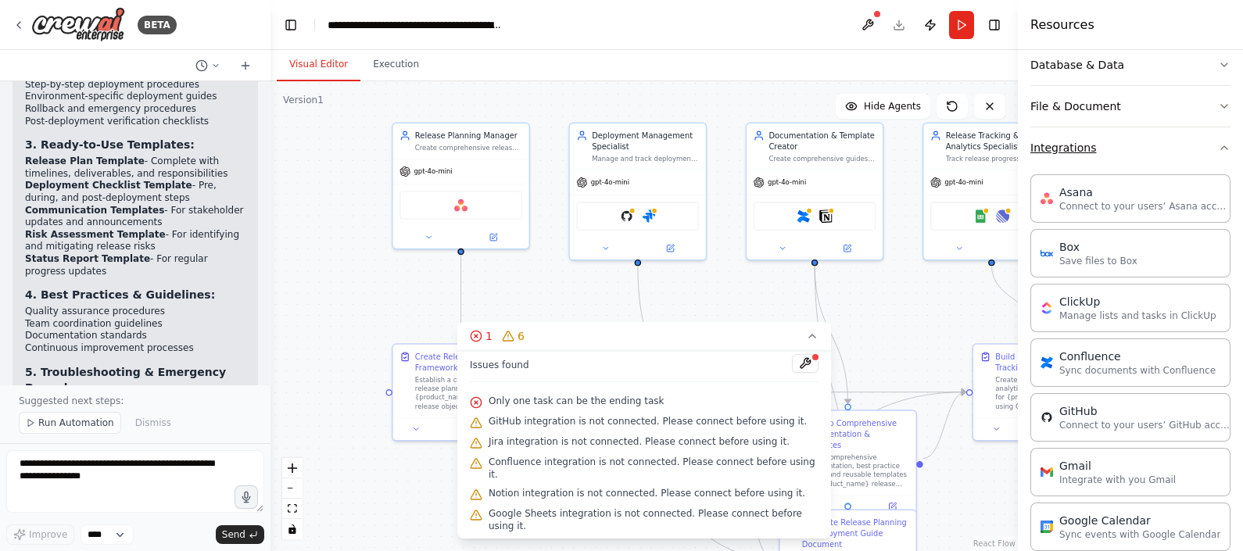
click at [1105, 145] on button "Integrations" at bounding box center [1131, 147] width 200 height 41
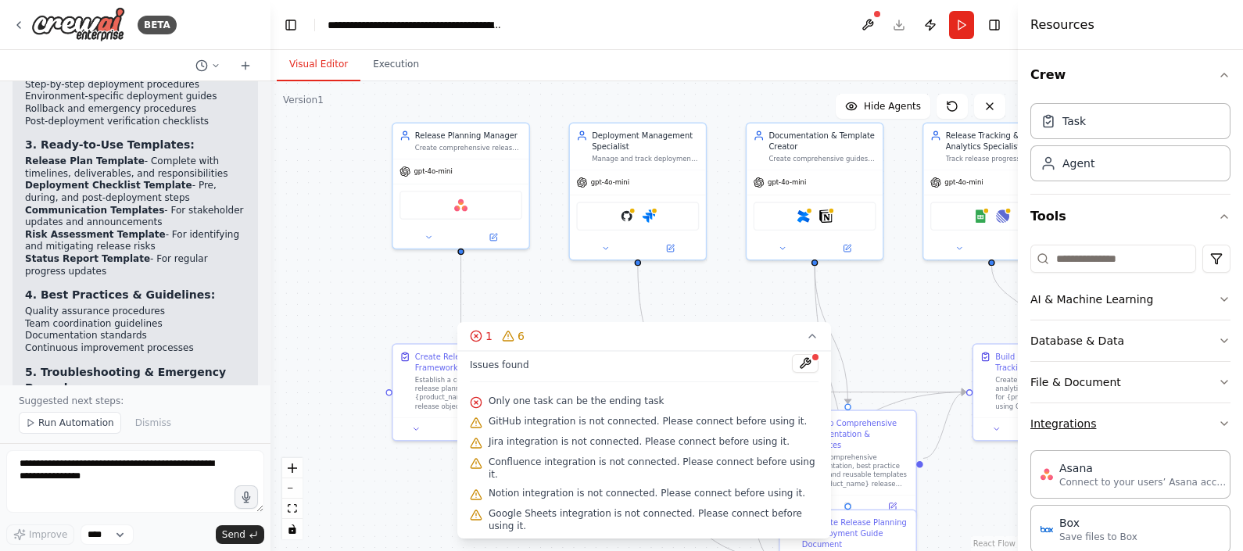
scroll to position [3, 0]
click at [1053, 421] on button "Integrations" at bounding box center [1131, 424] width 200 height 41
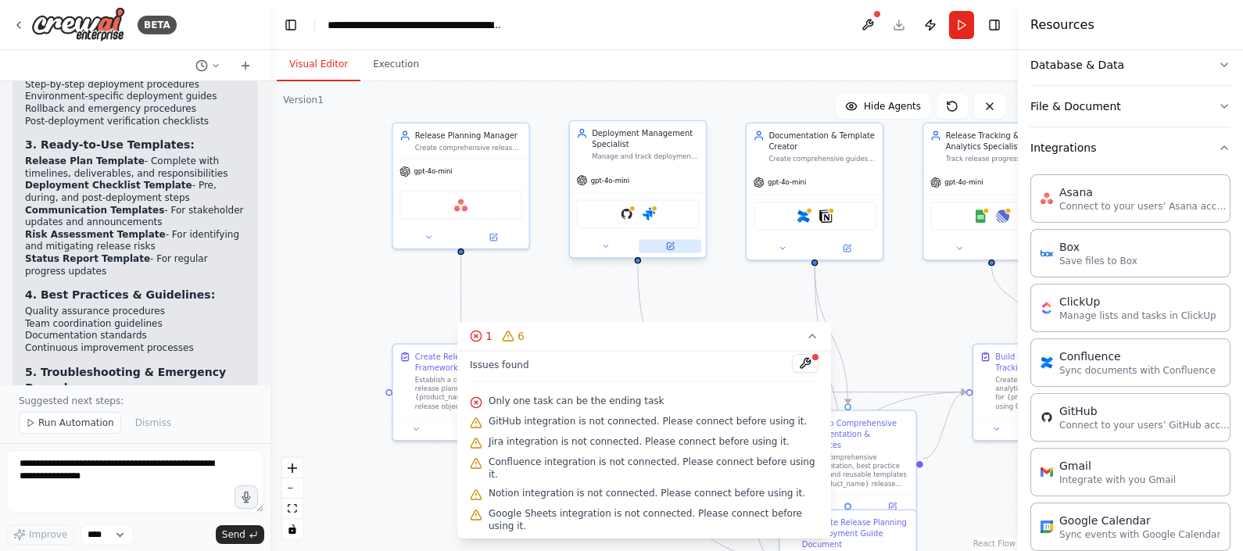
click at [671, 242] on icon at bounding box center [671, 244] width 5 height 5
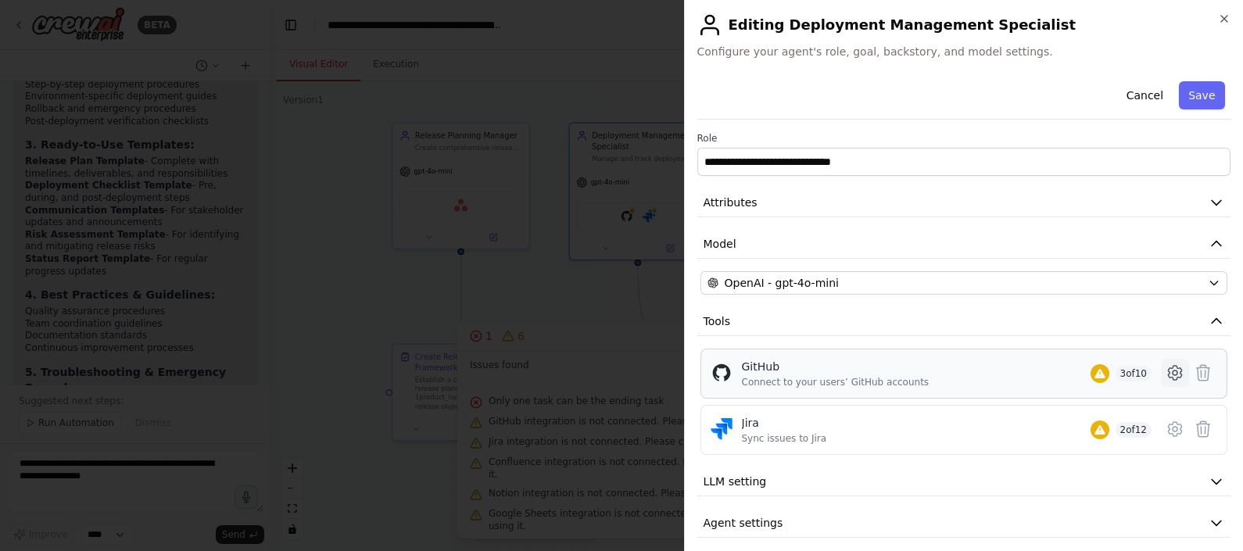
click at [1166, 375] on icon at bounding box center [1175, 373] width 19 height 19
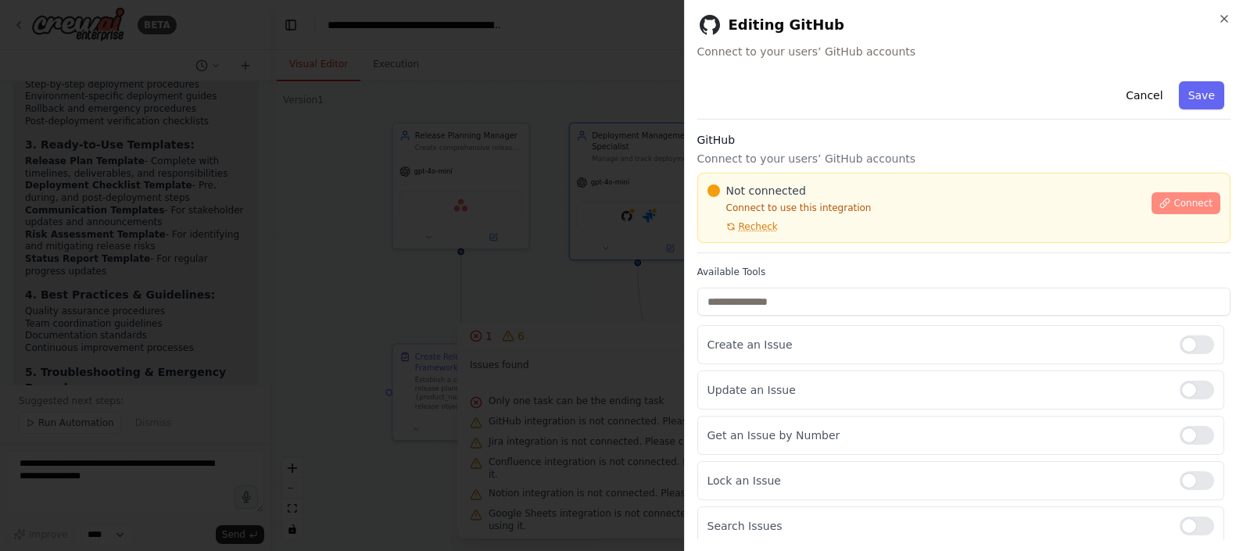
click at [1174, 203] on span "Connect" at bounding box center [1193, 203] width 39 height 13
click at [812, 145] on h3 "GitHub" at bounding box center [965, 140] width 534 height 16
click at [573, 156] on div at bounding box center [621, 275] width 1243 height 551
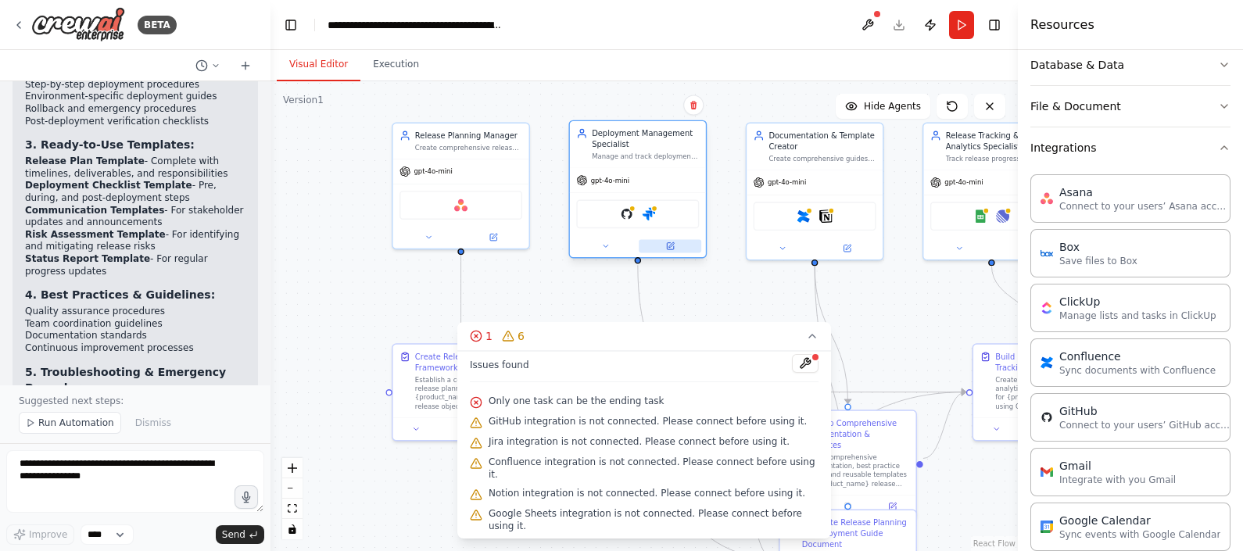
click at [670, 249] on icon at bounding box center [670, 246] width 9 height 9
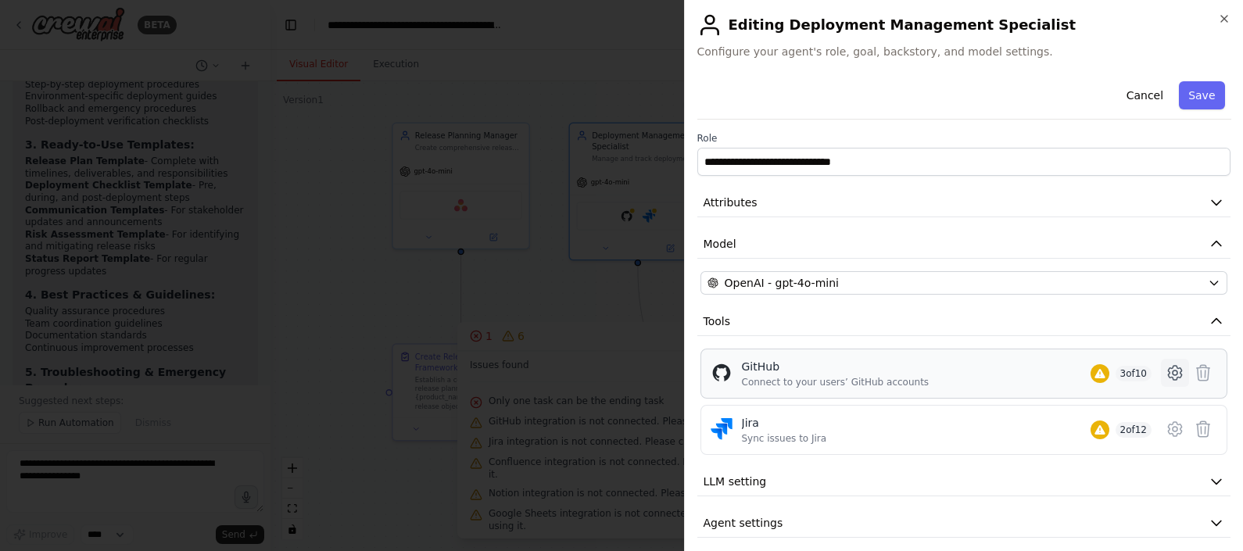
click at [1166, 372] on icon at bounding box center [1175, 373] width 19 height 19
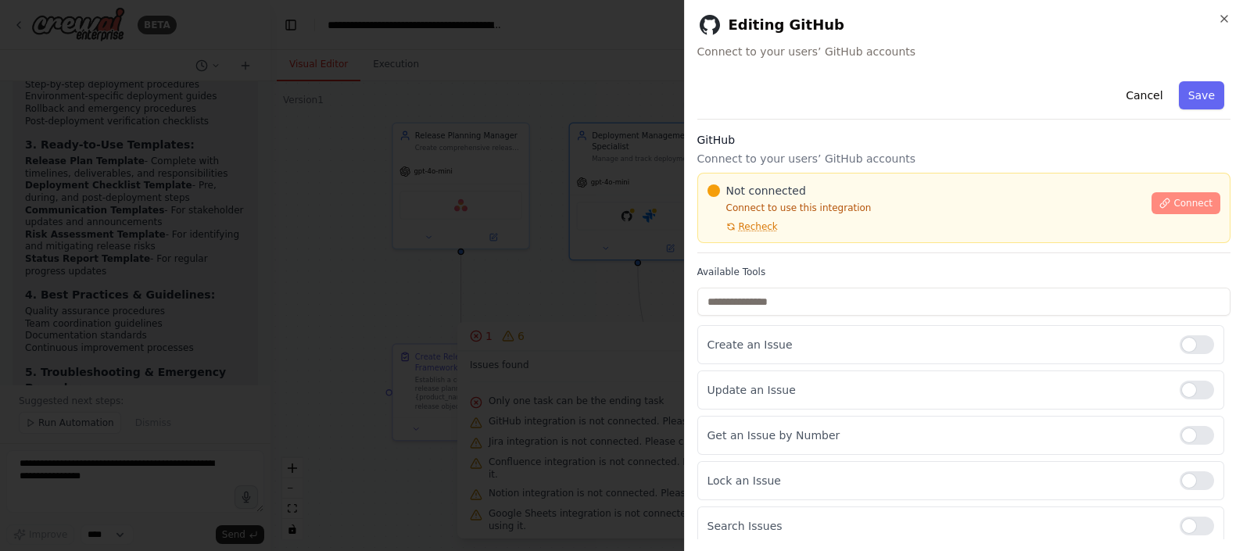
click at [1174, 197] on span "Connect" at bounding box center [1193, 203] width 39 height 13
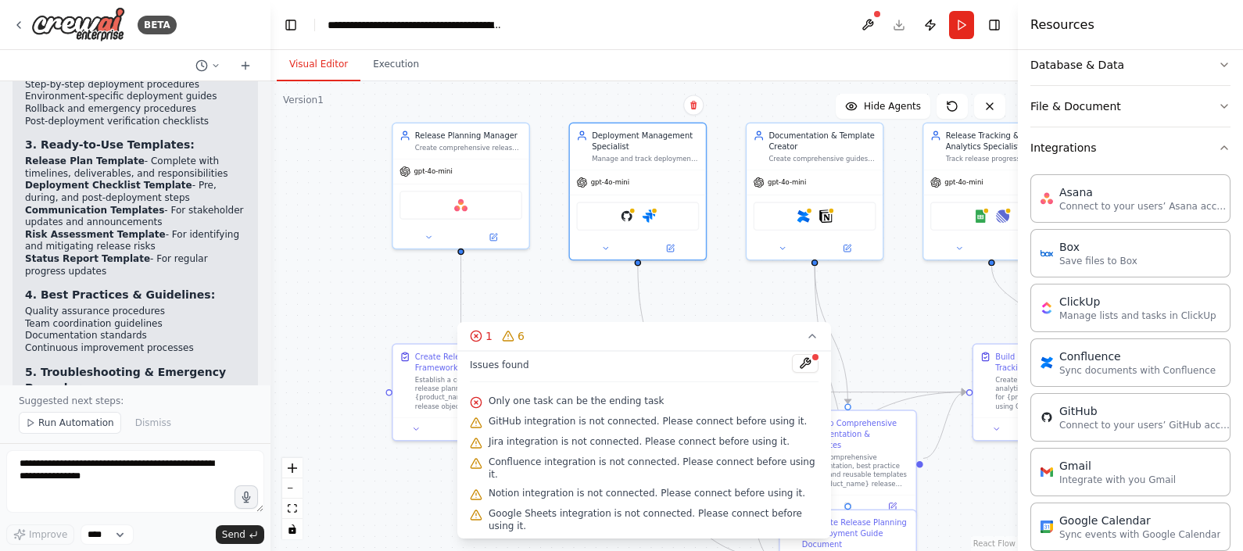
click at [608, 436] on span "Jira integration is not connected. Please connect before using it." at bounding box center [639, 442] width 301 height 13
click at [1218, 100] on icon "button" at bounding box center [1224, 106] width 13 height 13
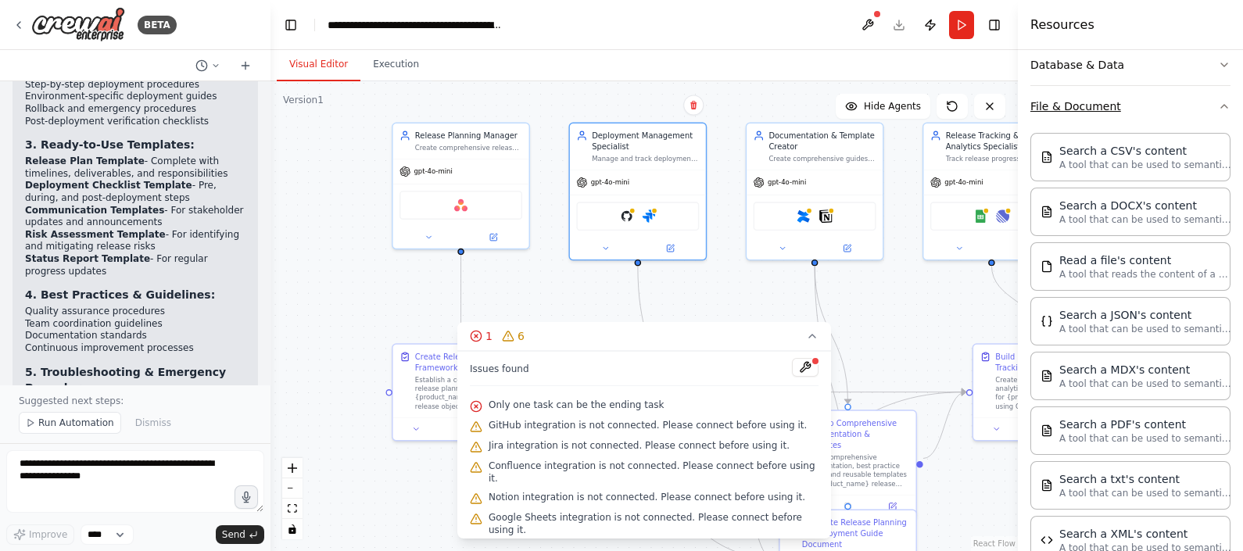
click at [1218, 100] on icon "button" at bounding box center [1224, 106] width 13 height 13
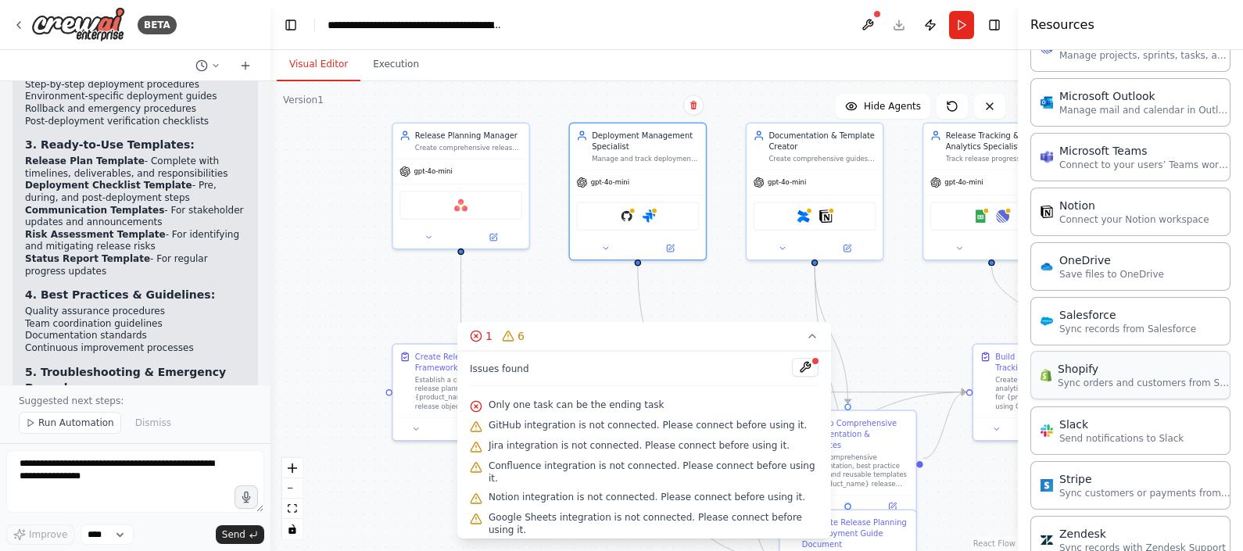
scroll to position [1061, 0]
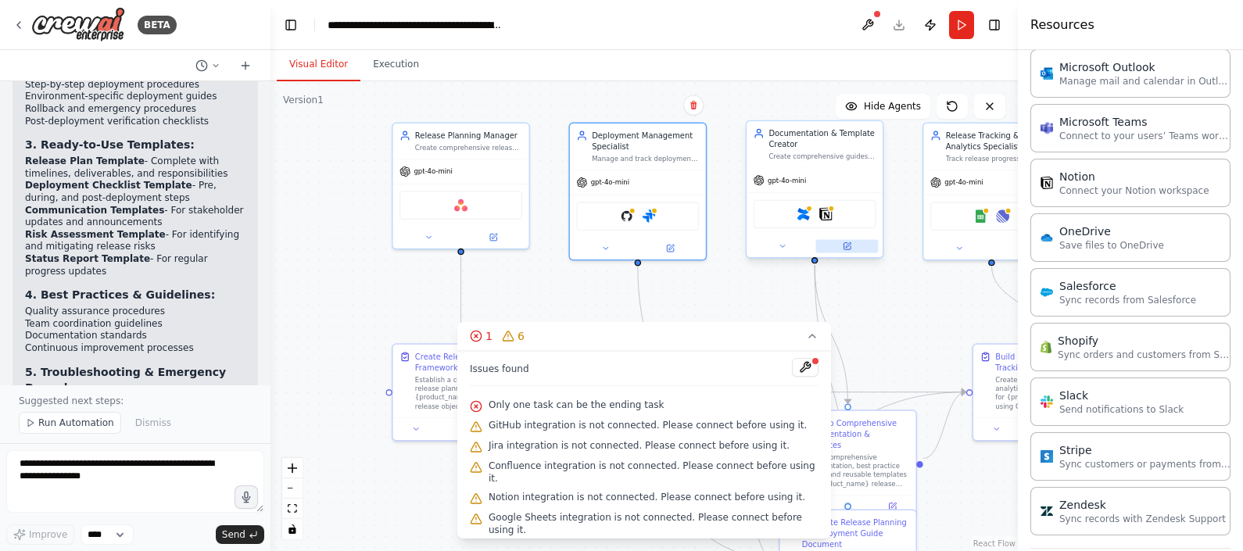
click at [848, 243] on icon at bounding box center [847, 246] width 6 height 6
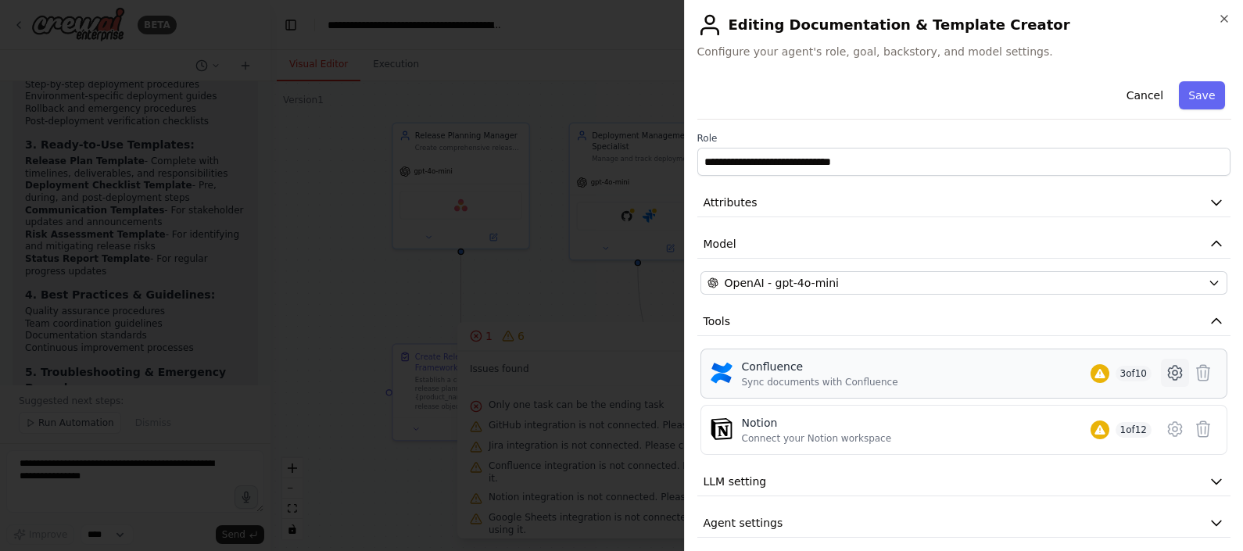
click at [1166, 370] on icon at bounding box center [1175, 373] width 19 height 19
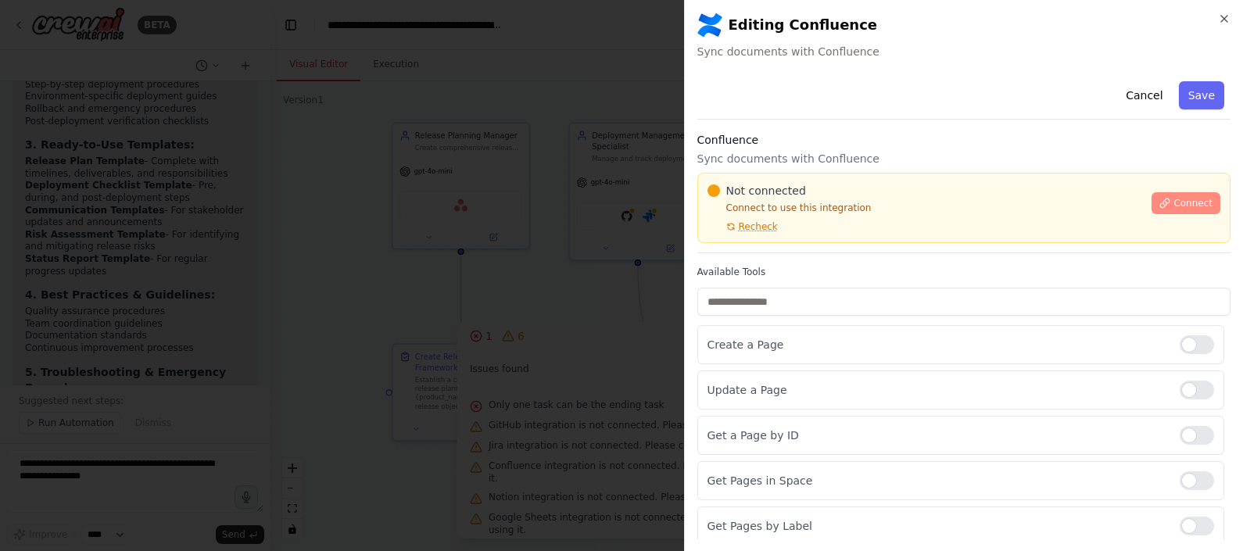
click at [1175, 199] on span "Connect" at bounding box center [1193, 203] width 39 height 13
click at [788, 137] on h3 "Confluence" at bounding box center [965, 140] width 534 height 16
click at [806, 144] on h3 "Confluence" at bounding box center [965, 140] width 534 height 16
click at [895, 119] on div "Cancel Save" at bounding box center [965, 97] width 534 height 45
